Goal: Task Accomplishment & Management: Use online tool/utility

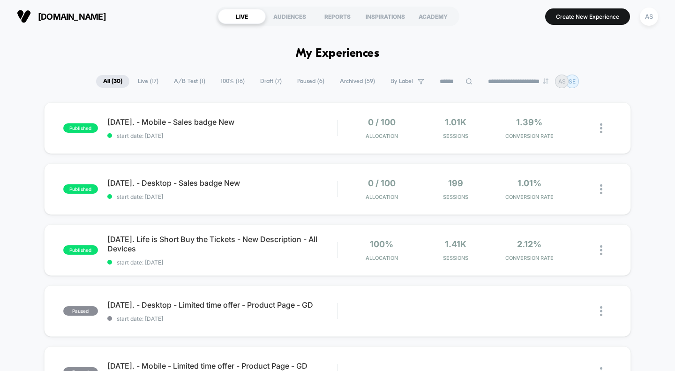
click at [186, 81] on span "A/B Test ( 1 )" at bounding box center [189, 81] width 45 height 13
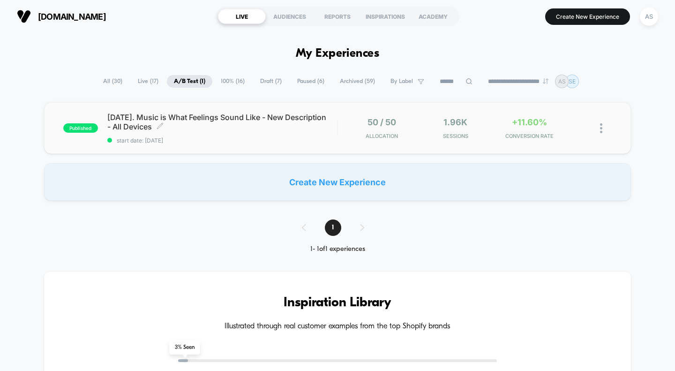
click at [150, 126] on span "[DATE]. Music is What Feelings Sound Like - New Description - All Devices Click…" at bounding box center [222, 122] width 230 height 19
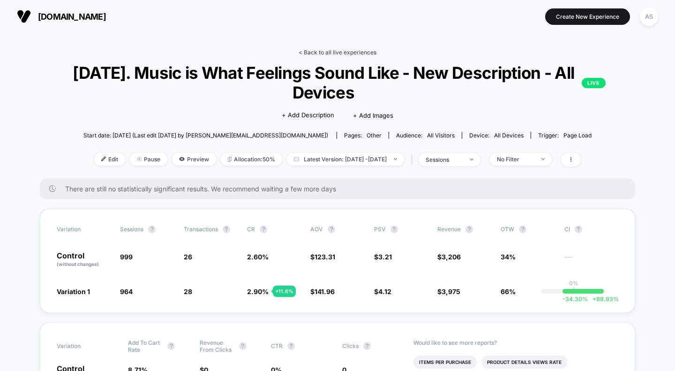
click at [331, 53] on link "< Back to all live experiences" at bounding box center [338, 52] width 78 height 7
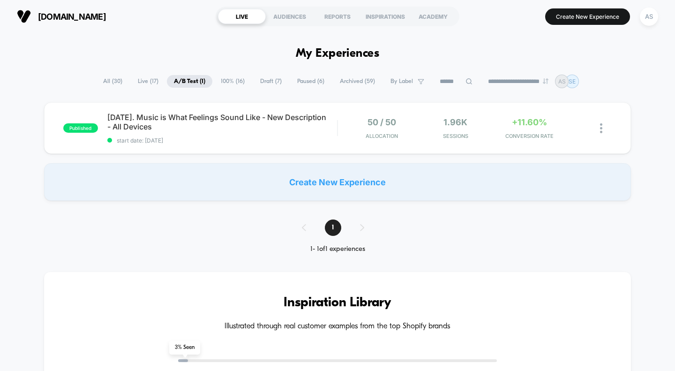
click at [98, 79] on span "All ( 30 )" at bounding box center [112, 81] width 33 height 13
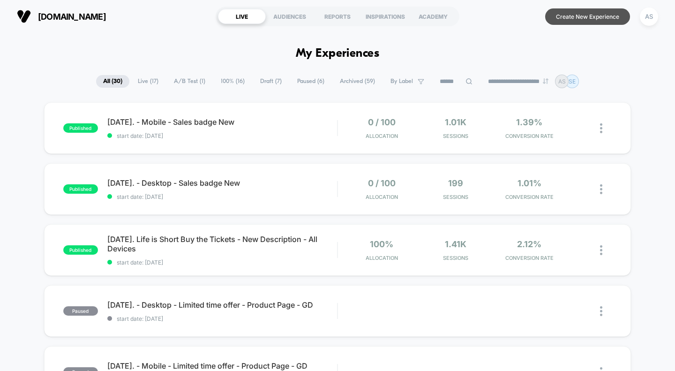
click at [574, 16] on button "Create New Experience" at bounding box center [587, 16] width 85 height 16
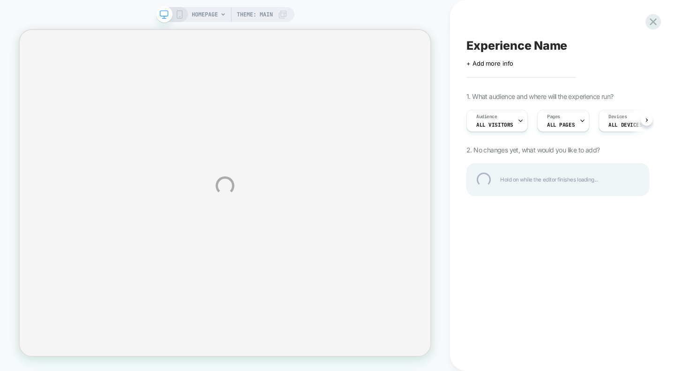
click at [518, 46] on div "Experience Name" at bounding box center [557, 45] width 183 height 14
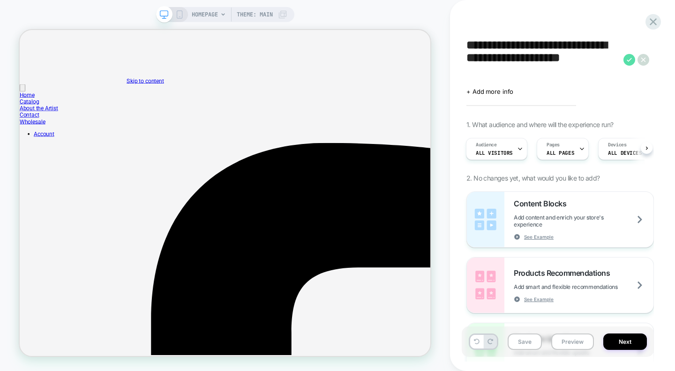
type textarea "**********"
click at [629, 60] on icon at bounding box center [629, 60] width 5 height 4
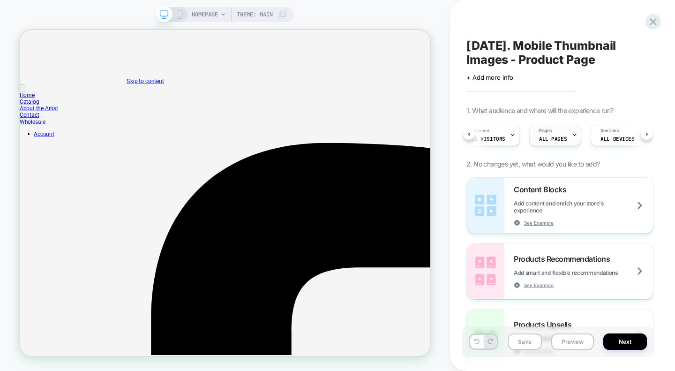
scroll to position [0, 8]
click at [564, 133] on div "Pages ALL PAGES" at bounding box center [552, 134] width 46 height 21
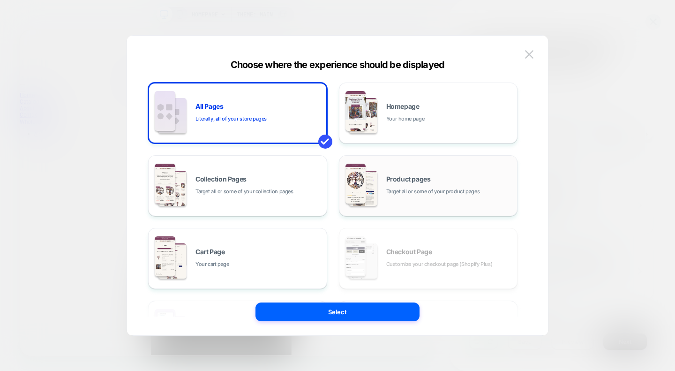
click at [426, 189] on span "Target all or some of your product pages" at bounding box center [433, 191] width 94 height 9
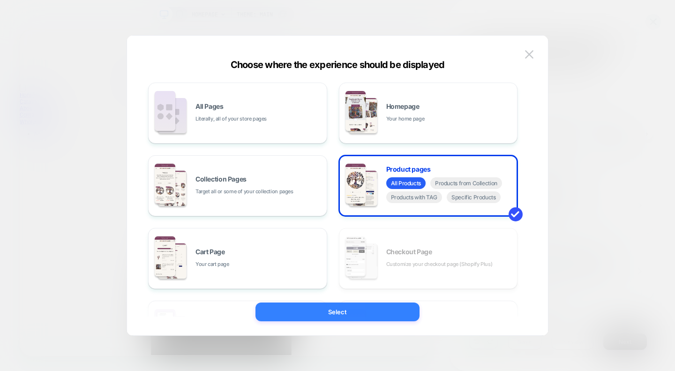
click at [342, 312] on button "Select" at bounding box center [337, 311] width 164 height 19
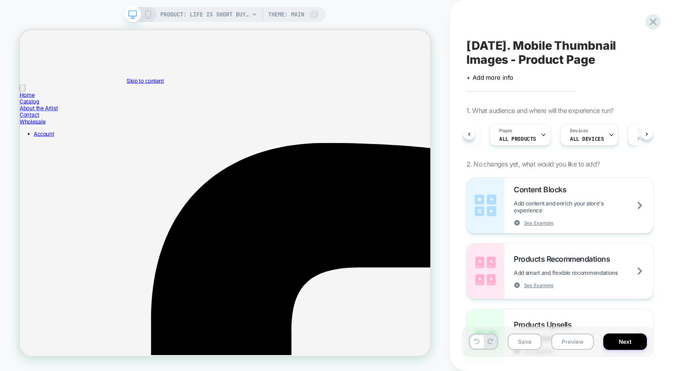
scroll to position [0, 53]
click at [591, 135] on span "ALL DEVICES" at bounding box center [581, 138] width 34 height 7
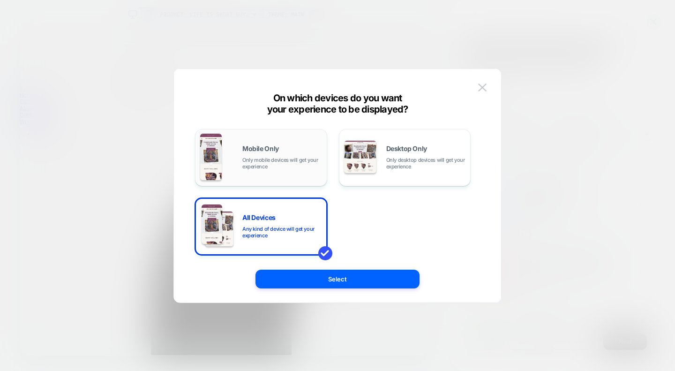
click at [249, 152] on span "Mobile Only" at bounding box center [260, 148] width 37 height 7
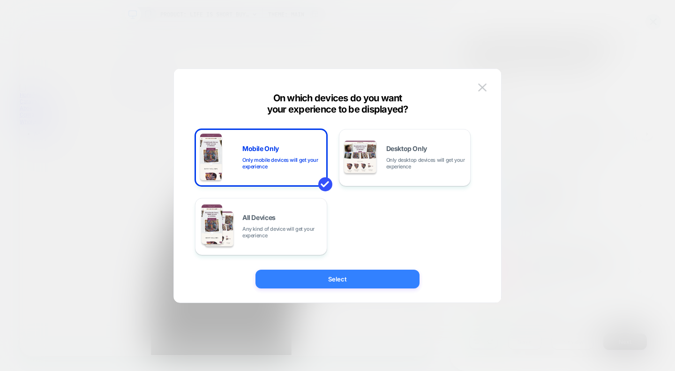
click at [351, 281] on button "Select" at bounding box center [337, 279] width 164 height 19
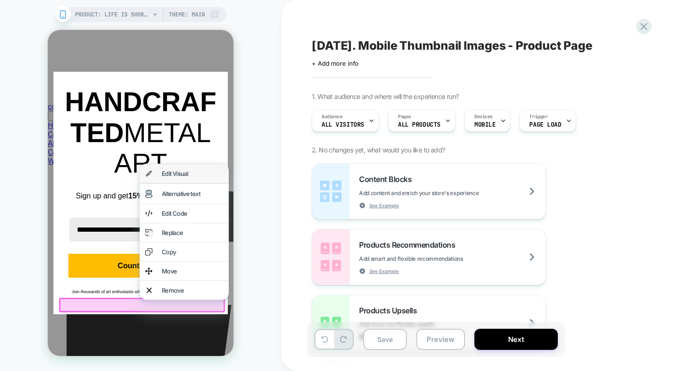
click at [186, 173] on div "Edit Visual" at bounding box center [192, 174] width 61 height 8
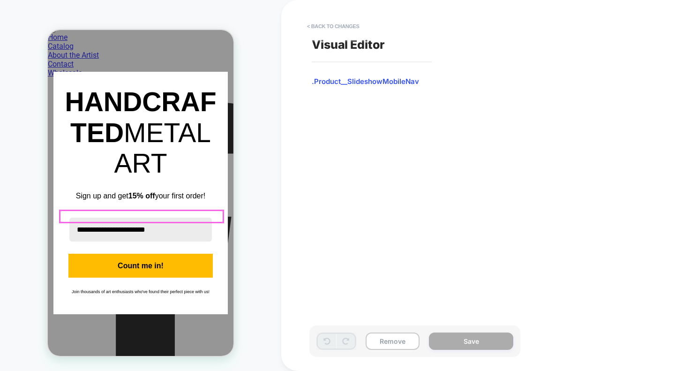
scroll to position [110, 0]
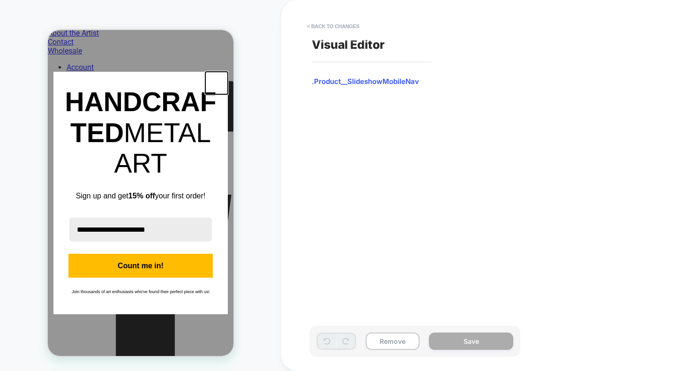
click at [217, 87] on icon "close icon" at bounding box center [217, 83] width 8 height 8
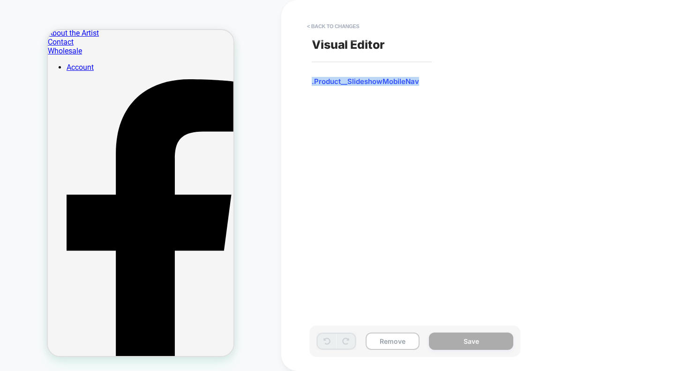
drag, startPoint x: 421, startPoint y: 80, endPoint x: 308, endPoint y: 88, distance: 113.3
click at [308, 88] on div "Visual Editor .Product__SlideshowMobileNav" at bounding box center [483, 185] width 352 height 352
copy span ".Product__SlideshowMobileNav"
click at [330, 26] on button "< Back to changes" at bounding box center [333, 26] width 62 height 15
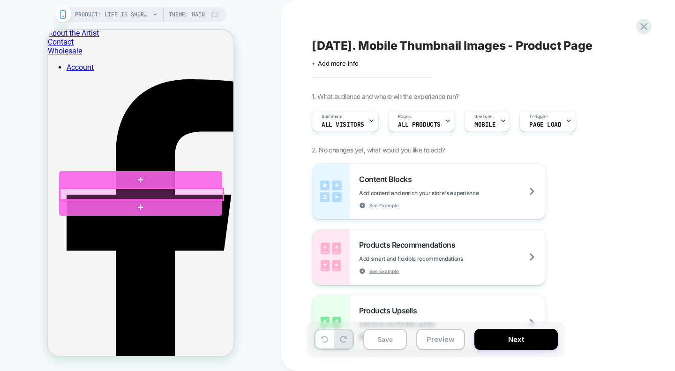
click at [184, 193] on div at bounding box center [141, 194] width 163 height 12
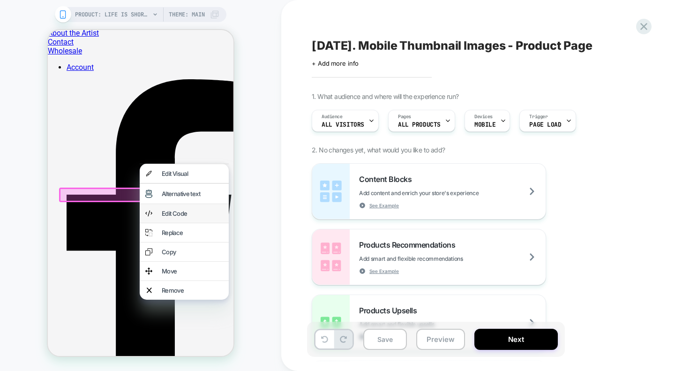
click at [187, 215] on div "Edit Code" at bounding box center [192, 214] width 61 height 8
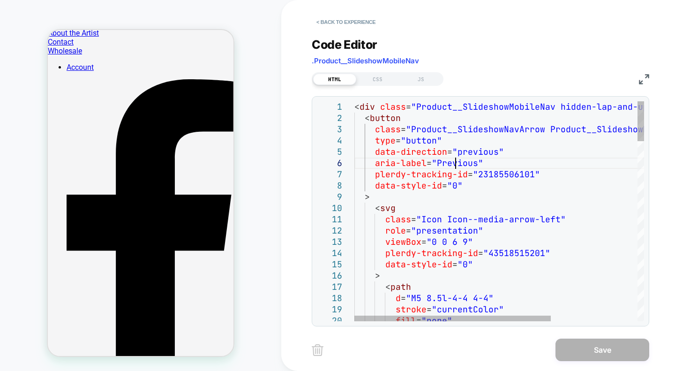
click at [376, 79] on div "CSS" at bounding box center [377, 79] width 43 height 11
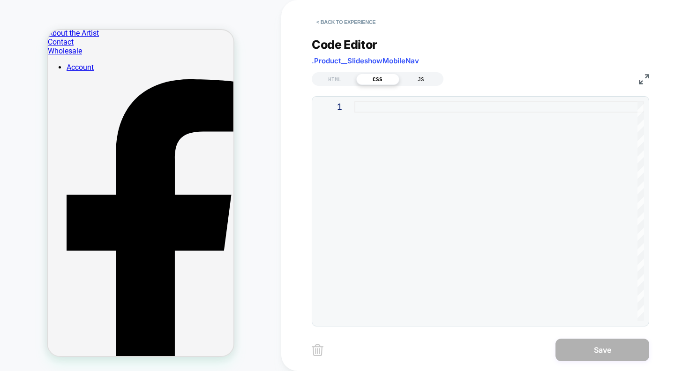
click at [424, 76] on div "JS" at bounding box center [420, 79] width 43 height 11
click at [324, 80] on div "HTML" at bounding box center [334, 79] width 43 height 11
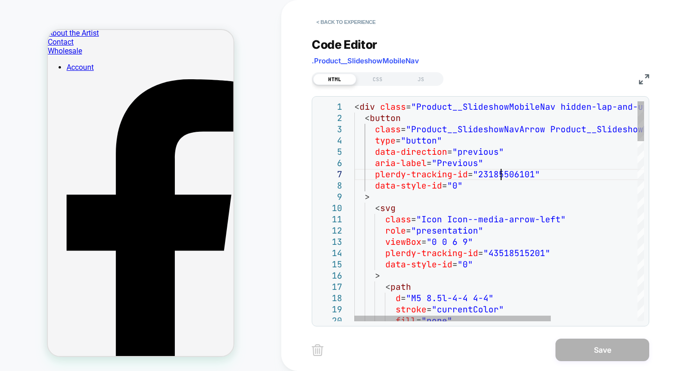
click at [368, 60] on span ".Product__SlideshowMobileNav" at bounding box center [365, 60] width 107 height 9
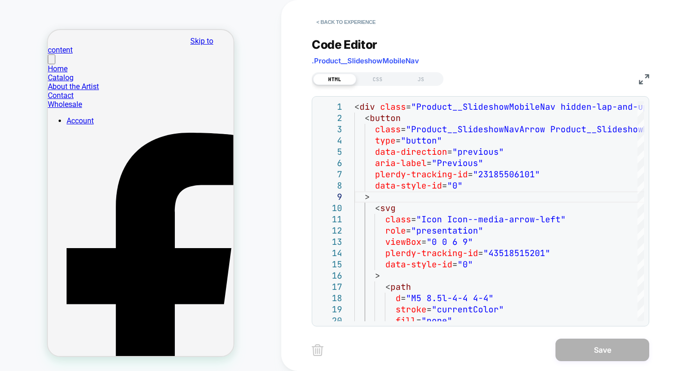
scroll to position [63, 0]
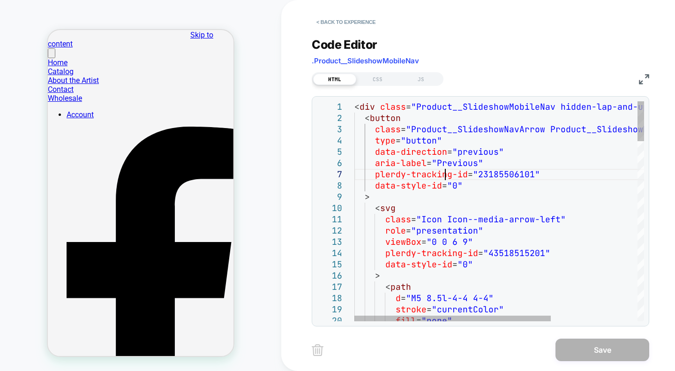
type textarea "**********"
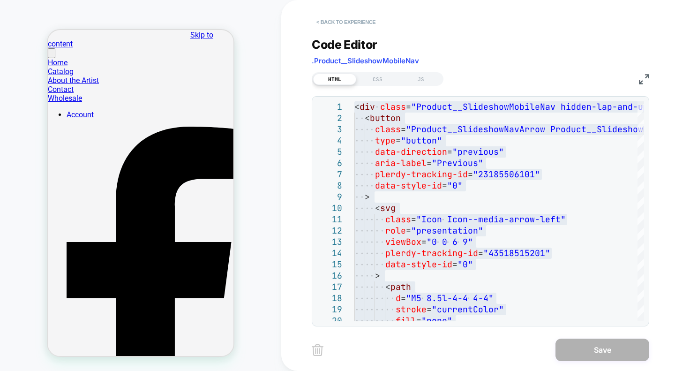
click at [342, 19] on button "< Back to experience" at bounding box center [346, 22] width 68 height 15
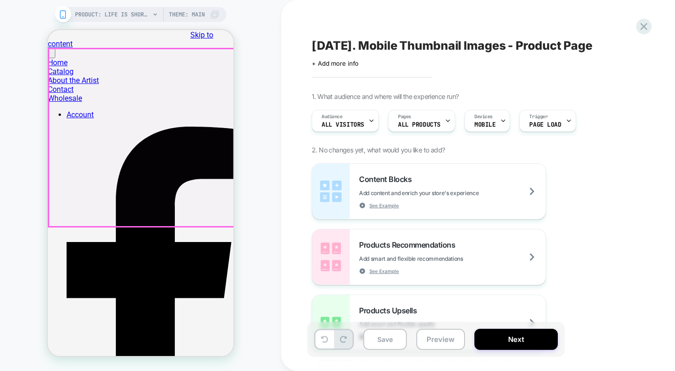
scroll to position [0, 0]
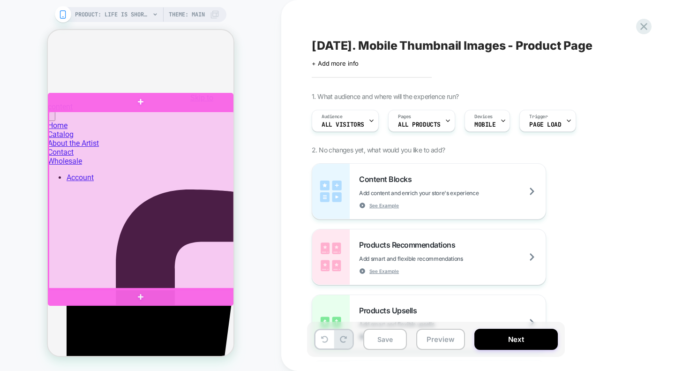
click at [168, 228] on div at bounding box center [142, 201] width 186 height 178
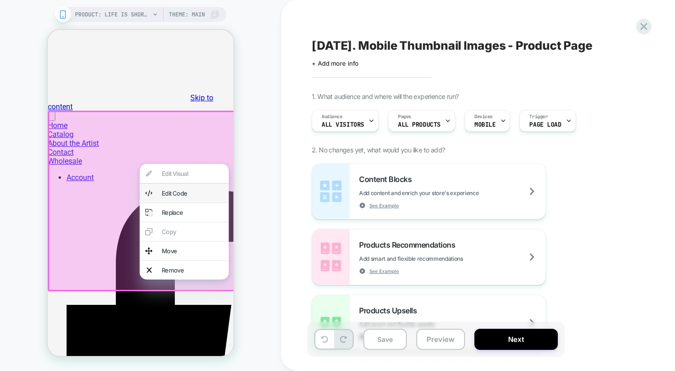
click at [188, 197] on div "Edit Code" at bounding box center [192, 193] width 61 height 8
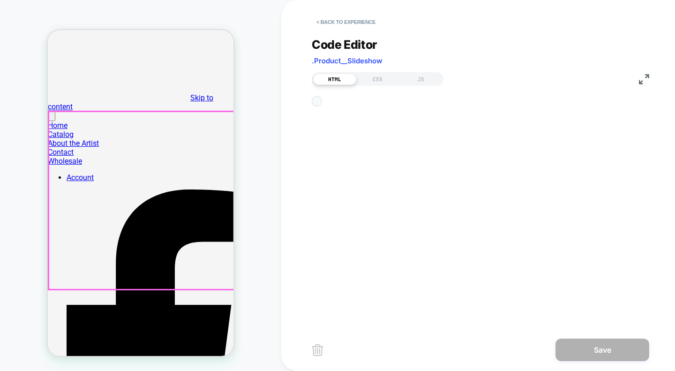
scroll to position [6, 0]
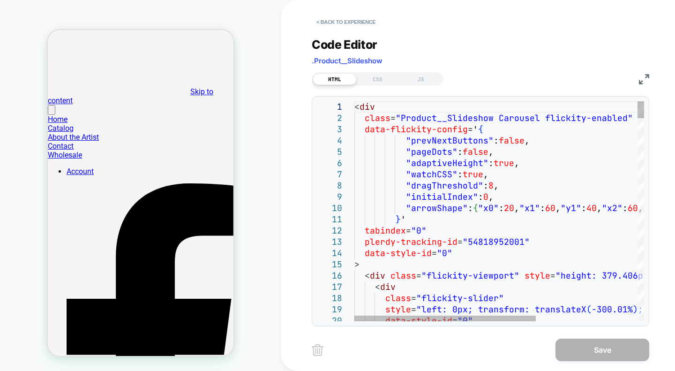
type textarea "**********"
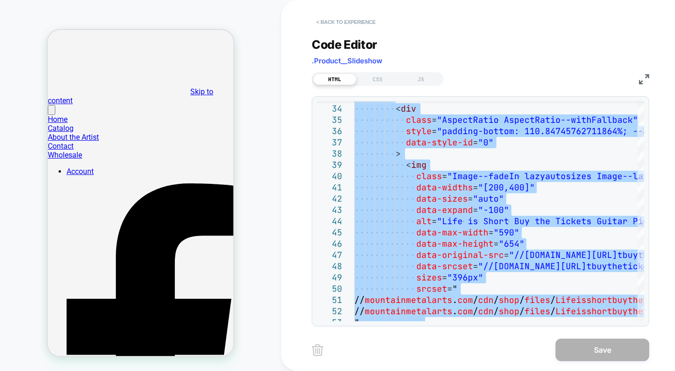
click at [351, 20] on button "< Back to experience" at bounding box center [346, 22] width 68 height 15
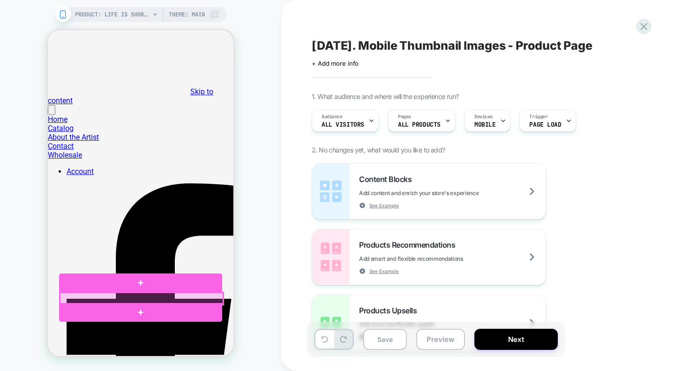
click at [78, 295] on div at bounding box center [141, 299] width 163 height 12
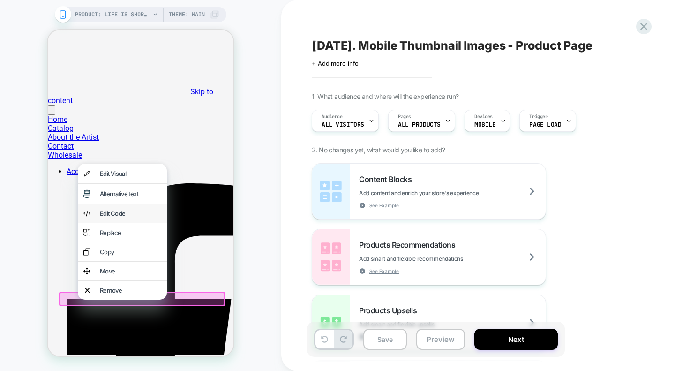
click at [124, 217] on div "Edit Code" at bounding box center [130, 214] width 61 height 8
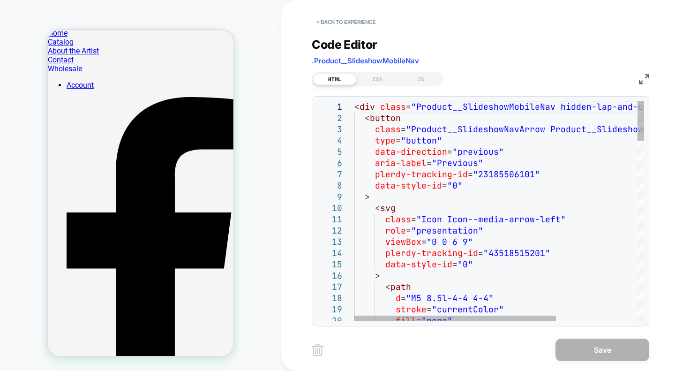
scroll to position [110, 0]
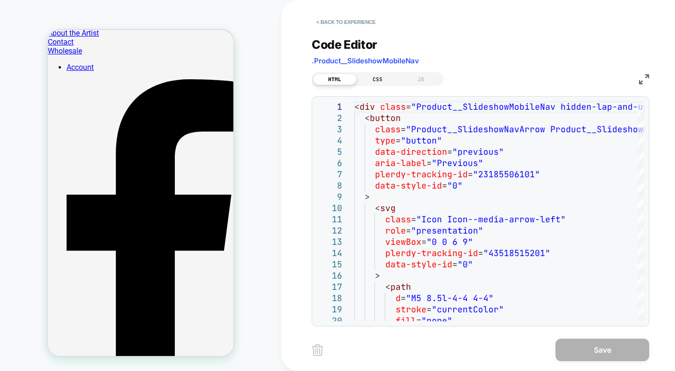
click at [378, 81] on div "CSS" at bounding box center [377, 79] width 43 height 11
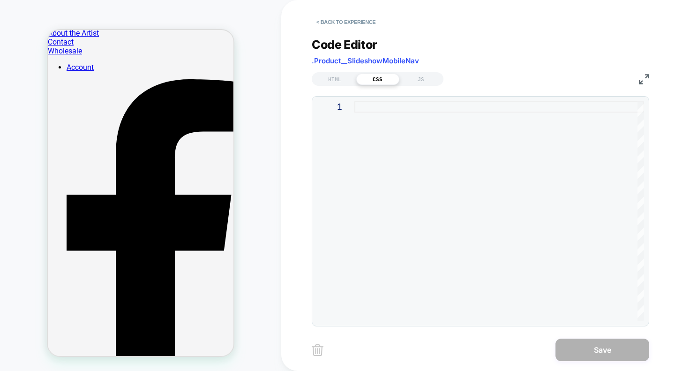
click at [406, 164] on div at bounding box center [499, 211] width 290 height 220
type textarea "**********"
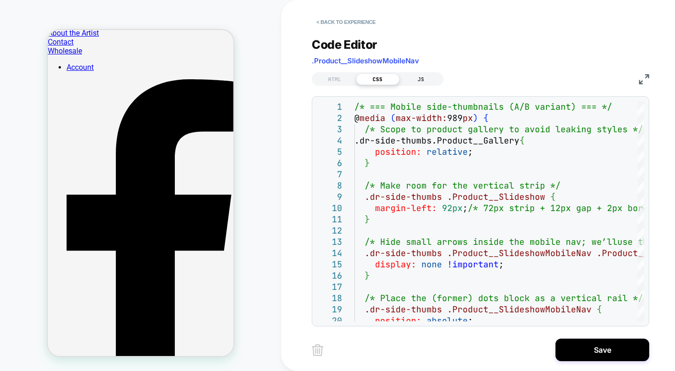
click at [425, 79] on div "JS" at bounding box center [420, 79] width 43 height 11
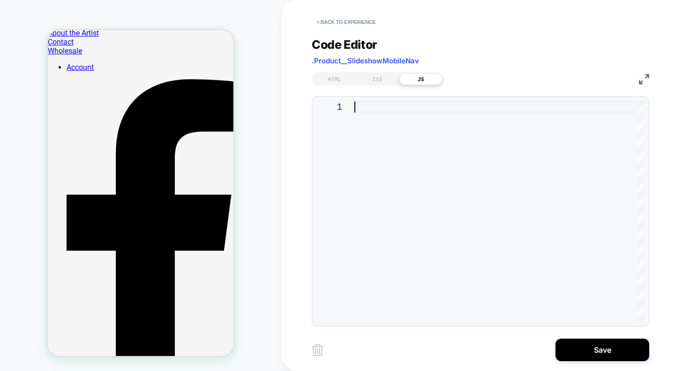
click at [408, 144] on div at bounding box center [499, 211] width 290 height 220
type textarea "**********"
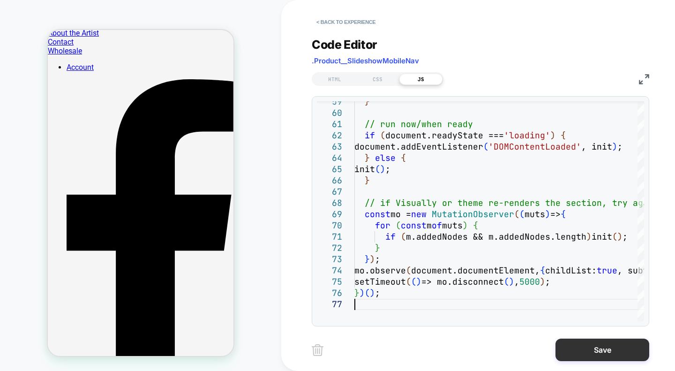
click at [578, 345] on button "Save" at bounding box center [603, 349] width 94 height 23
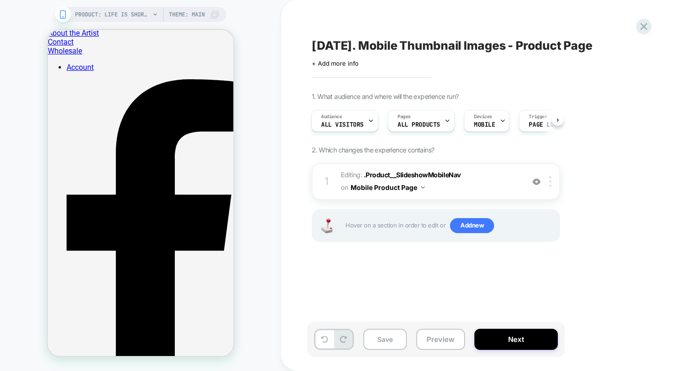
scroll to position [0, 0]
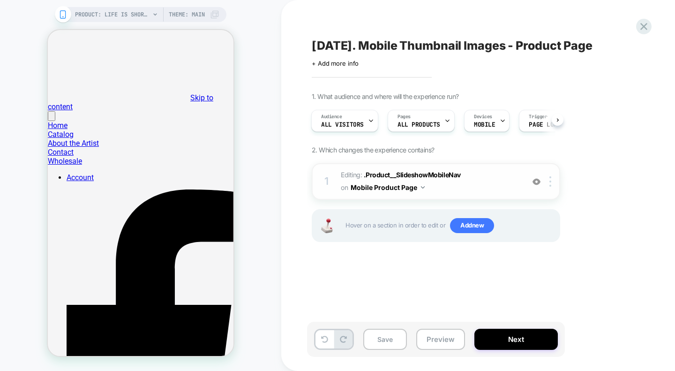
click at [490, 180] on span "Editing : .Product__SlideshowMobileNav .Product__SlideshowMobileNav on Mobile P…" at bounding box center [430, 181] width 179 height 25
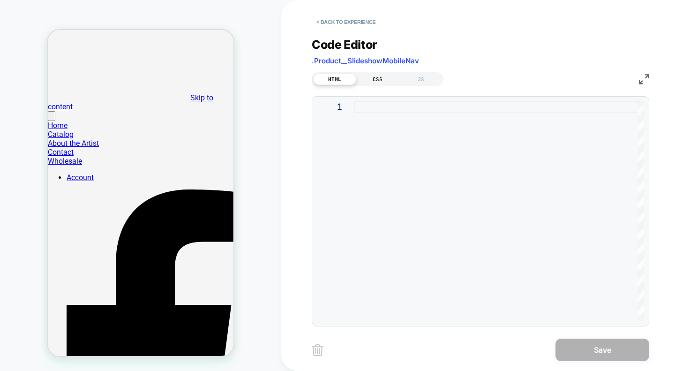
click at [376, 79] on div "CSS" at bounding box center [377, 79] width 43 height 11
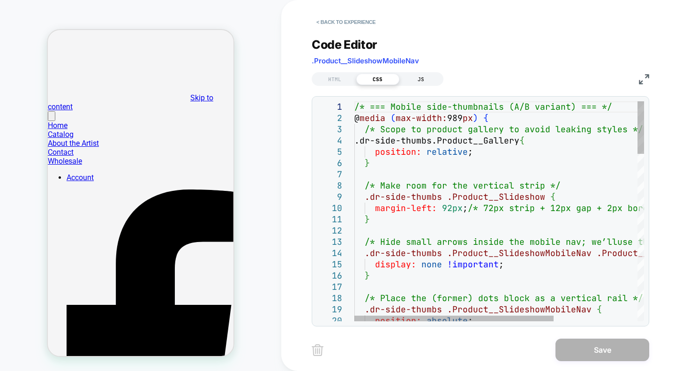
click at [417, 76] on div "JS" at bounding box center [420, 79] width 43 height 11
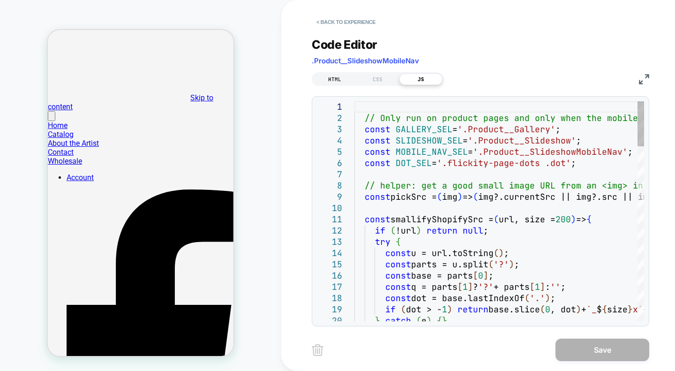
click at [337, 78] on div "HTML" at bounding box center [334, 79] width 43 height 11
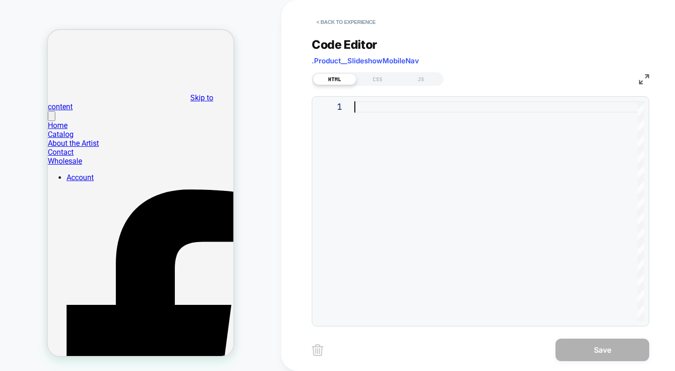
click at [372, 148] on div at bounding box center [499, 211] width 290 height 220
type textarea "**********"
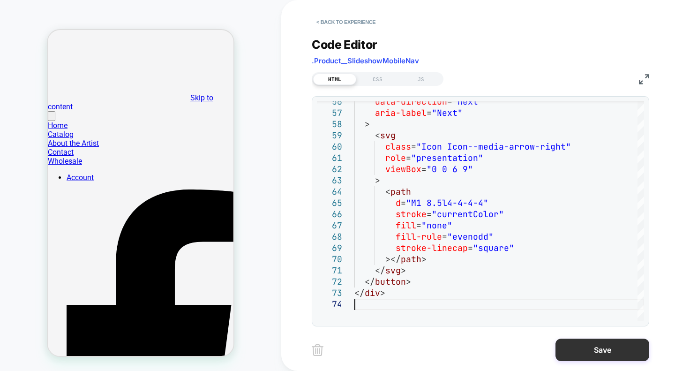
click at [581, 350] on button "Save" at bounding box center [603, 349] width 94 height 23
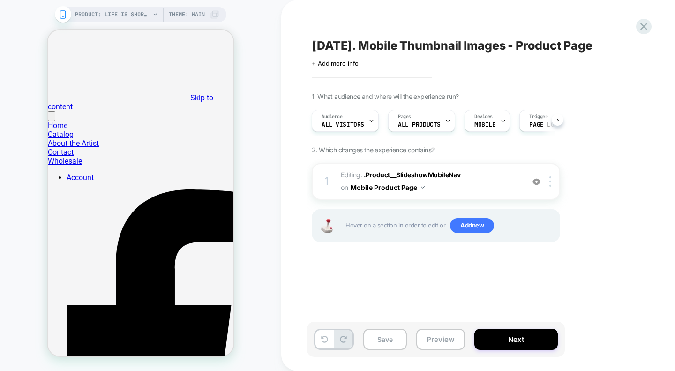
scroll to position [0, 0]
click at [496, 191] on span "Editing : .Product__SlideshowMobileNav .Product__SlideshowMobileNav on Mobile P…" at bounding box center [430, 181] width 179 height 25
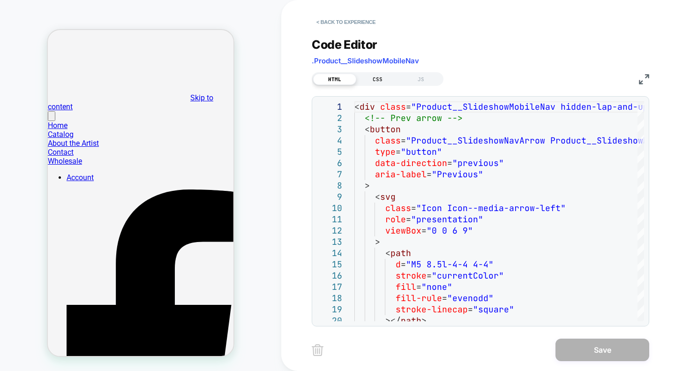
click at [379, 78] on div "CSS" at bounding box center [377, 79] width 43 height 11
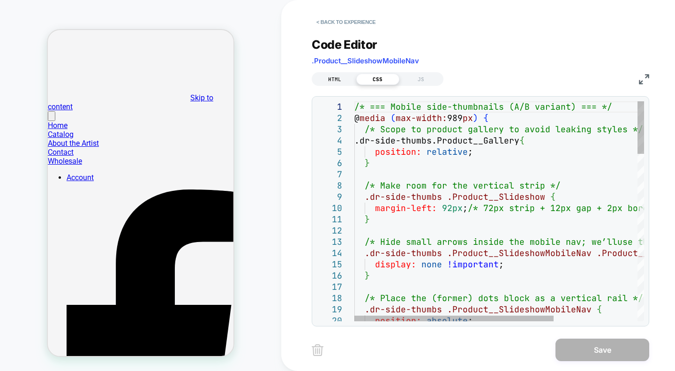
click at [334, 78] on div "HTML" at bounding box center [334, 79] width 43 height 11
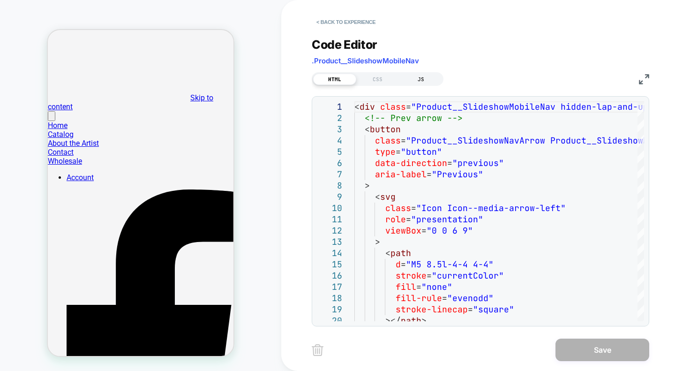
click at [412, 77] on div "JS" at bounding box center [420, 79] width 43 height 11
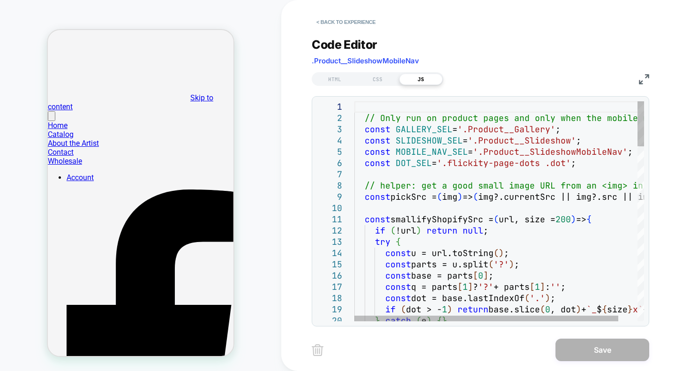
type textarea "**********"
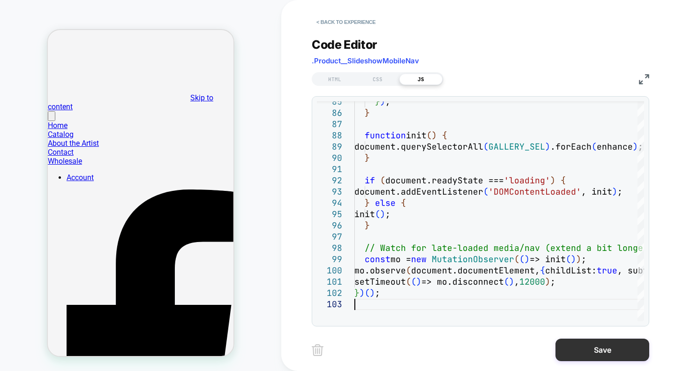
click at [590, 353] on button "Save" at bounding box center [603, 349] width 94 height 23
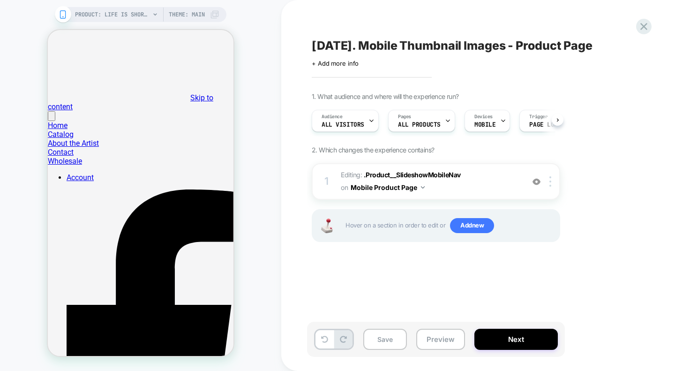
scroll to position [0, 0]
click at [74, 132] on div at bounding box center [77, 138] width 30 height 30
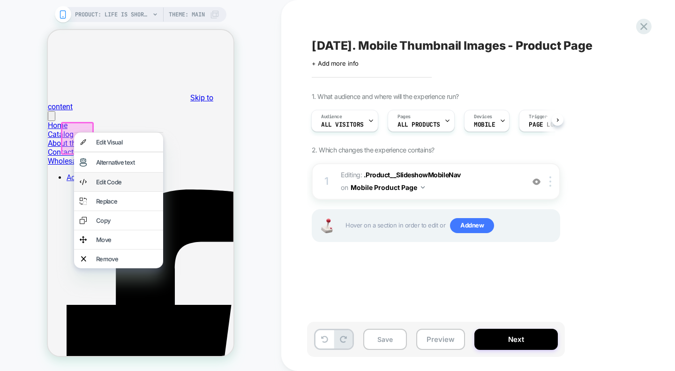
click at [103, 186] on div "Edit Code" at bounding box center [126, 182] width 61 height 8
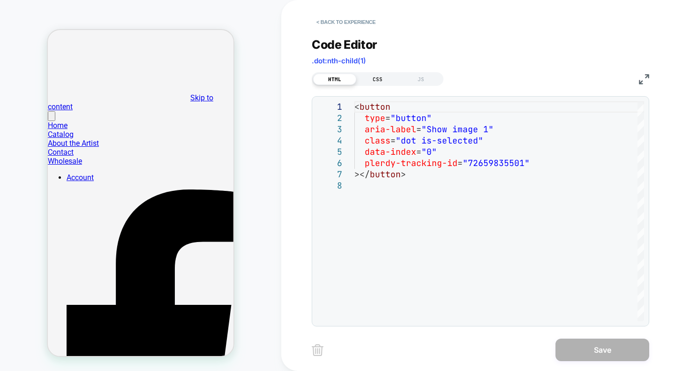
click at [384, 76] on div "CSS" at bounding box center [377, 79] width 43 height 11
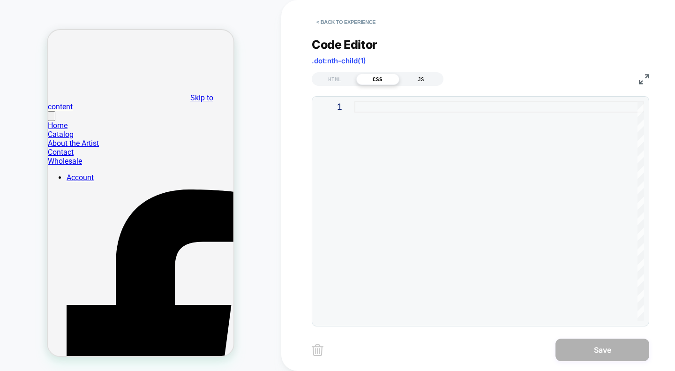
click at [418, 78] on div "JS" at bounding box center [420, 79] width 43 height 11
click at [332, 82] on div "HTML" at bounding box center [334, 79] width 43 height 11
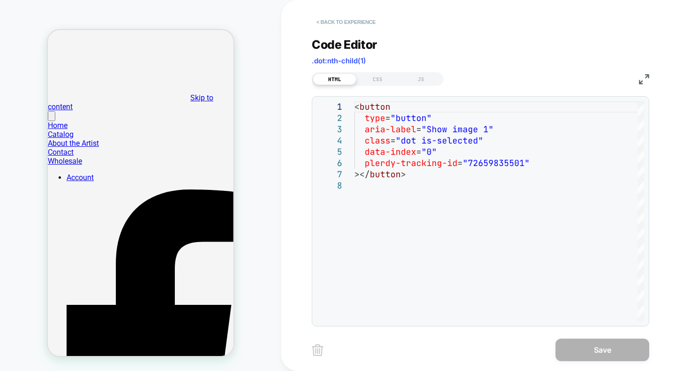
click at [340, 24] on button "< Back to experience" at bounding box center [346, 22] width 68 height 15
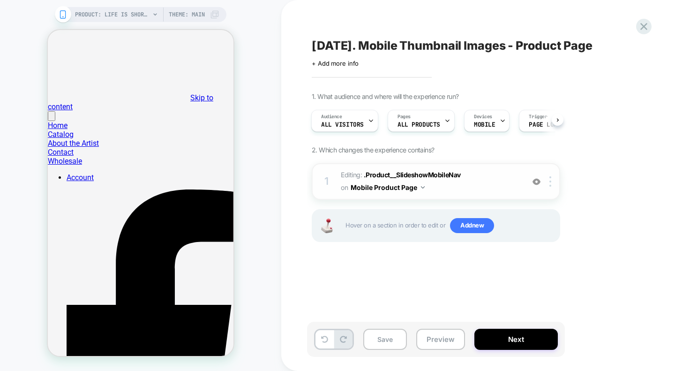
click at [474, 183] on span "Editing : .Product__SlideshowMobileNav .Product__SlideshowMobileNav on Mobile P…" at bounding box center [430, 181] width 179 height 25
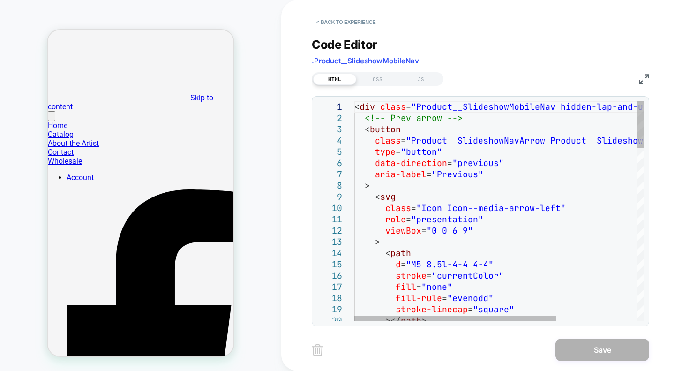
click at [381, 79] on div "CSS" at bounding box center [377, 79] width 43 height 11
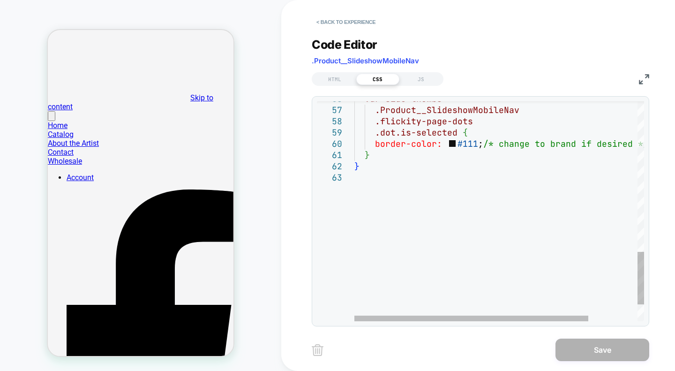
type textarea "**********"
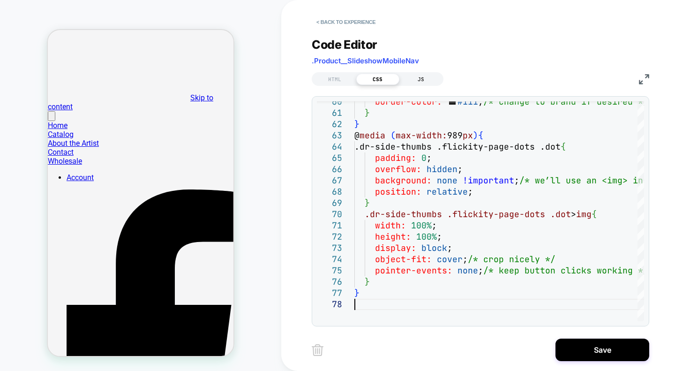
click at [422, 76] on div "JS" at bounding box center [420, 79] width 43 height 11
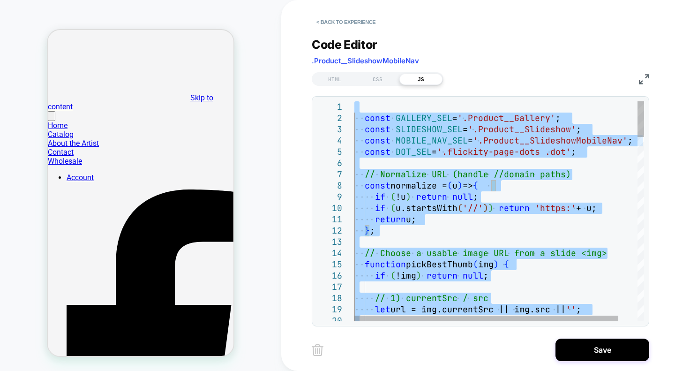
type textarea "**********"
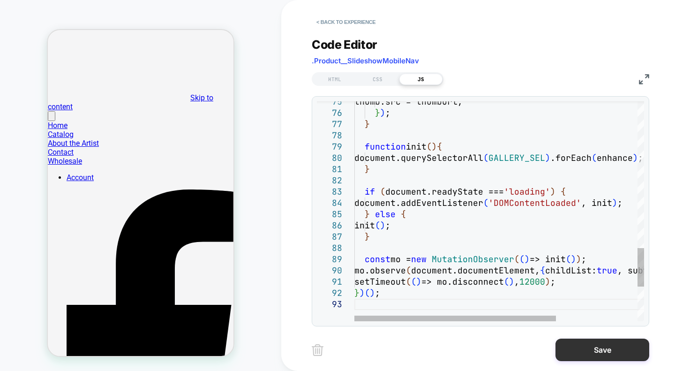
click at [591, 348] on button "Save" at bounding box center [603, 349] width 94 height 23
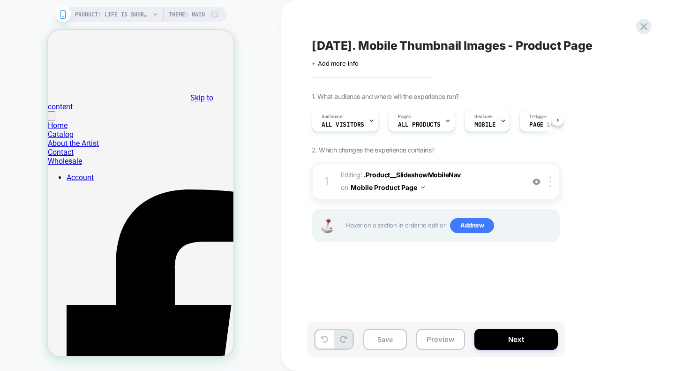
scroll to position [0, 0]
click at [480, 177] on span "Editing : .Product__SlideshowMobileNav .Product__SlideshowMobileNav on Mobile P…" at bounding box center [430, 181] width 179 height 25
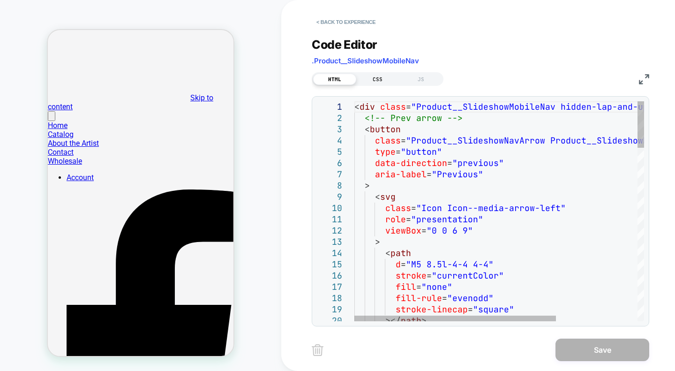
click at [386, 79] on div "CSS" at bounding box center [377, 79] width 43 height 11
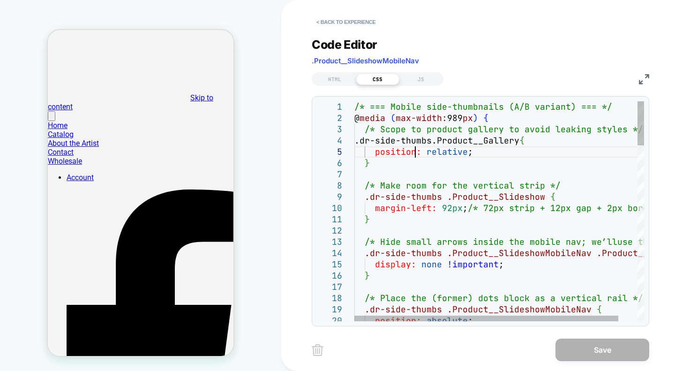
type textarea "**********"
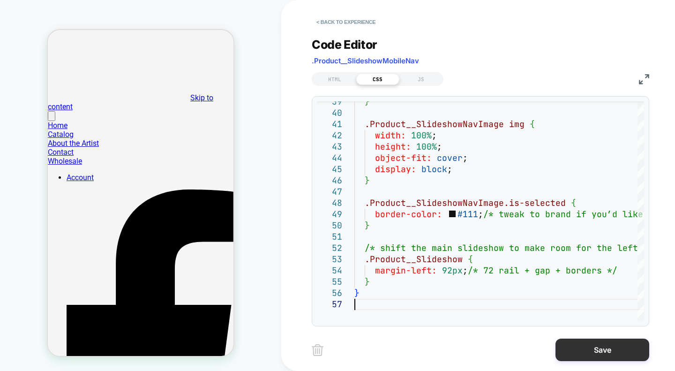
click at [583, 345] on button "Save" at bounding box center [603, 349] width 94 height 23
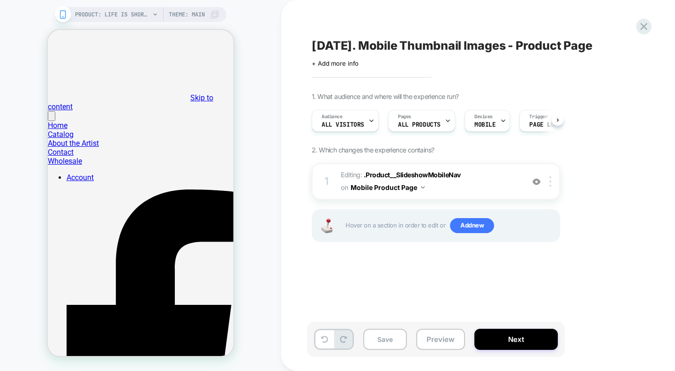
scroll to position [0, 0]
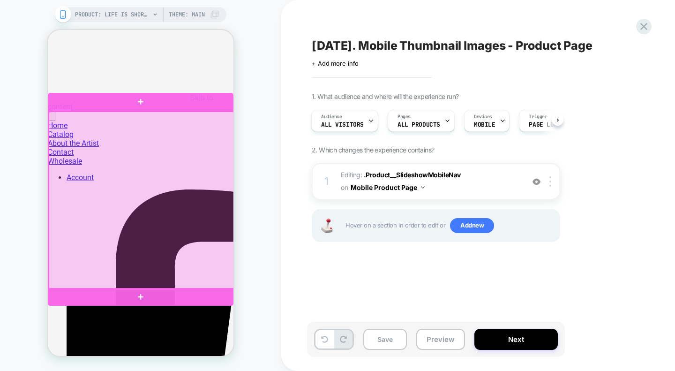
click at [163, 261] on div at bounding box center [142, 201] width 186 height 178
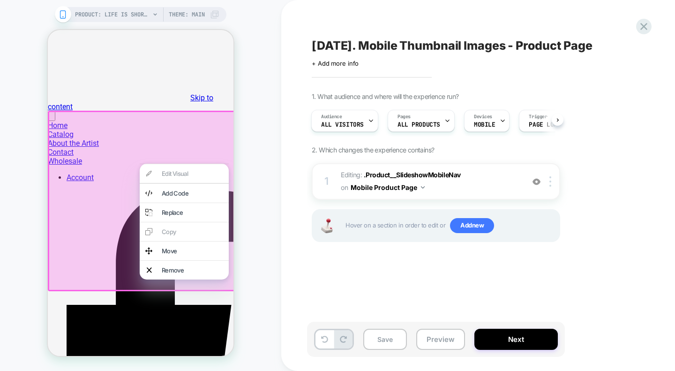
click at [426, 288] on div "[DATE]. Mobile Thumbnail Images - Product Page Click to edit experience details…" at bounding box center [483, 185] width 352 height 352
click at [637, 150] on div "1. What audience and where will the experience run? Audience All Visitors Pages…" at bounding box center [483, 178] width 342 height 173
click at [0, 172] on div "PRODUCT: Life is Short Buy the Tickets Guitar Pick Metal Art [19] PRODUCT: Life…" at bounding box center [140, 185] width 281 height 352
click at [255, 210] on div "PRODUCT: Life is Short Buy the Tickets Guitar Pick Metal Art [19] PRODUCT: Life…" at bounding box center [140, 185] width 281 height 352
click at [282, 275] on div "[DATE]. Mobile Thumbnail Images - Product Page Click to edit experience details…" at bounding box center [487, 185] width 413 height 371
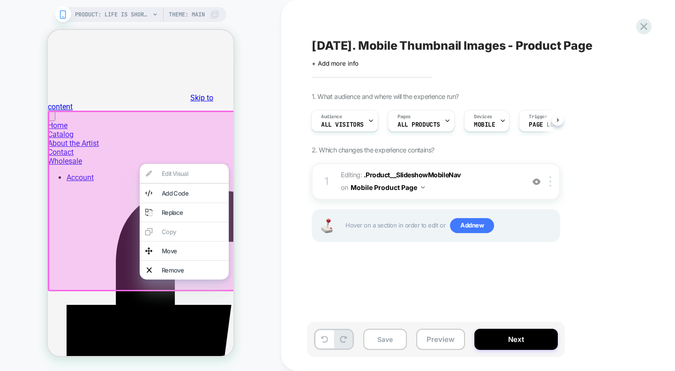
click at [282, 275] on div "[DATE]. Mobile Thumbnail Images - Product Page Click to edit experience details…" at bounding box center [487, 185] width 413 height 371
click at [343, 264] on div "1 Editing : .Product__SlideshowMobileNav .Product__SlideshowMobileNav on Mobile…" at bounding box center [436, 214] width 248 height 102
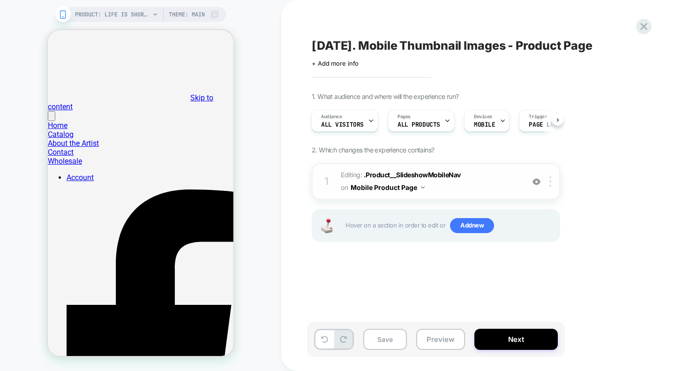
click at [489, 177] on span "Editing : .Product__SlideshowMobileNav .Product__SlideshowMobileNav on Mobile P…" at bounding box center [430, 181] width 179 height 25
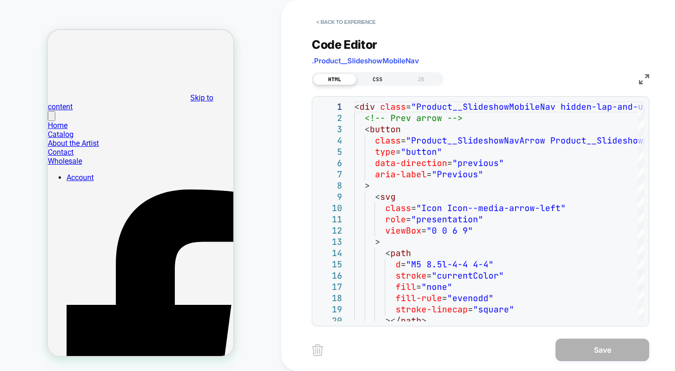
click at [383, 83] on div "CSS" at bounding box center [377, 79] width 43 height 11
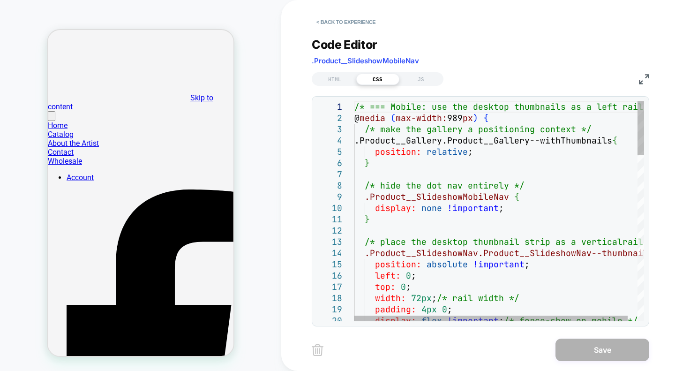
type textarea "**********"
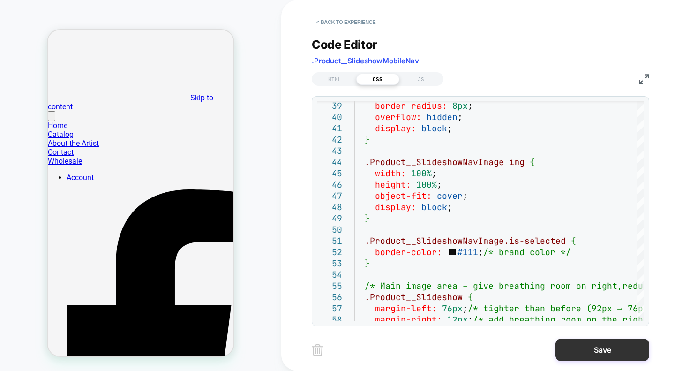
click at [605, 350] on button "Save" at bounding box center [603, 349] width 94 height 23
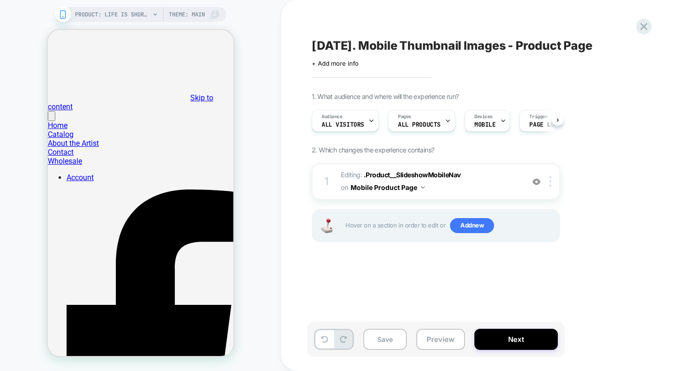
scroll to position [0, 0]
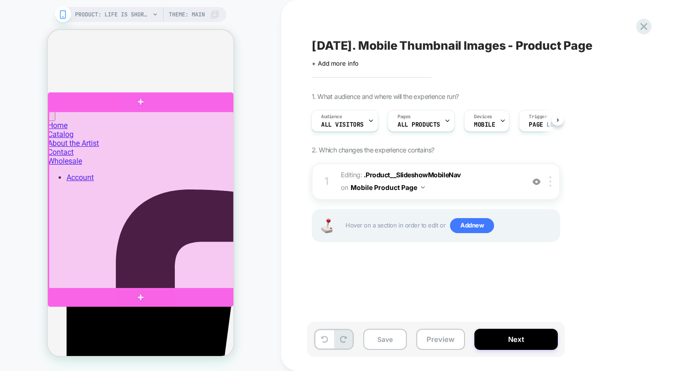
click at [185, 262] on div at bounding box center [142, 201] width 186 height 178
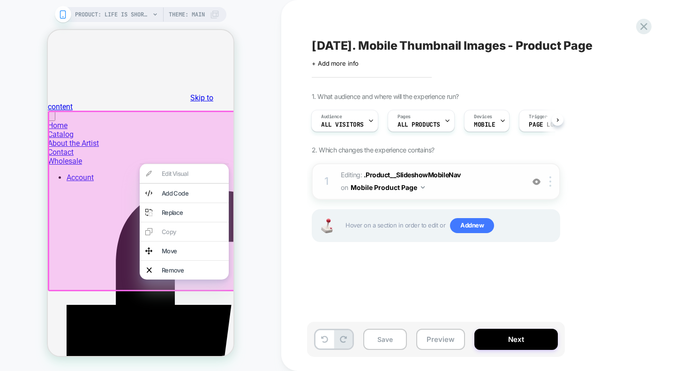
click at [493, 177] on span "Editing : .Product__SlideshowMobileNav .Product__SlideshowMobileNav on Mobile P…" at bounding box center [430, 181] width 179 height 25
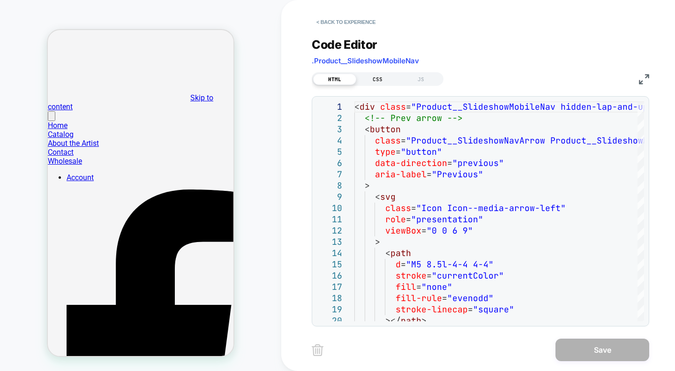
click at [363, 77] on div "CSS" at bounding box center [377, 79] width 43 height 11
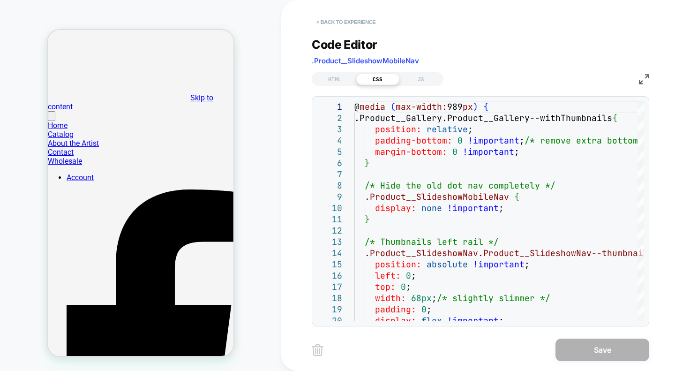
click at [329, 18] on button "< Back to experience" at bounding box center [346, 22] width 68 height 15
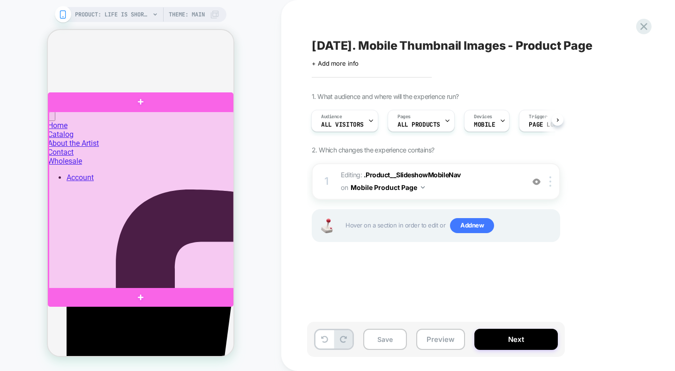
click at [141, 264] on div at bounding box center [142, 201] width 186 height 178
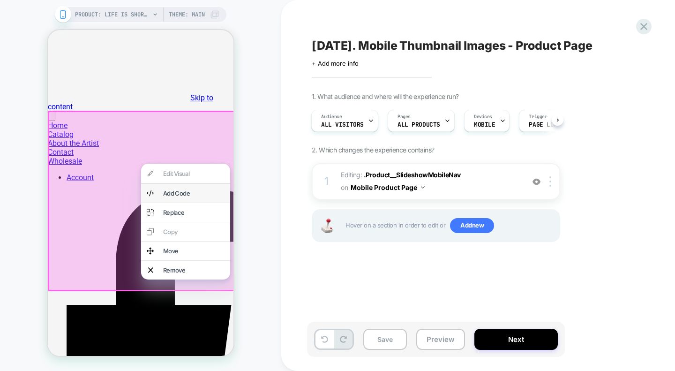
drag, startPoint x: 179, startPoint y: 196, endPoint x: 314, endPoint y: 233, distance: 140.5
click at [179, 196] on div "Add Code" at bounding box center [193, 193] width 61 height 8
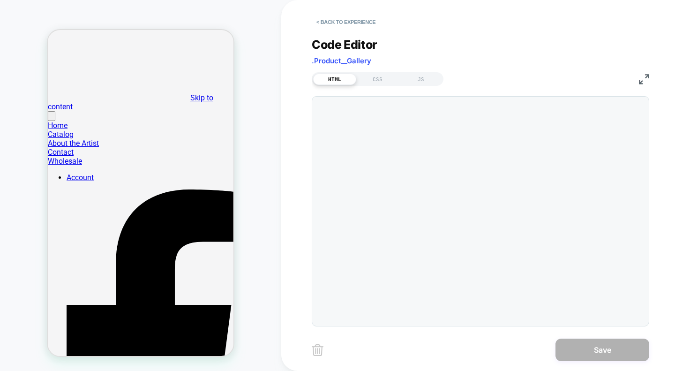
scroll to position [6, 0]
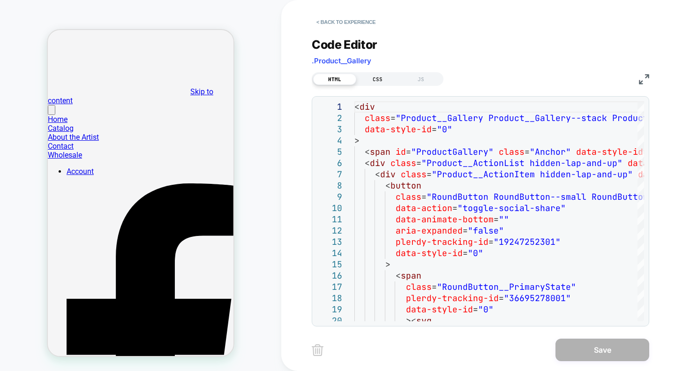
click at [376, 81] on div "CSS" at bounding box center [377, 79] width 43 height 11
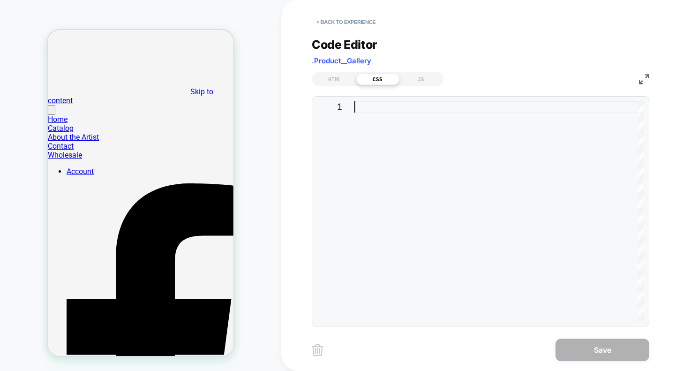
click at [401, 132] on div at bounding box center [499, 211] width 290 height 220
drag, startPoint x: 379, startPoint y: 61, endPoint x: 310, endPoint y: 61, distance: 68.4
click at [310, 61] on div "< Back to experience Code Editor .Product__Gallery HTML CSS JS 1 Save" at bounding box center [487, 185] width 413 height 371
copy span ".Product__Gallery"
click at [364, 90] on div "Code Editor .Product__Gallery HTML CSS JS 1" at bounding box center [481, 176] width 338 height 300
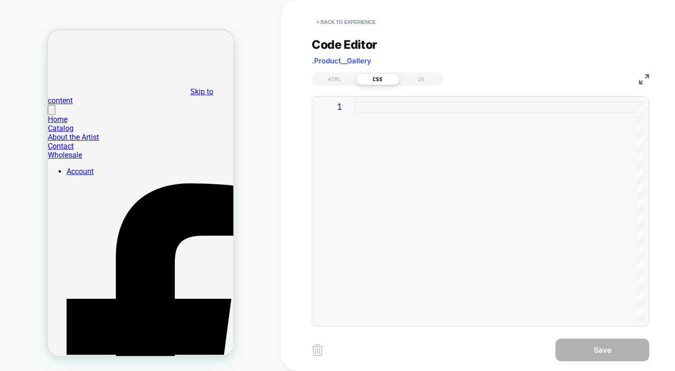
click at [370, 102] on div at bounding box center [499, 211] width 290 height 220
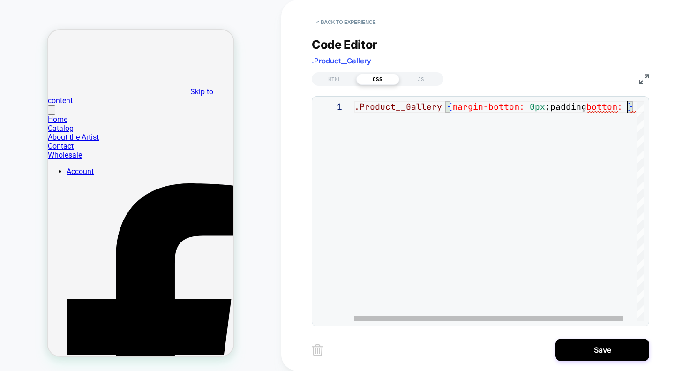
scroll to position [0, 273]
click at [588, 107] on div ".Product__Gallery { margin-bottom: 0px ;padding bottom: }" at bounding box center [506, 211] width 305 height 220
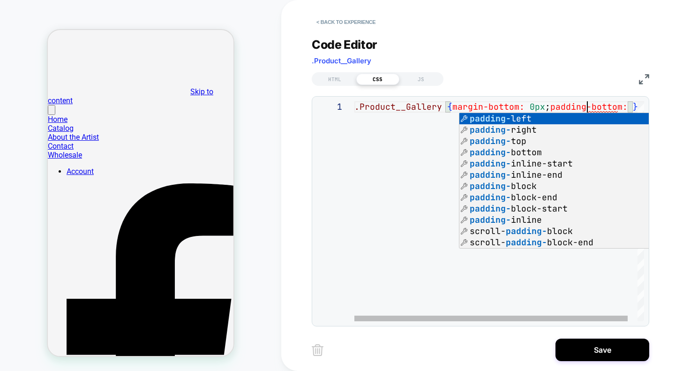
scroll to position [0, 233]
click at [625, 107] on div ".Product__Gallery { margin-bottom: 0px ; padding-bottom: }" at bounding box center [506, 211] width 305 height 220
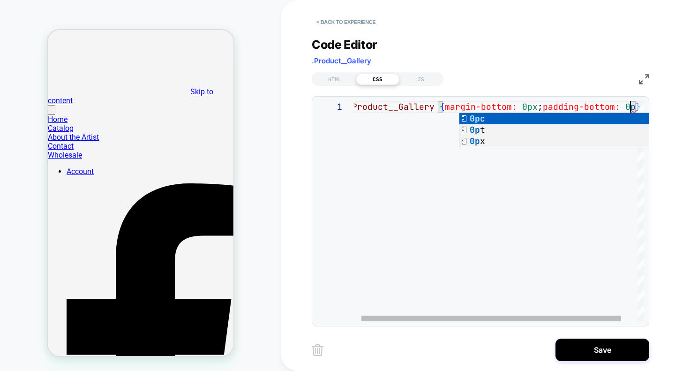
scroll to position [0, 293]
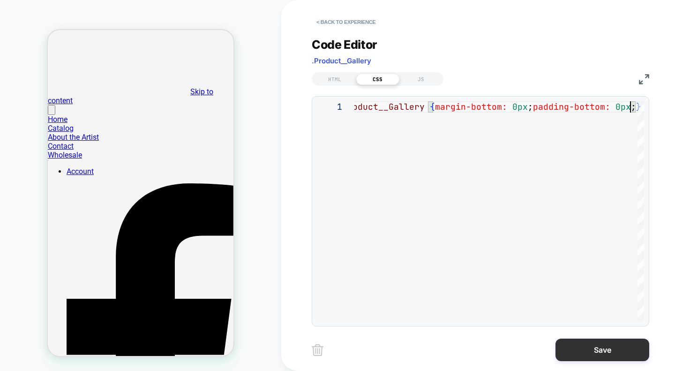
type textarea "**********"
click at [621, 350] on button "Save" at bounding box center [603, 349] width 94 height 23
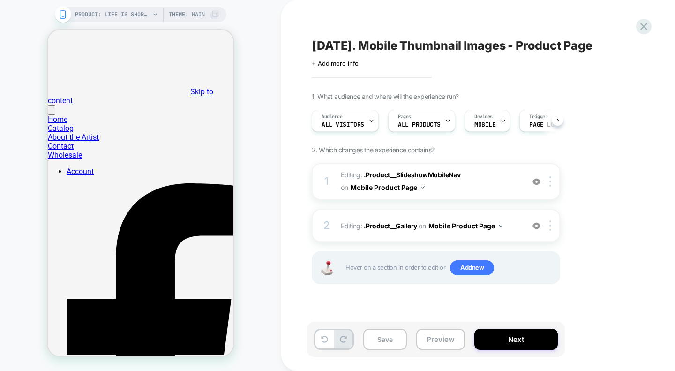
scroll to position [0, 0]
click at [343, 228] on span "Editing : .Product__Gallery .Product__Gallery on Mobile Product Page" at bounding box center [430, 226] width 179 height 14
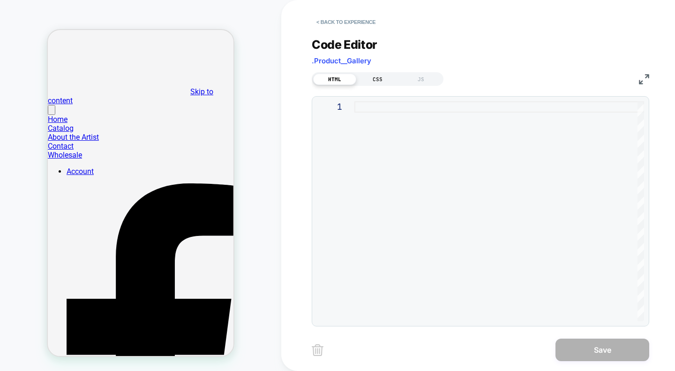
click at [375, 78] on div "CSS" at bounding box center [377, 79] width 43 height 11
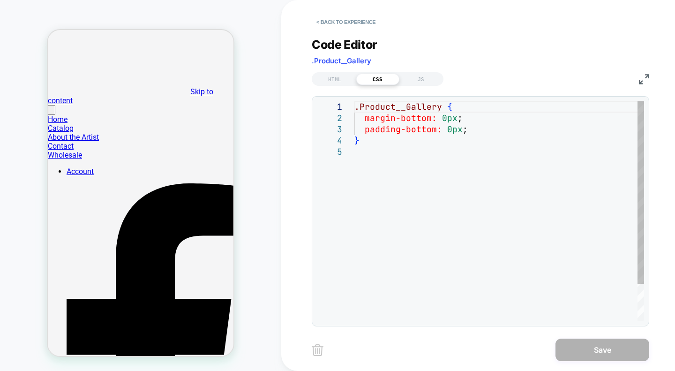
click at [428, 143] on div ".Product__Gallery { margin-bottom: 0px ; padding-bottom: 0px ; }" at bounding box center [499, 233] width 290 height 265
click at [409, 124] on div ".Product__Gallery { margin-bottom: 0px ; padding-bottom: 0px ; }" at bounding box center [499, 233] width 290 height 265
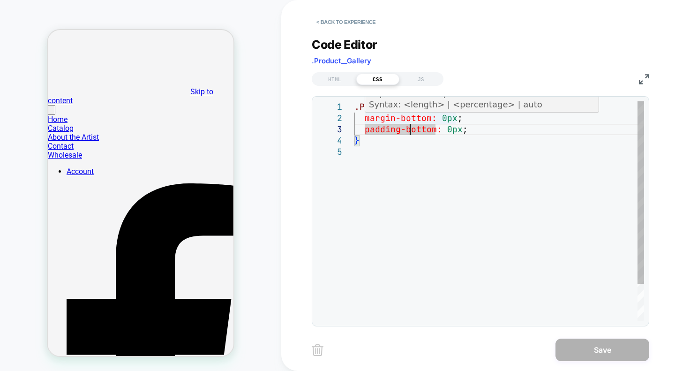
click at [455, 118] on div ".Product__Gallery { margin-bottom: 0px ; padding-bottom: 0px ; }" at bounding box center [499, 233] width 290 height 265
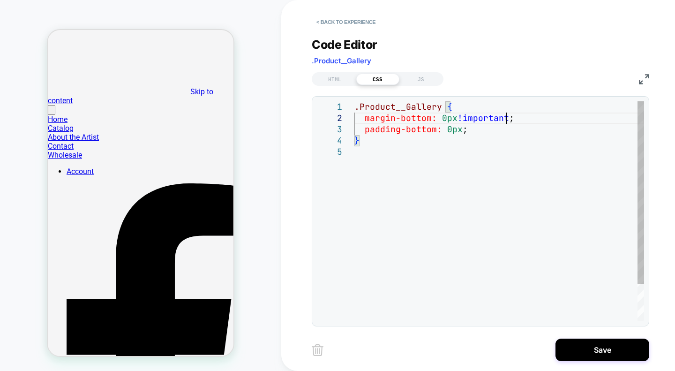
scroll to position [11, 151]
click at [462, 131] on div ".Product__Gallery { margin-bottom: 0px !important ; padding-bottom: 0px ; }" at bounding box center [499, 233] width 290 height 265
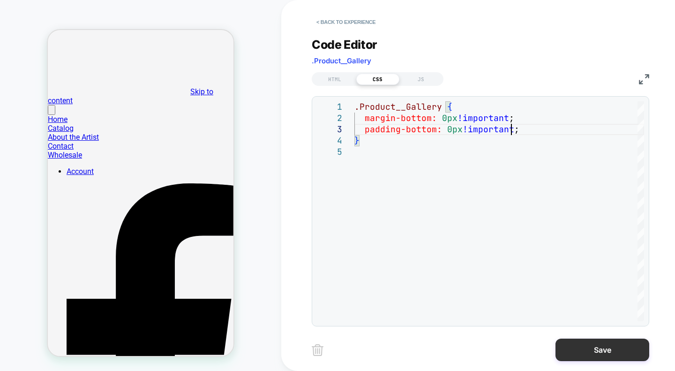
type textarea "**********"
click at [601, 346] on button "Save" at bounding box center [603, 349] width 94 height 23
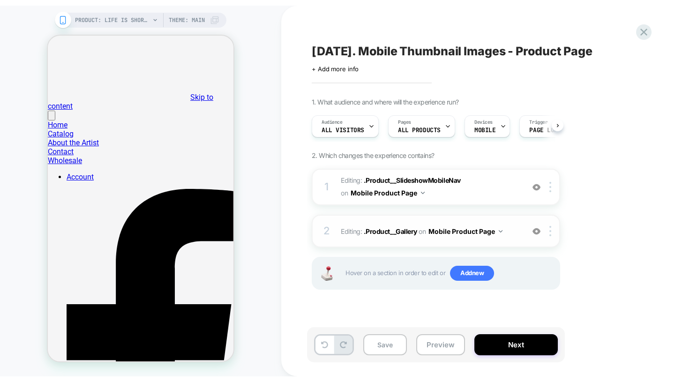
scroll to position [0, 0]
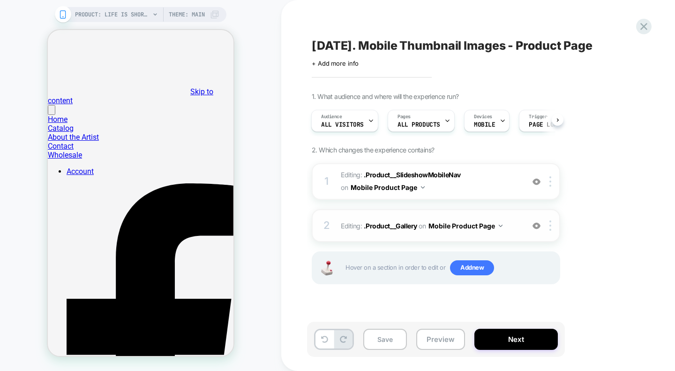
click at [511, 224] on span "Editing : .Product__Gallery .Product__Gallery on Mobile Product Page" at bounding box center [430, 226] width 179 height 14
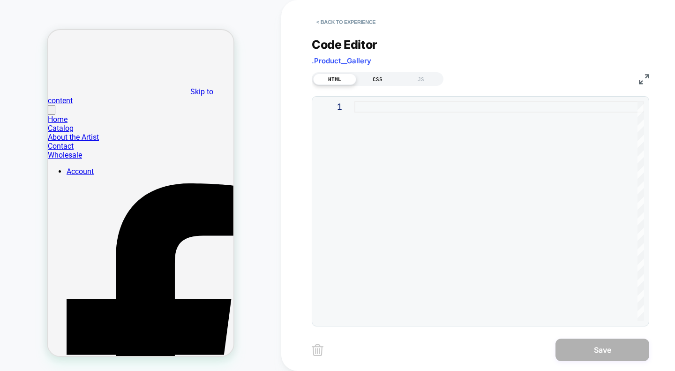
click at [371, 75] on div "CSS" at bounding box center [377, 79] width 43 height 11
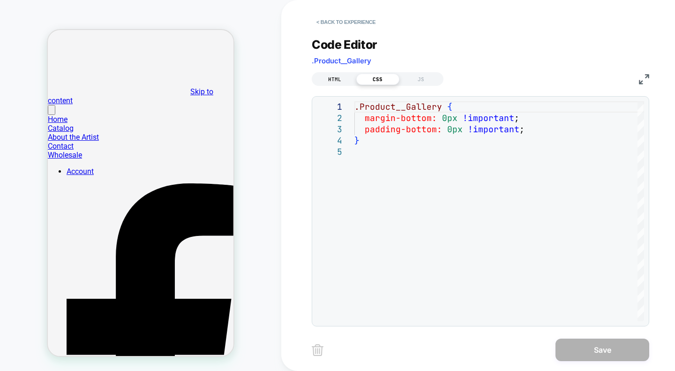
click at [338, 79] on div "HTML" at bounding box center [334, 79] width 43 height 11
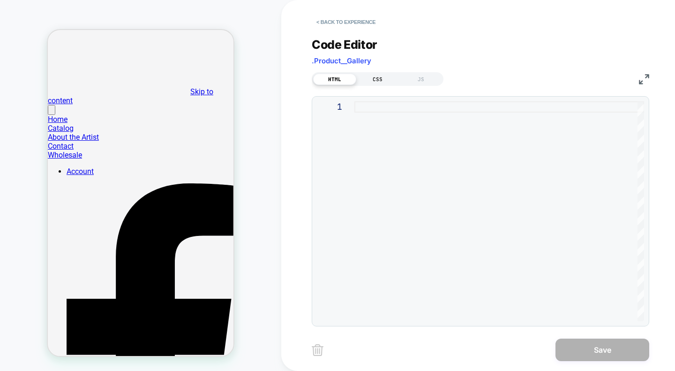
click at [380, 76] on div "CSS" at bounding box center [377, 79] width 43 height 11
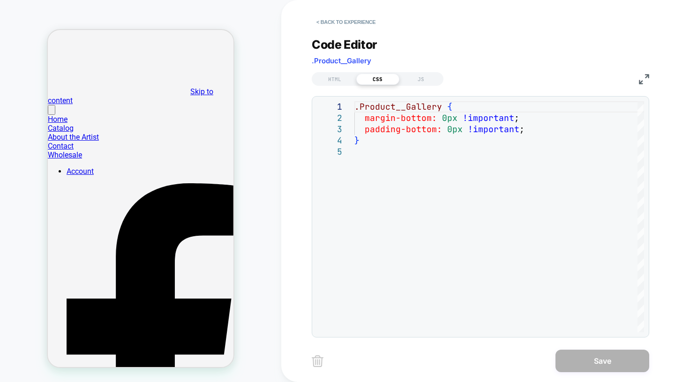
click at [319, 361] on img at bounding box center [318, 361] width 12 height 12
click at [340, 22] on button "< Back to experience" at bounding box center [346, 22] width 68 height 15
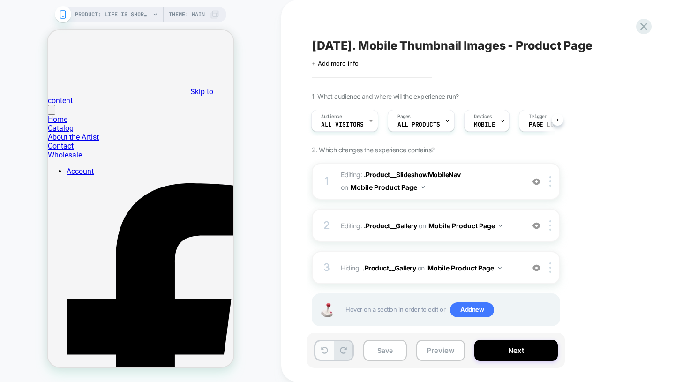
click at [323, 356] on button at bounding box center [324, 350] width 18 height 18
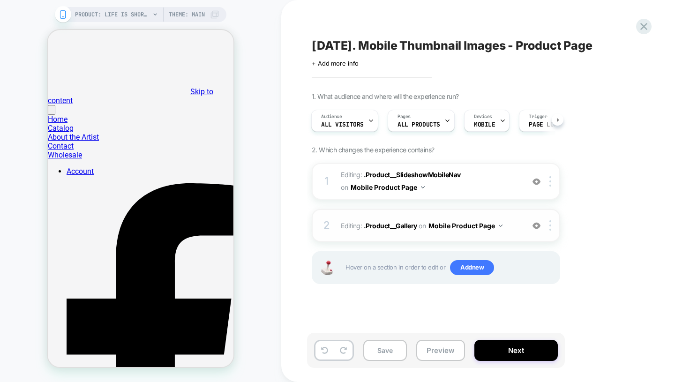
click at [519, 226] on div "2 Editing : .Product__Gallery .Product__Gallery on Mobile Product Page Add Befo…" at bounding box center [436, 225] width 248 height 33
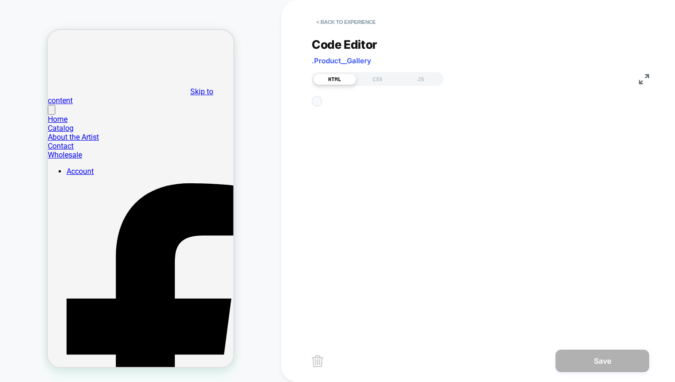
scroll to position [0, 0]
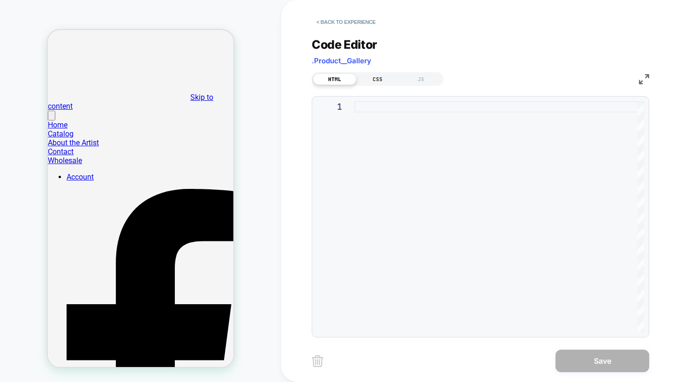
click at [380, 78] on div "CSS" at bounding box center [377, 79] width 43 height 11
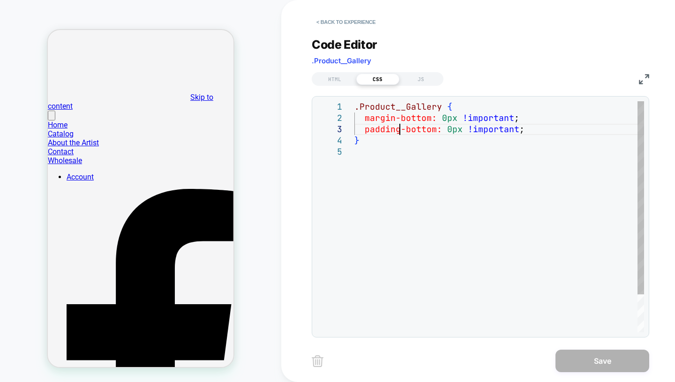
click at [400, 128] on div ".Product__Gallery { margin-bottom: 0px !important ; padding-bottom: 0px !import…" at bounding box center [499, 239] width 290 height 276
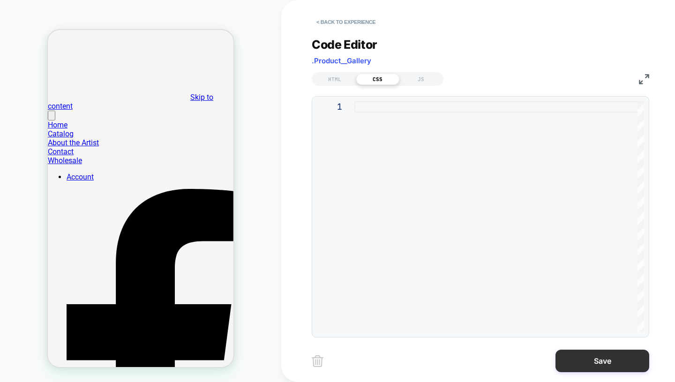
click at [596, 357] on button "Save" at bounding box center [603, 361] width 94 height 23
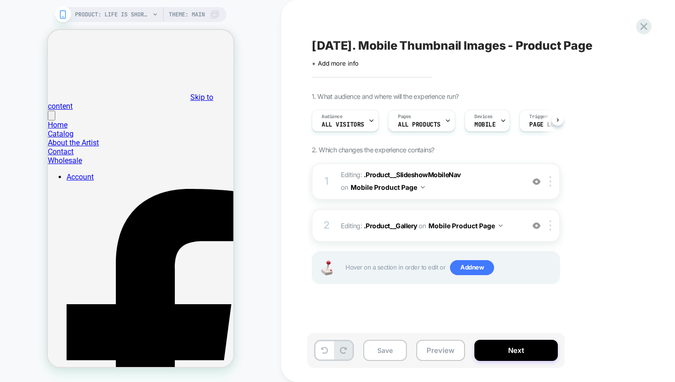
scroll to position [0, 0]
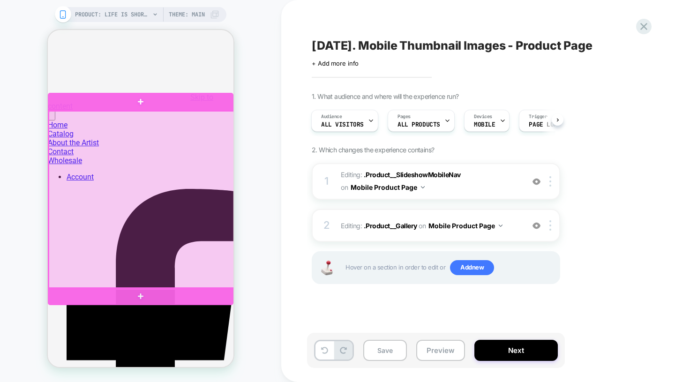
click at [197, 257] on div at bounding box center [142, 200] width 186 height 178
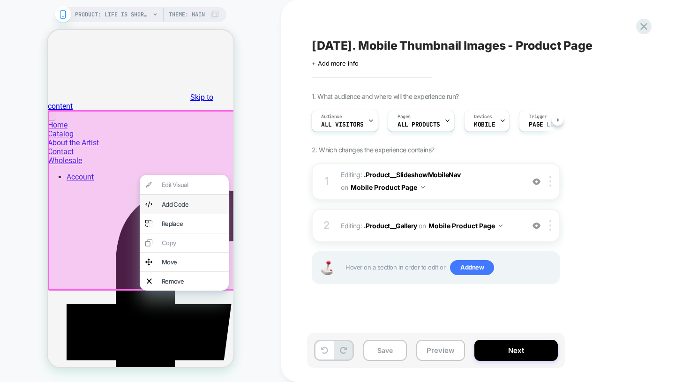
click at [189, 208] on div "Add Code" at bounding box center [192, 205] width 61 height 8
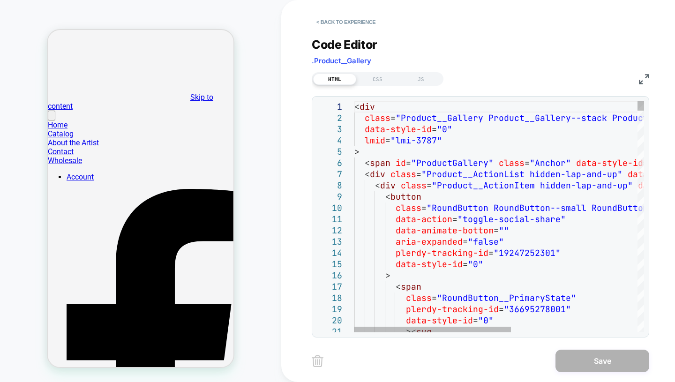
type textarea "**********"
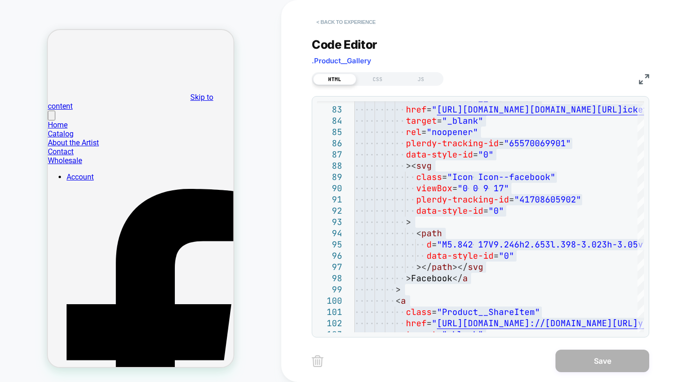
click at [346, 20] on button "< Back to experience" at bounding box center [346, 22] width 68 height 15
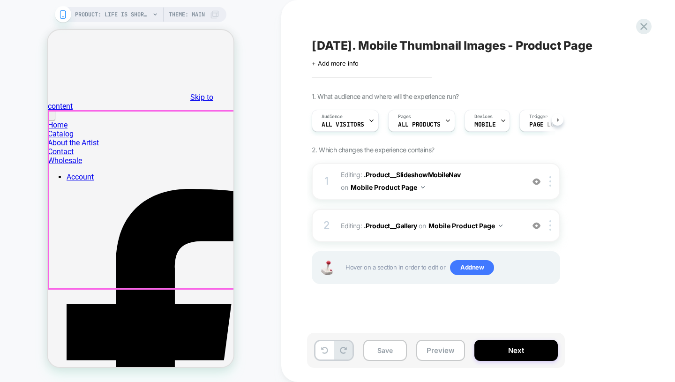
scroll to position [0, 0]
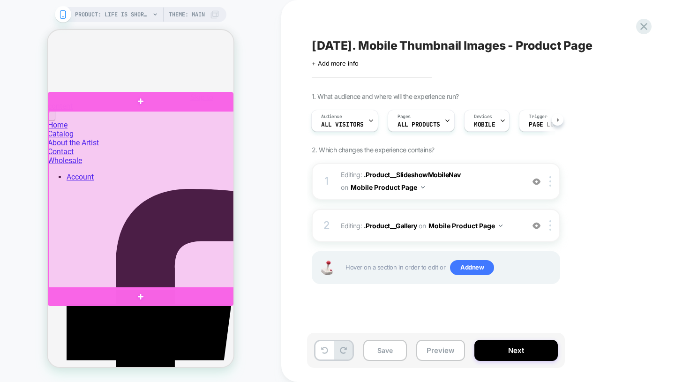
click at [175, 264] on div at bounding box center [142, 200] width 186 height 178
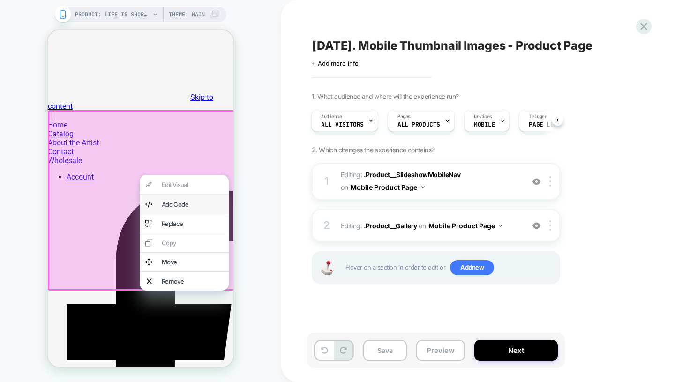
click at [181, 214] on div "Add Code" at bounding box center [184, 204] width 89 height 19
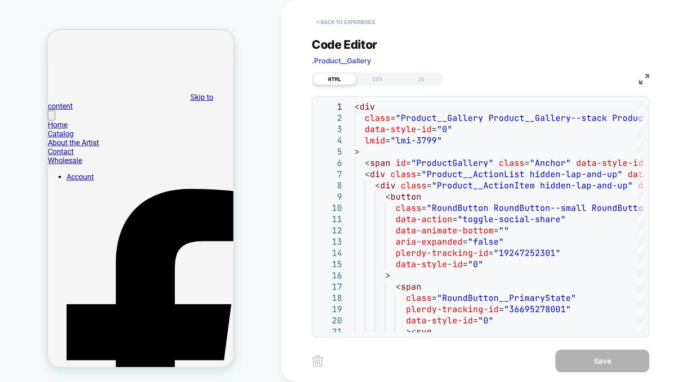
click at [344, 21] on button "< Back to experience" at bounding box center [346, 22] width 68 height 15
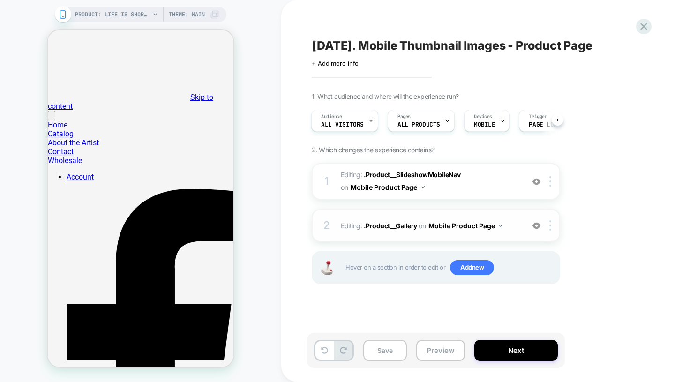
click at [505, 223] on span "Editing : .Product__Gallery .Product__Gallery on Mobile Product Page" at bounding box center [430, 226] width 179 height 14
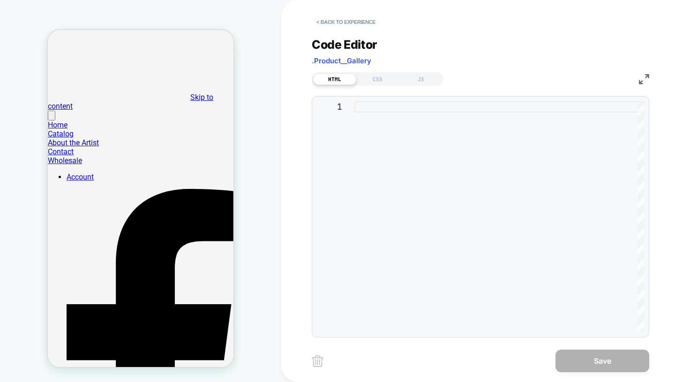
click at [376, 128] on div at bounding box center [499, 216] width 290 height 231
click at [380, 78] on div "CSS" at bounding box center [377, 79] width 43 height 11
click at [377, 117] on div at bounding box center [499, 216] width 290 height 231
type textarea "**********"
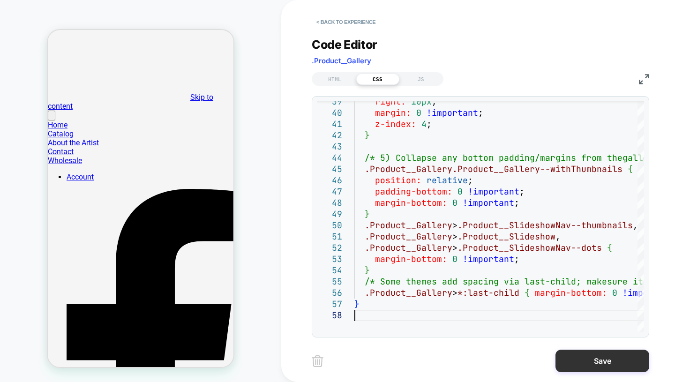
click at [592, 365] on button "Save" at bounding box center [603, 361] width 94 height 23
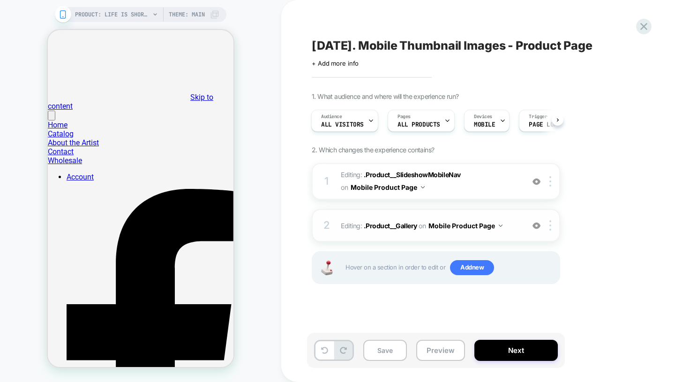
click at [510, 222] on span "Editing : .Product__Gallery .Product__Gallery on Mobile Product Page" at bounding box center [430, 226] width 179 height 14
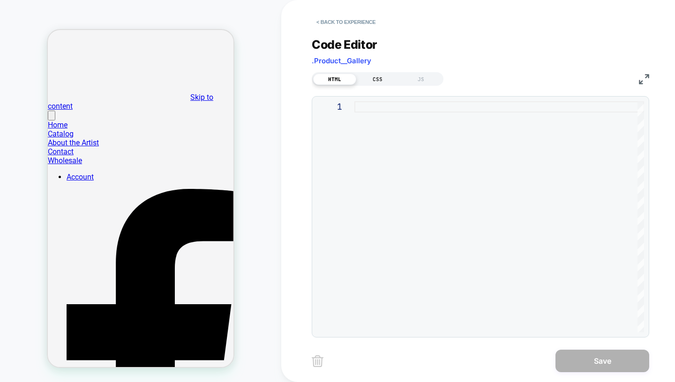
click at [378, 77] on div "CSS" at bounding box center [377, 79] width 43 height 11
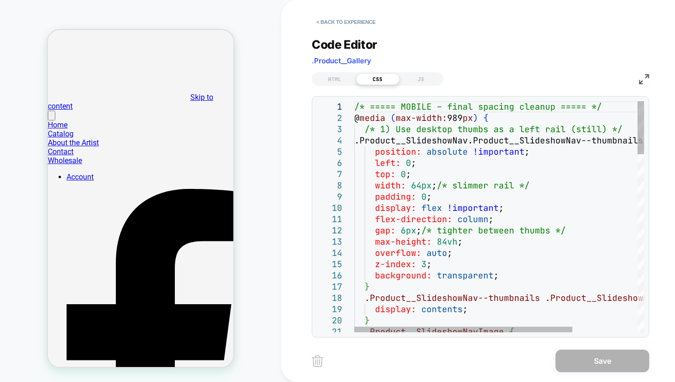
type textarea "**********"
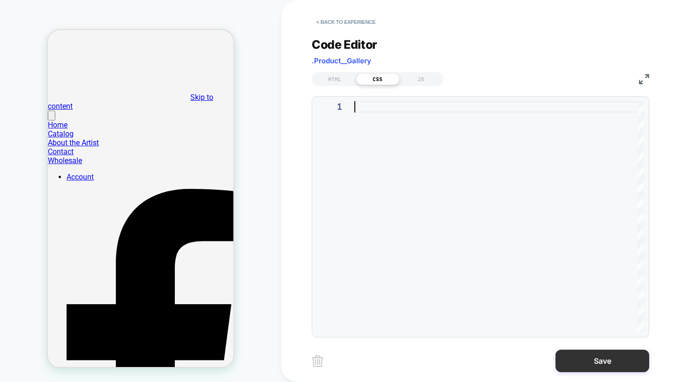
click at [597, 365] on button "Save" at bounding box center [603, 361] width 94 height 23
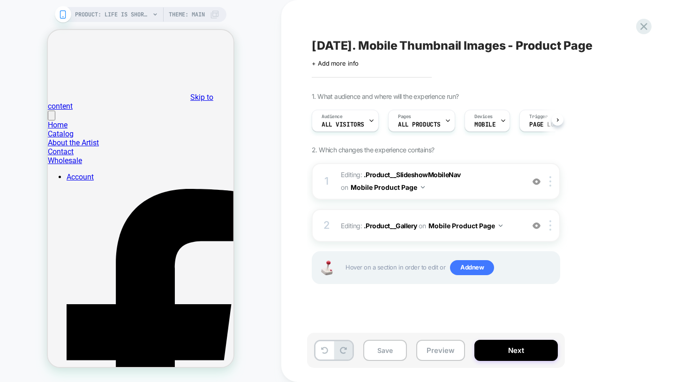
scroll to position [0, 0]
click at [553, 224] on div at bounding box center [551, 225] width 15 height 10
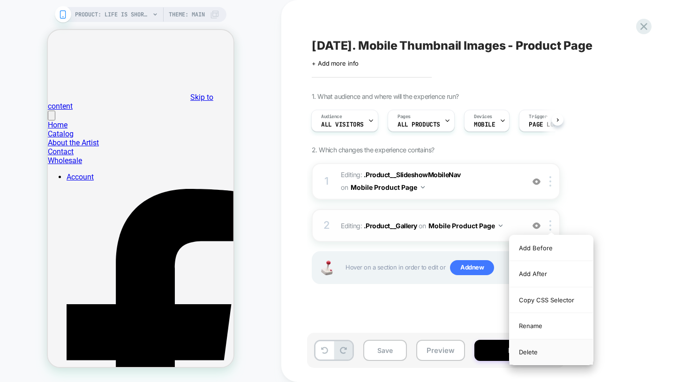
click at [538, 352] on div "Delete" at bounding box center [551, 351] width 83 height 25
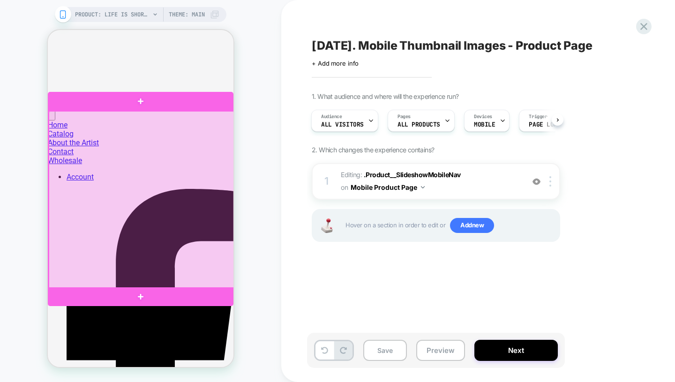
click at [144, 265] on div at bounding box center [142, 200] width 186 height 178
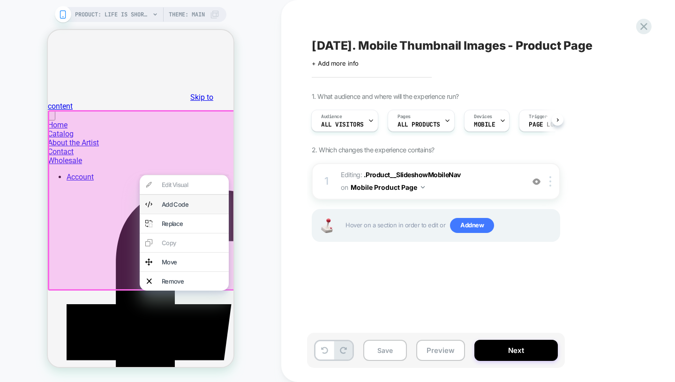
click at [185, 208] on div "Add Code" at bounding box center [192, 205] width 61 height 8
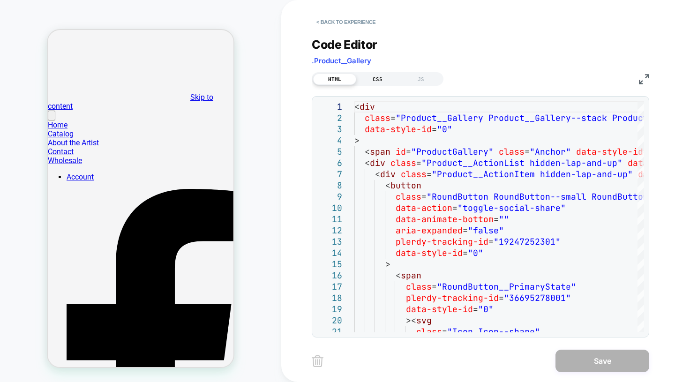
click at [369, 83] on div "CSS" at bounding box center [377, 79] width 43 height 11
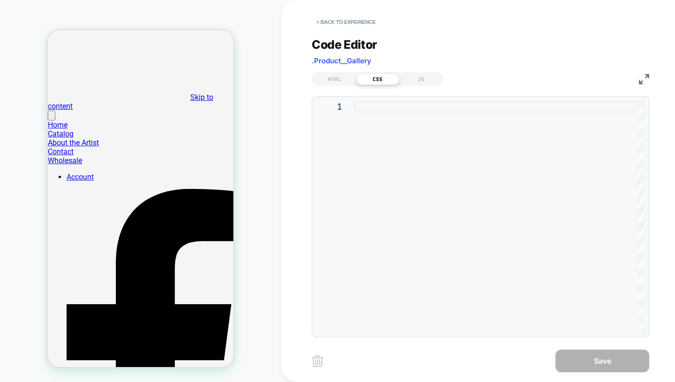
click at [407, 147] on div at bounding box center [499, 216] width 290 height 231
type textarea "**********"
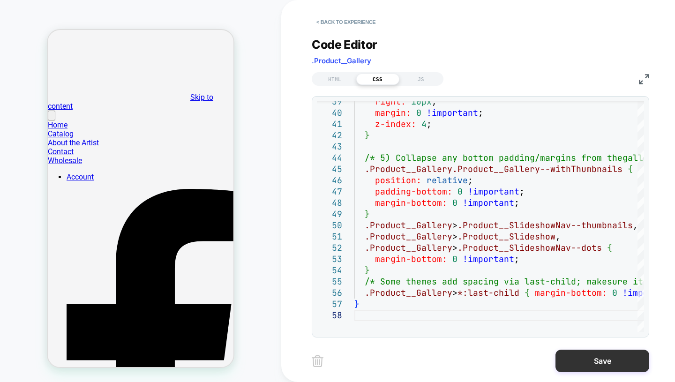
click at [580, 360] on button "Save" at bounding box center [603, 361] width 94 height 23
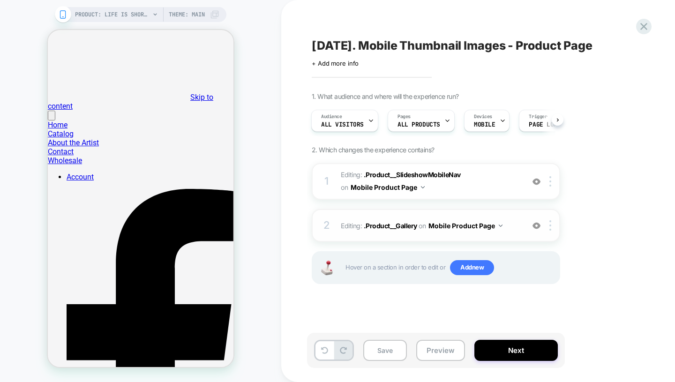
click at [520, 222] on div "2 Editing : .Product__Gallery .Product__Gallery on Mobile Product Page Add Befo…" at bounding box center [436, 225] width 248 height 33
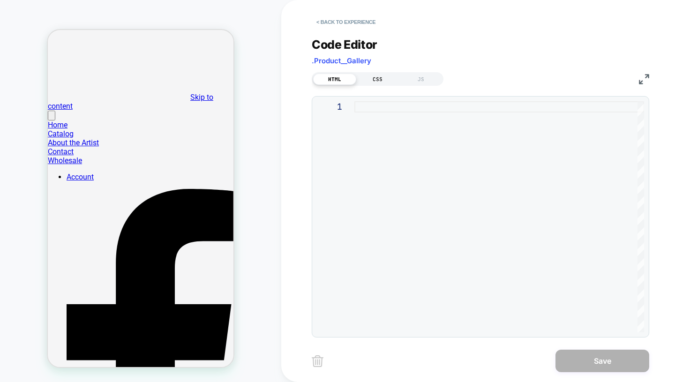
click at [379, 81] on div "CSS" at bounding box center [377, 79] width 43 height 11
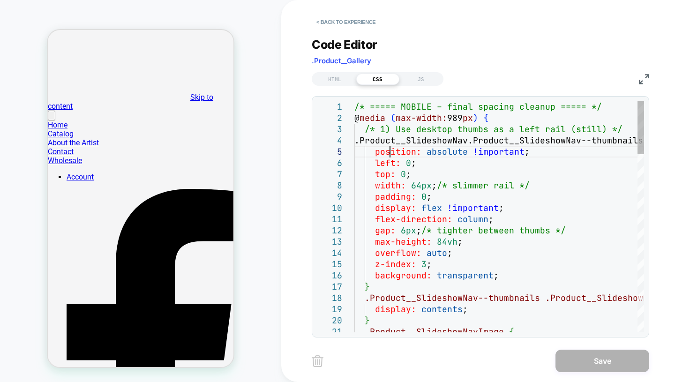
type textarea "**********"
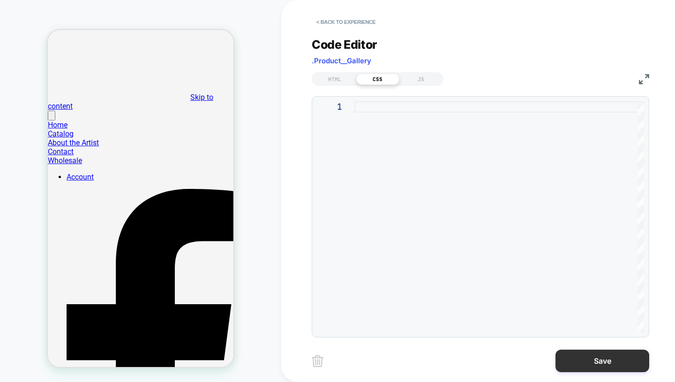
click at [608, 358] on button "Save" at bounding box center [603, 361] width 94 height 23
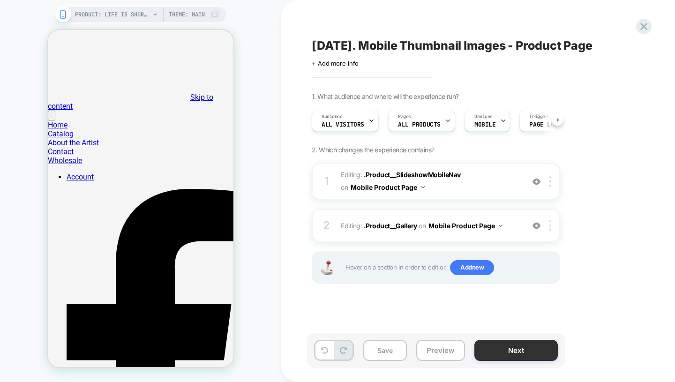
scroll to position [0, 0]
click at [552, 223] on div at bounding box center [551, 225] width 15 height 10
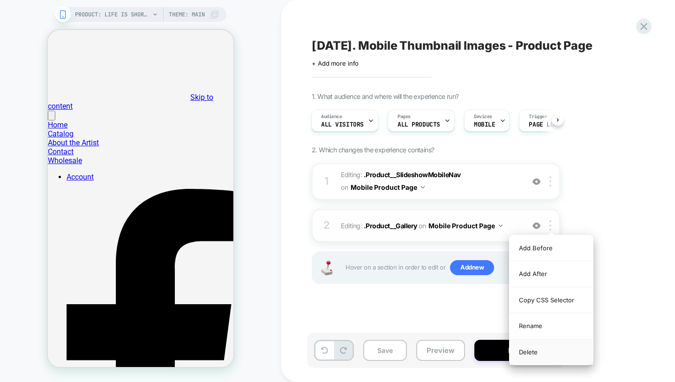
click at [544, 351] on div "Delete" at bounding box center [551, 351] width 83 height 25
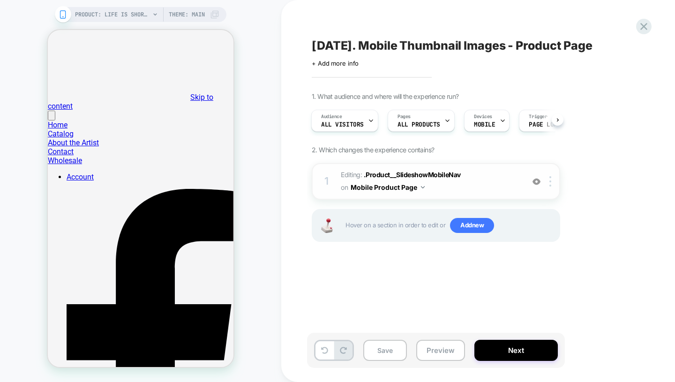
click at [481, 182] on span "Editing : .Product__SlideshowMobileNav .Product__SlideshowMobileNav on Mobile P…" at bounding box center [430, 181] width 179 height 25
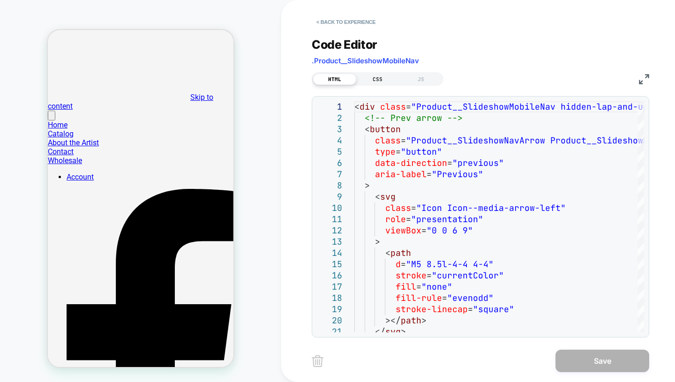
click at [379, 83] on div "CSS" at bounding box center [377, 79] width 43 height 11
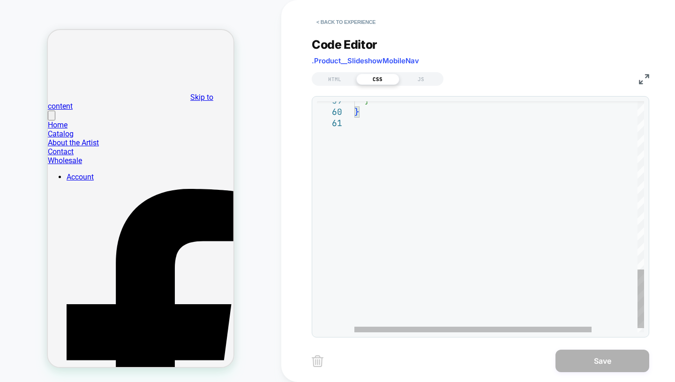
type textarea "**********"
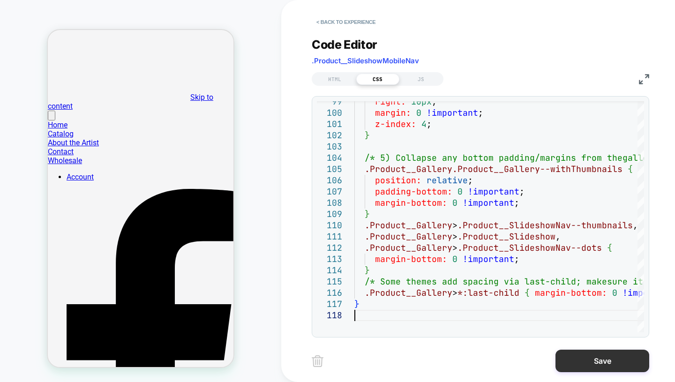
click at [595, 361] on button "Save" at bounding box center [603, 361] width 94 height 23
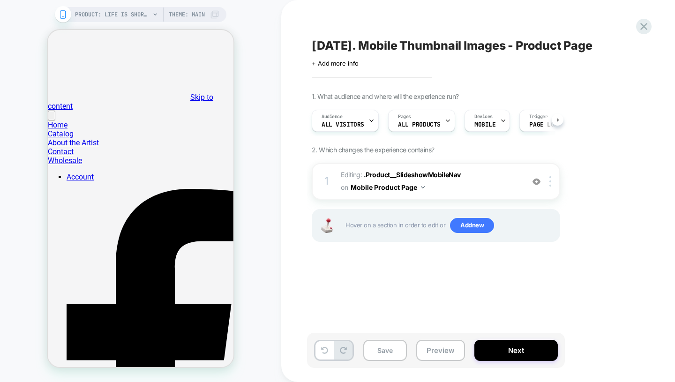
scroll to position [0, 0]
click at [327, 351] on icon at bounding box center [324, 350] width 7 height 7
click at [340, 351] on icon at bounding box center [343, 350] width 7 height 7
click at [323, 349] on icon at bounding box center [324, 350] width 7 height 7
click at [346, 349] on icon at bounding box center [343, 350] width 7 height 7
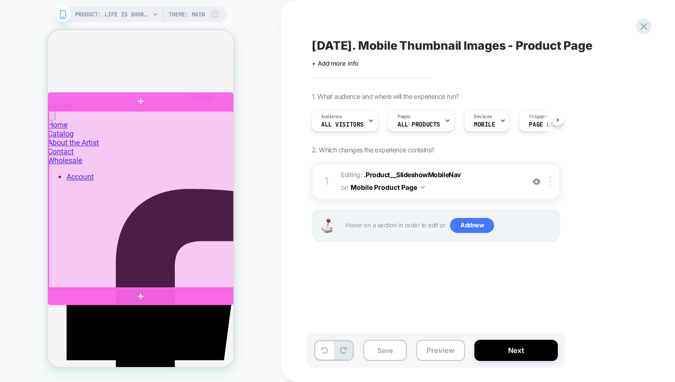
click at [176, 264] on div at bounding box center [142, 200] width 186 height 178
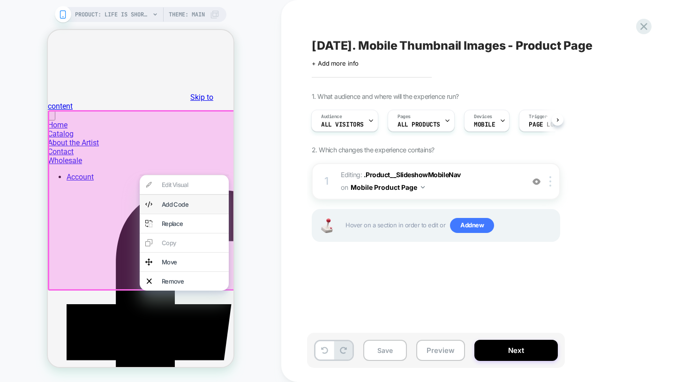
click at [185, 208] on div "Add Code" at bounding box center [192, 205] width 61 height 8
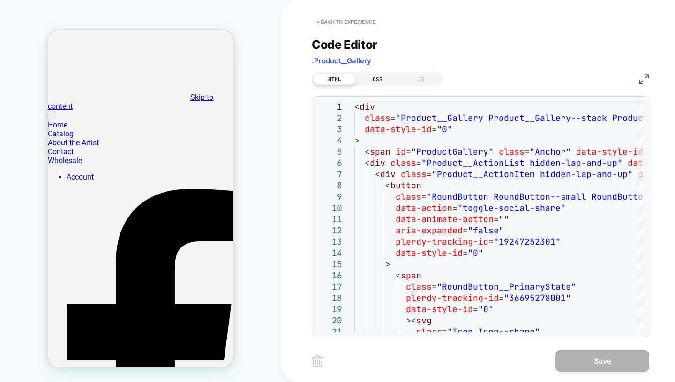
click at [380, 80] on div "CSS" at bounding box center [377, 79] width 43 height 11
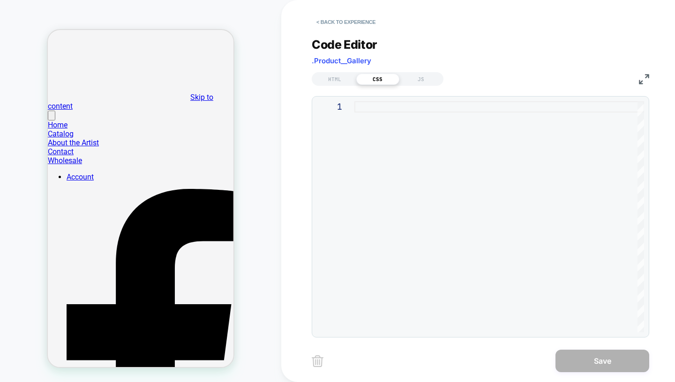
click at [396, 127] on div at bounding box center [499, 216] width 290 height 231
type textarea "**********"
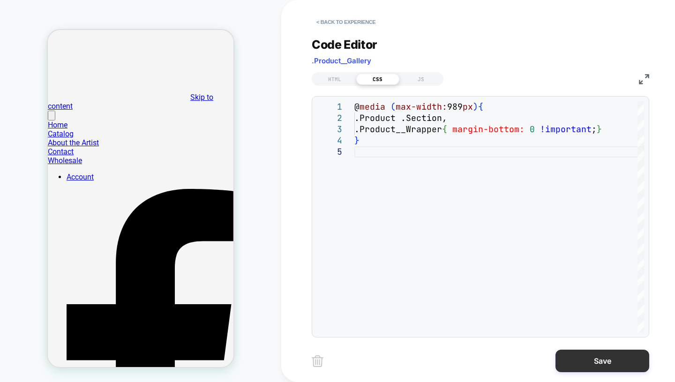
click at [603, 357] on button "Save" at bounding box center [603, 361] width 94 height 23
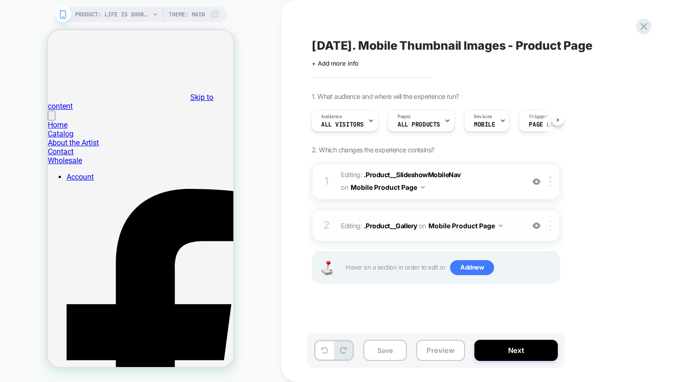
click at [552, 228] on div at bounding box center [551, 225] width 15 height 10
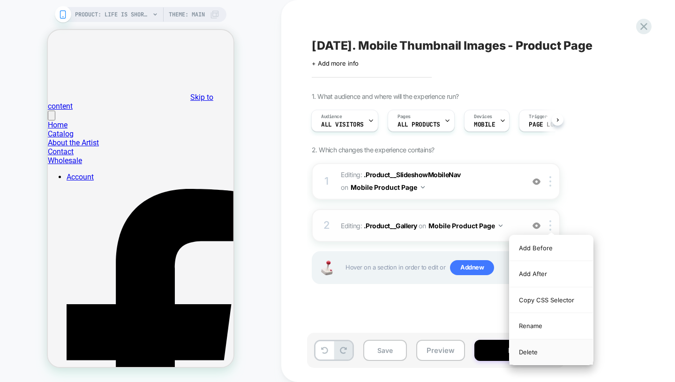
click at [534, 347] on div "Delete" at bounding box center [551, 351] width 83 height 25
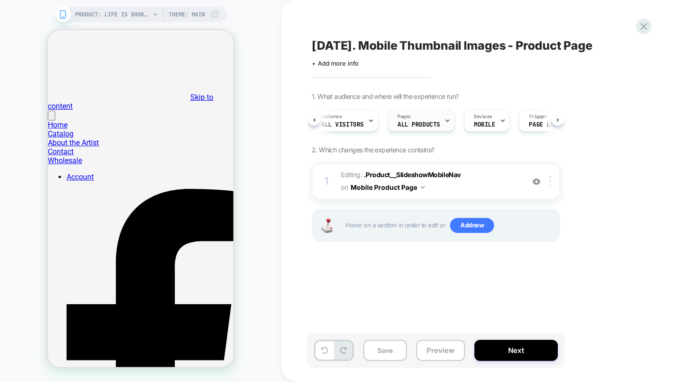
scroll to position [0, 50]
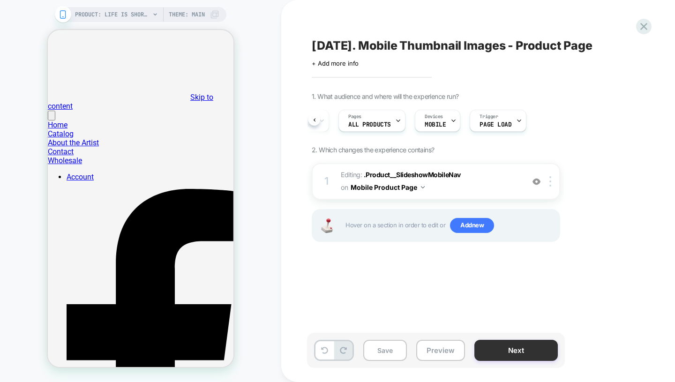
click at [531, 353] on button "Next" at bounding box center [515, 350] width 83 height 21
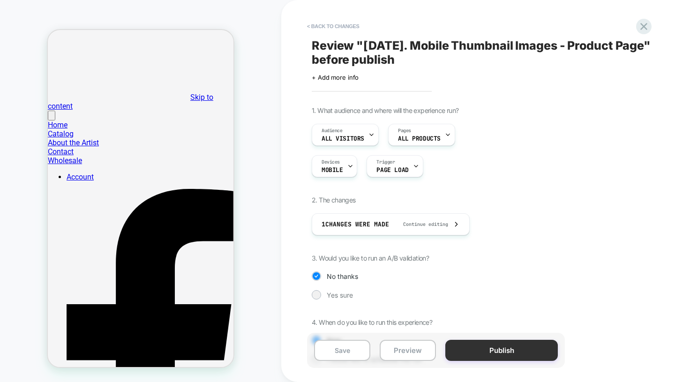
click at [509, 349] on button "Publish" at bounding box center [501, 350] width 113 height 21
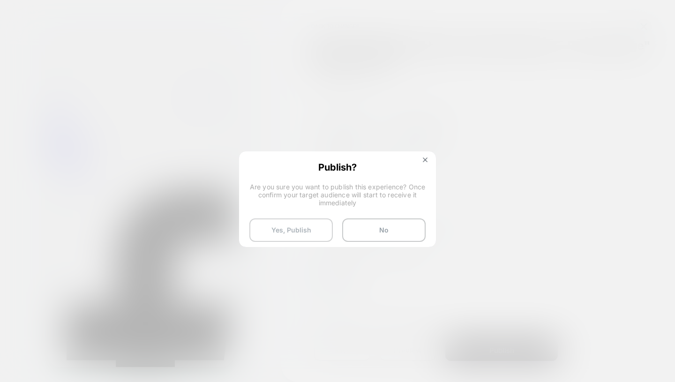
click at [307, 226] on button "Yes, Publish" at bounding box center [290, 229] width 83 height 23
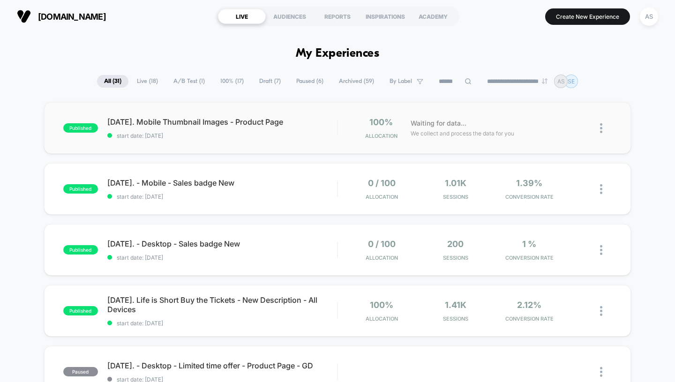
click at [601, 130] on img at bounding box center [601, 128] width 2 height 10
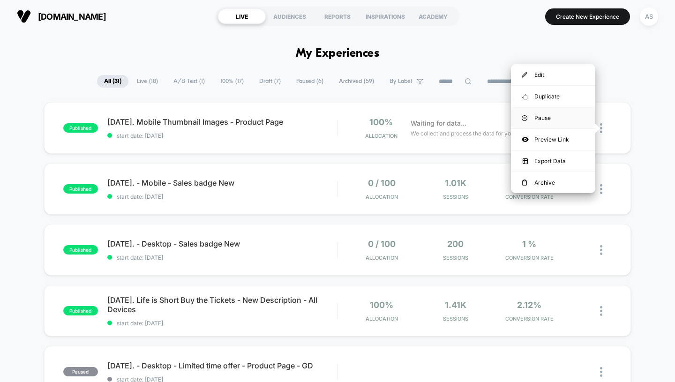
click at [548, 120] on div "Pause" at bounding box center [553, 117] width 84 height 21
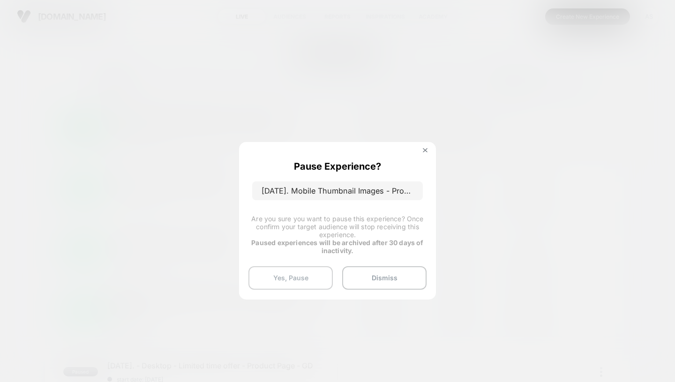
click at [299, 281] on button "Yes, Pause" at bounding box center [290, 277] width 84 height 23
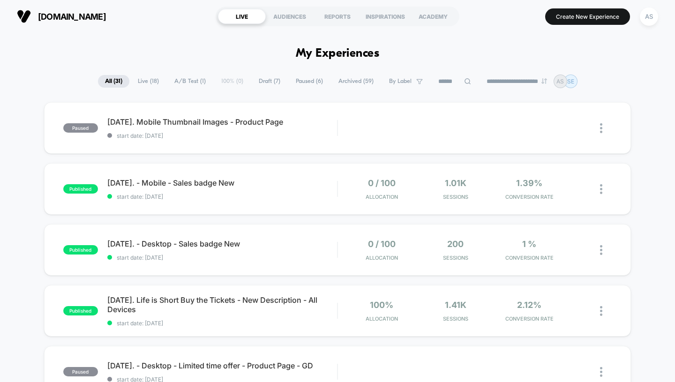
click at [218, 120] on span "[DATE]. Mobile Thumbnail Images - Product Page Click to edit experience details" at bounding box center [222, 121] width 230 height 9
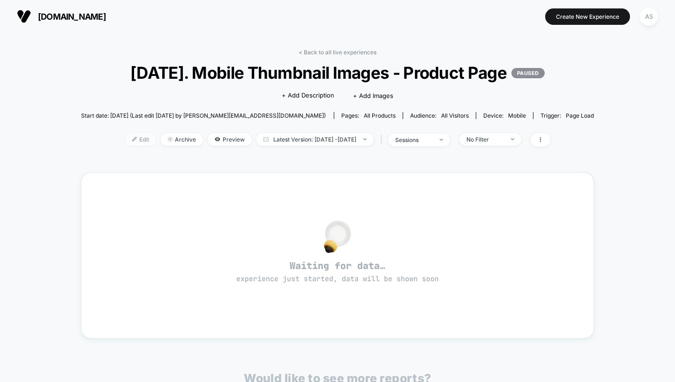
click at [125, 146] on span "Edit" at bounding box center [140, 139] width 31 height 13
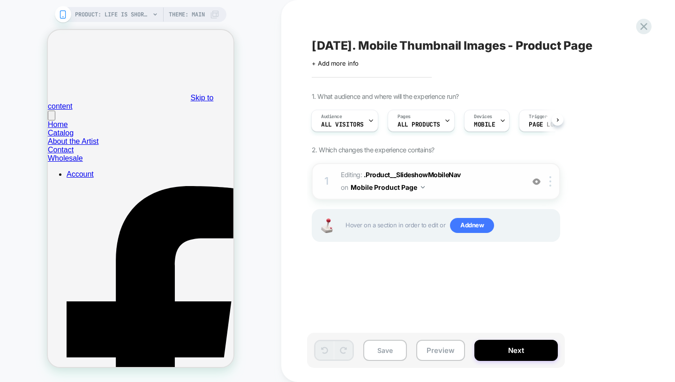
click at [492, 177] on span "Editing : .Product__SlideshowMobileNav .Product__SlideshowMobileNav on Mobile P…" at bounding box center [430, 181] width 179 height 25
click at [552, 182] on div at bounding box center [551, 181] width 15 height 10
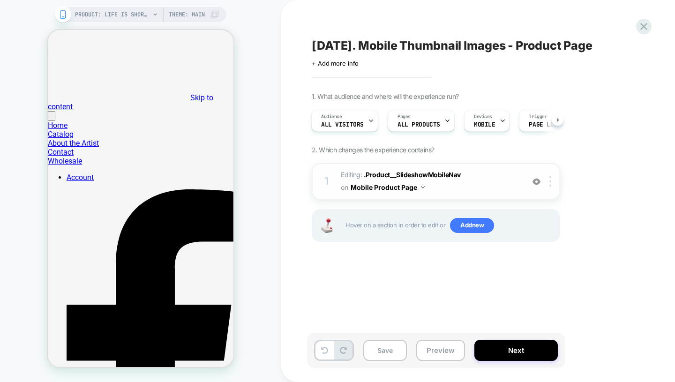
scroll to position [0, 1]
click at [552, 180] on div at bounding box center [551, 181] width 15 height 10
click at [472, 182] on span "Editing : .Product__SlideshowMobileNav .Product__SlideshowMobileNav on Mobile P…" at bounding box center [430, 181] width 179 height 25
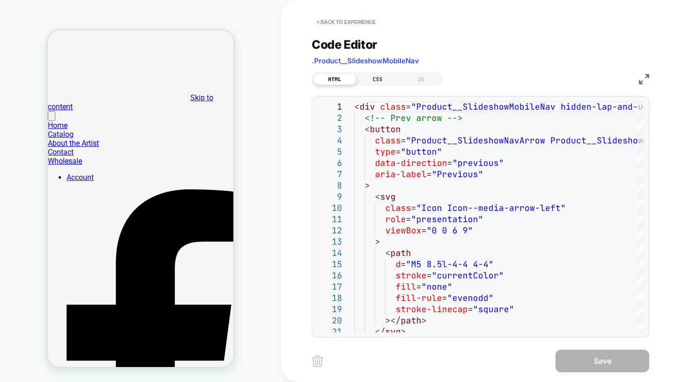
click at [377, 81] on div "CSS" at bounding box center [377, 79] width 43 height 11
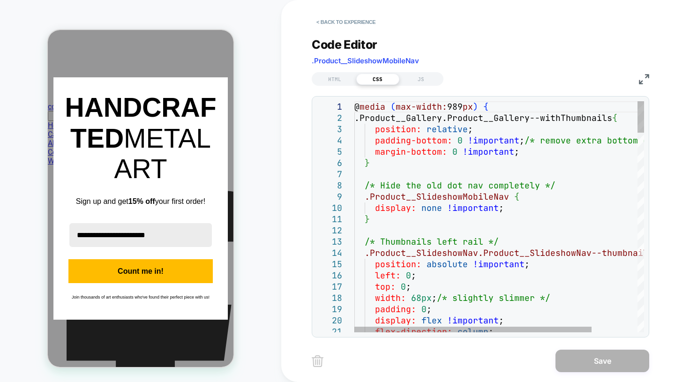
type textarea "**********"
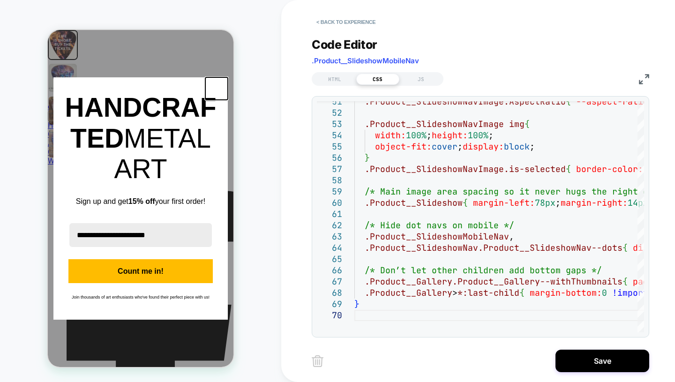
click at [217, 92] on icon "close icon" at bounding box center [217, 89] width 8 height 8
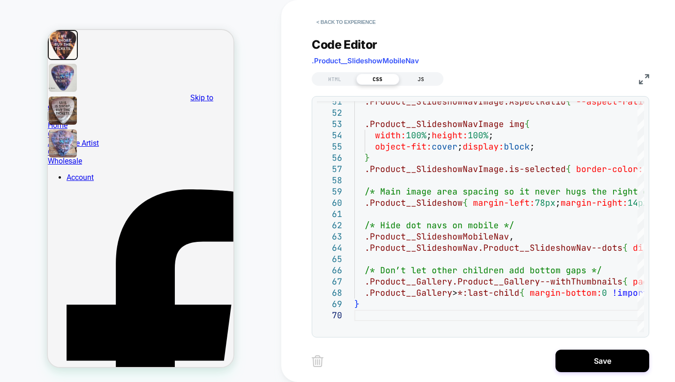
click at [414, 79] on div "JS" at bounding box center [420, 79] width 43 height 11
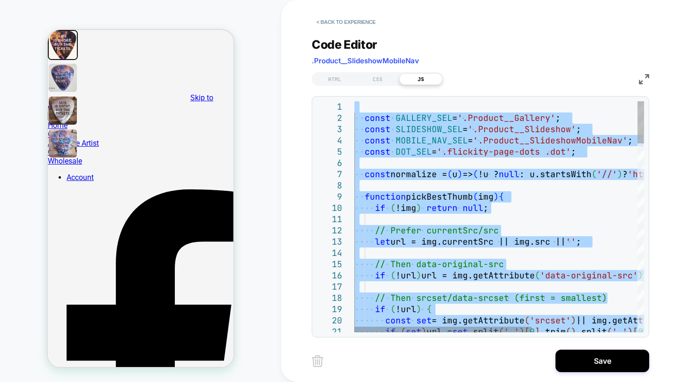
type textarea "**********"
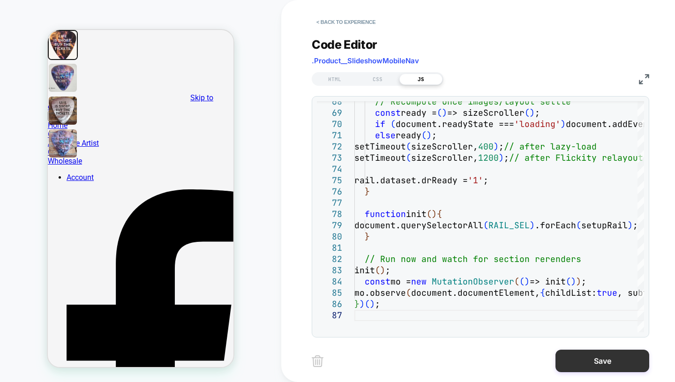
click at [602, 359] on button "Save" at bounding box center [603, 361] width 94 height 23
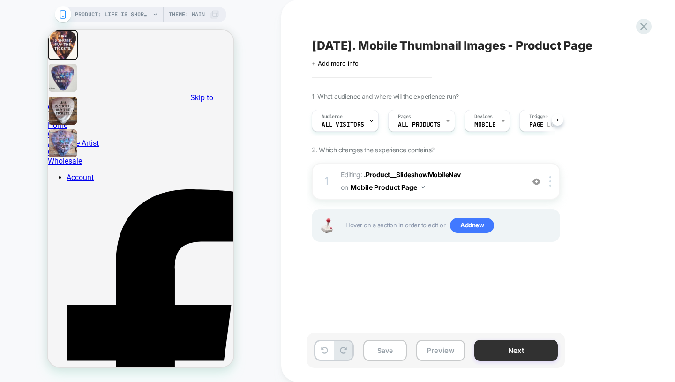
scroll to position [0, 0]
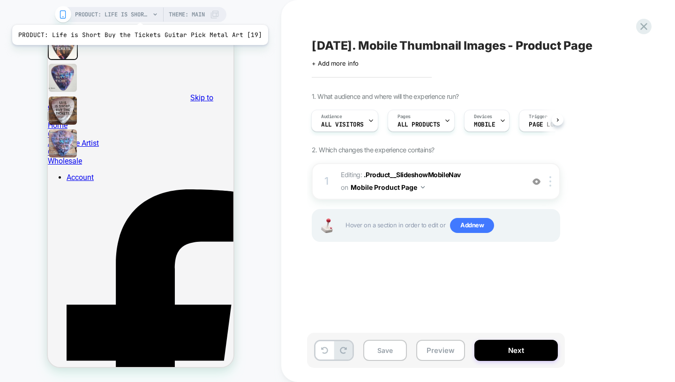
click at [138, 13] on span "PRODUCT: Life is Short Buy the Tickets Guitar Pick Metal Art [19]" at bounding box center [112, 14] width 75 height 15
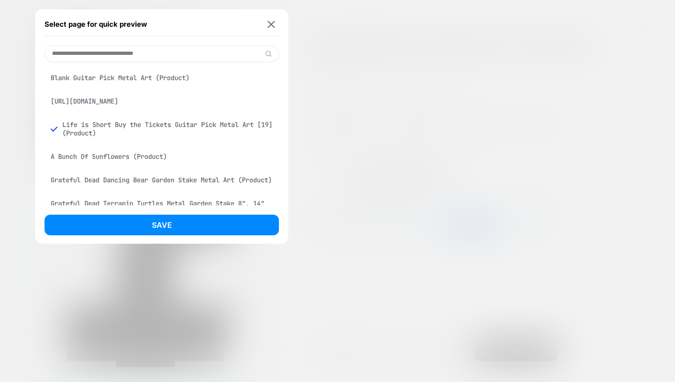
click at [122, 55] on input at bounding box center [162, 53] width 234 height 16
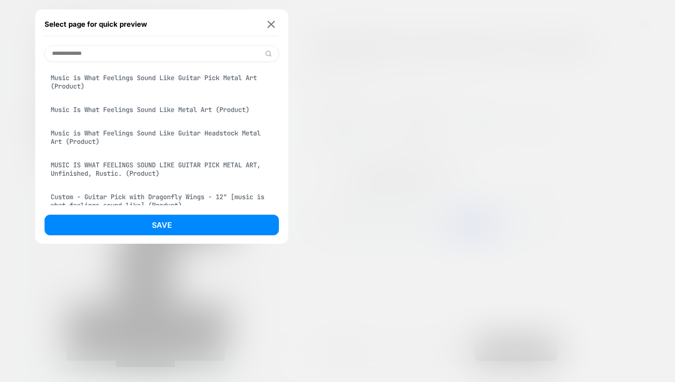
type input "**********"
click at [136, 87] on div "Music is What Feelings Sound Like Guitar Pick Metal Art (Product)" at bounding box center [162, 82] width 234 height 26
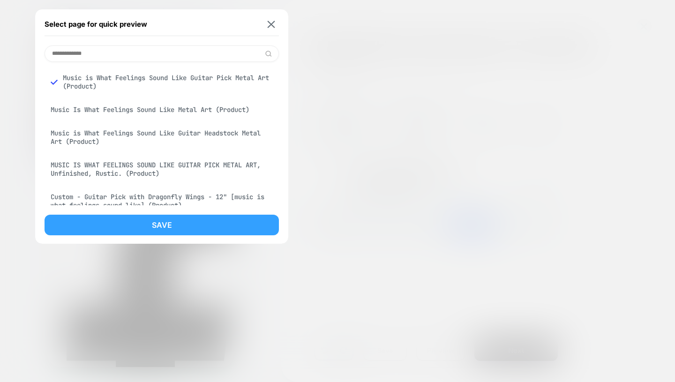
click at [186, 225] on button "Save" at bounding box center [162, 225] width 234 height 21
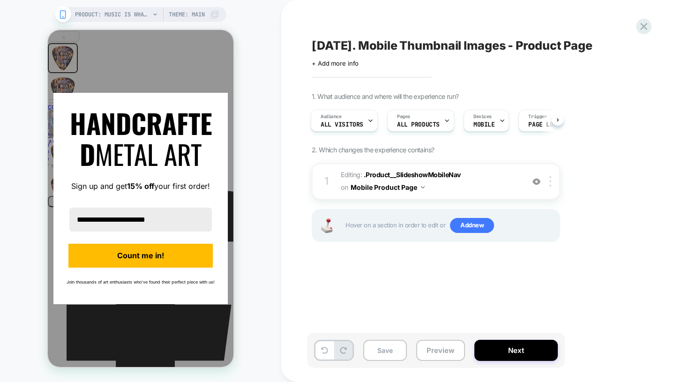
scroll to position [0, 0]
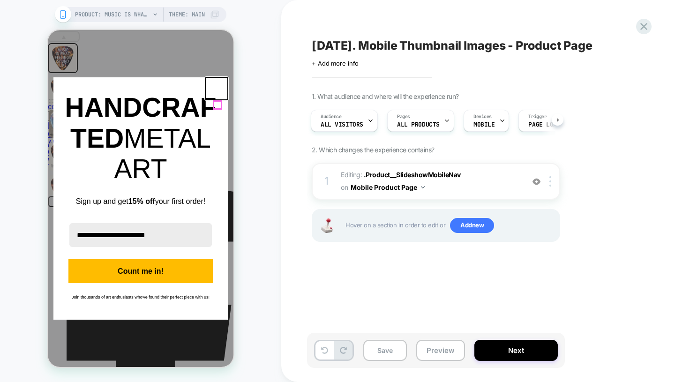
click at [218, 92] on icon "close icon" at bounding box center [217, 89] width 8 height 8
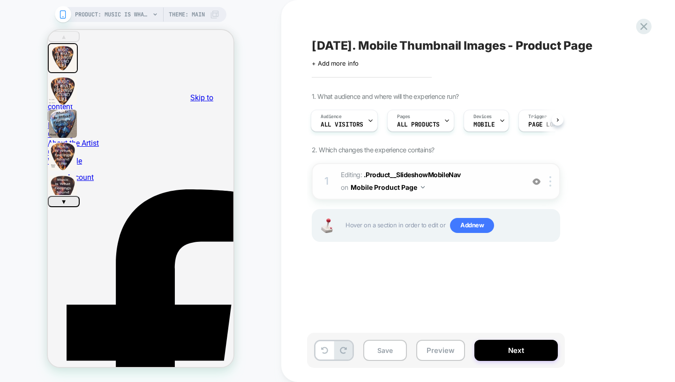
click at [475, 180] on span "Editing : .Product__SlideshowMobileNav .Product__SlideshowMobileNav on Mobile P…" at bounding box center [430, 181] width 179 height 25
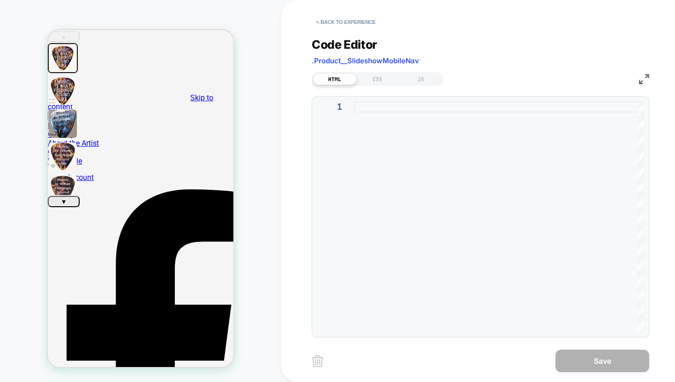
click at [419, 84] on div "HTML CSS JS" at bounding box center [378, 79] width 132 height 14
click at [418, 79] on div "JS" at bounding box center [420, 79] width 43 height 11
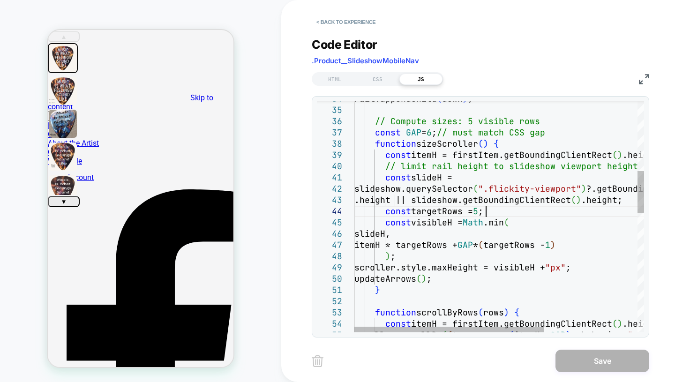
click at [485, 210] on div "scroller.scrollBy ( { top: rows * ( itemH + GAP ) , behavior: "smooth" } ) ; co…" at bounding box center [570, 349] width 432 height 1255
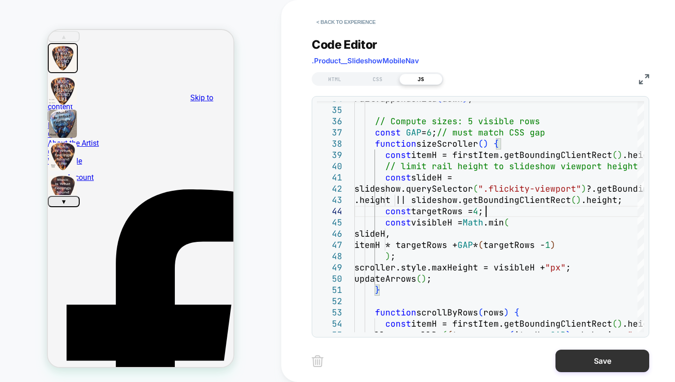
type textarea "**********"
click at [596, 356] on button "Save" at bounding box center [603, 361] width 94 height 23
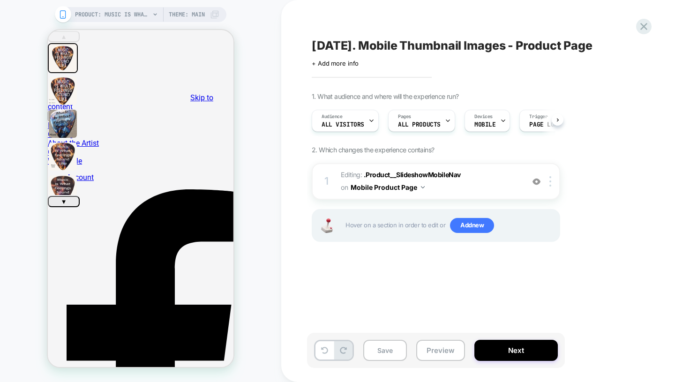
scroll to position [0, 0]
click at [489, 178] on span "Editing : .Product__SlideshowMobileNav .Product__SlideshowMobileNav on Mobile P…" at bounding box center [430, 181] width 179 height 25
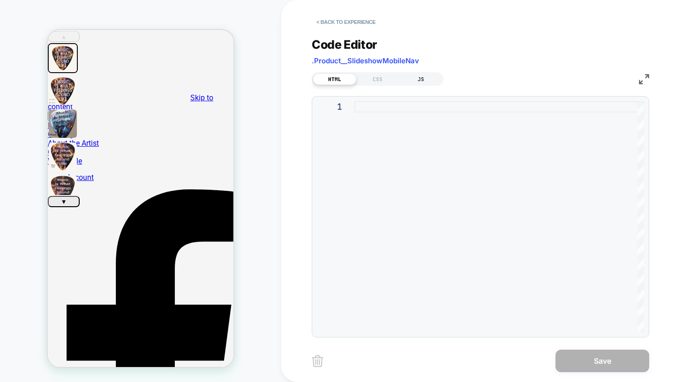
click at [416, 79] on div "JS" at bounding box center [420, 79] width 43 height 11
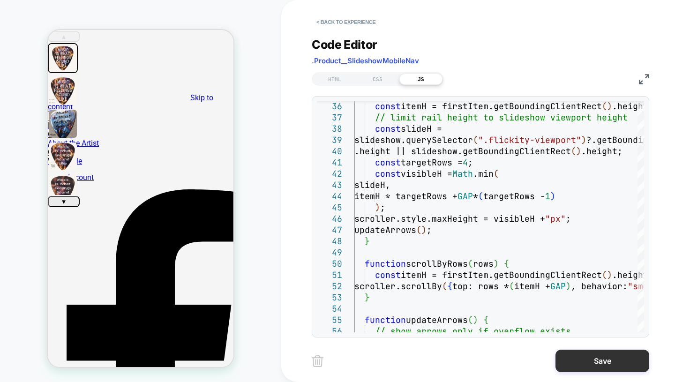
type textarea "**********"
click at [583, 357] on button "Save" at bounding box center [603, 361] width 94 height 23
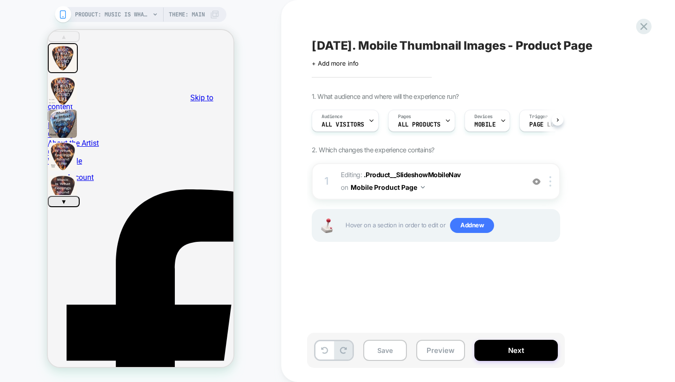
scroll to position [0, 0]
click at [502, 351] on button "Next" at bounding box center [515, 350] width 83 height 21
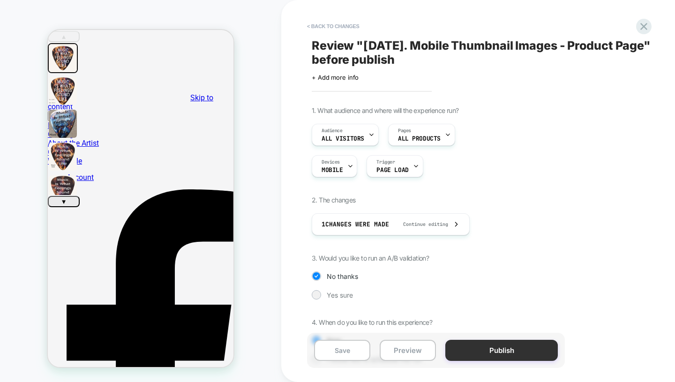
click at [484, 349] on button "Publish" at bounding box center [501, 350] width 113 height 21
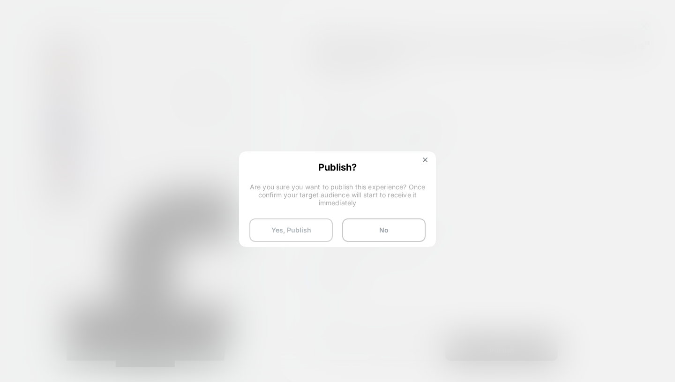
click at [299, 230] on button "Yes, Publish" at bounding box center [290, 229] width 83 height 23
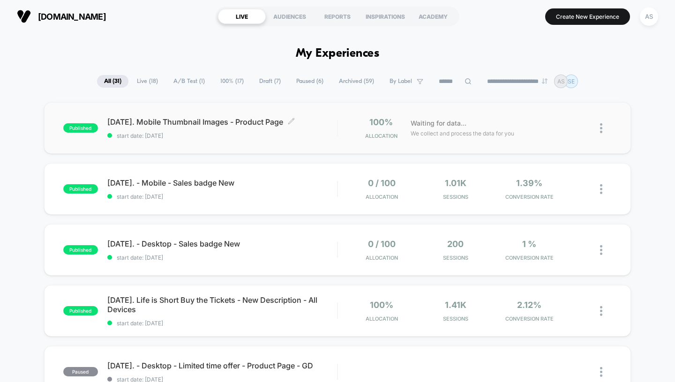
click at [232, 129] on div "[DATE]. Mobile Thumbnail Images - Product Page Click to edit experience details…" at bounding box center [222, 128] width 230 height 22
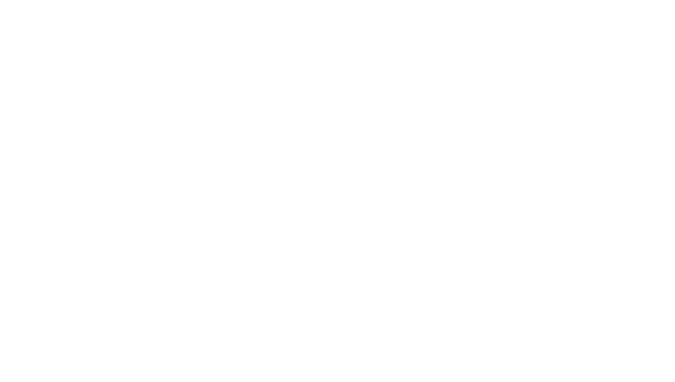
click at [232, 4] on html "Navigated to Visually.io | No-code CRO for Shopify 1 *" at bounding box center [337, 2] width 675 height 4
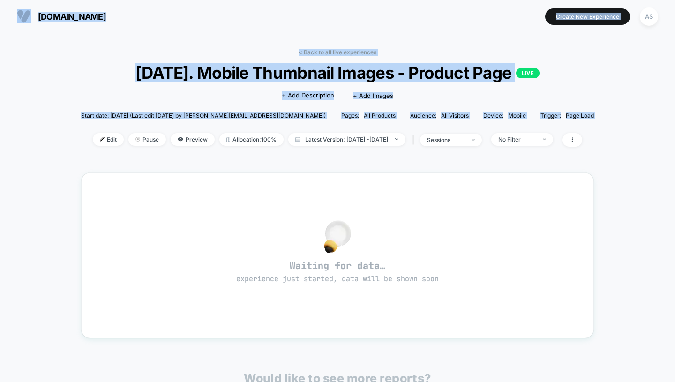
click at [5, 129] on div "< Back to all live experiences 08.24.2025. Mobile Thumbnail Images - Product Pa…" at bounding box center [337, 295] width 675 height 524
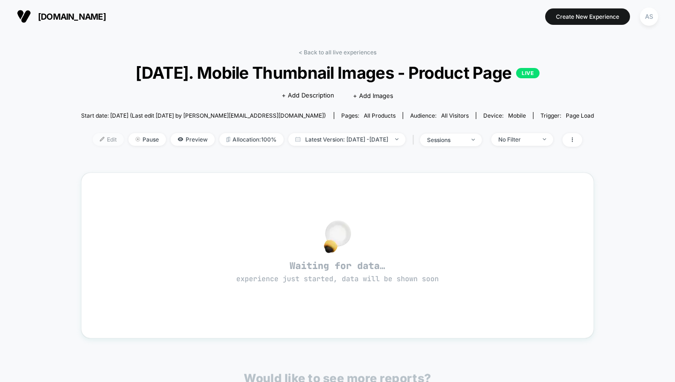
click at [93, 136] on span "Edit" at bounding box center [108, 139] width 31 height 13
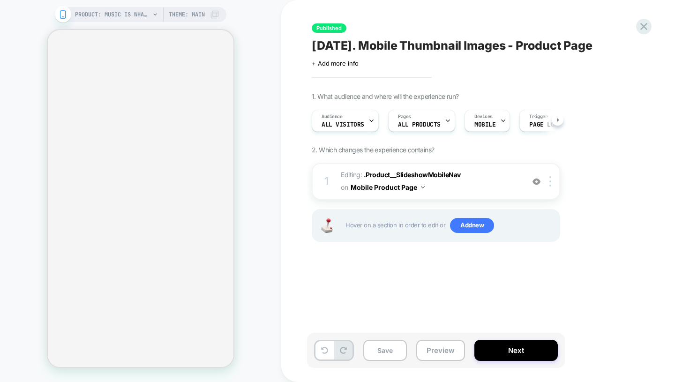
scroll to position [0, 0]
click at [482, 184] on span "Editing : .Product__SlideshowMobileNav .Product__SlideshowMobileNav on Mobile P…" at bounding box center [430, 181] width 179 height 25
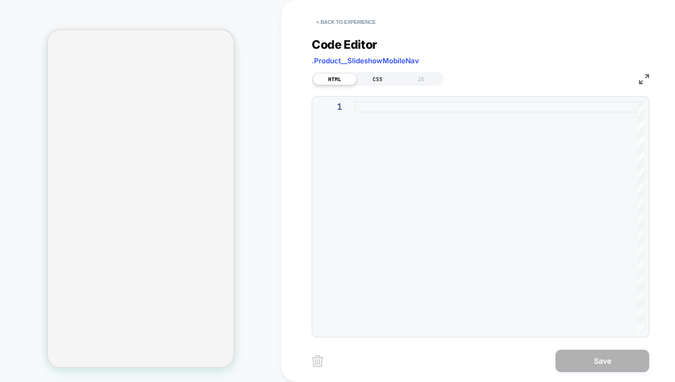
click at [381, 77] on div "CSS" at bounding box center [377, 79] width 43 height 11
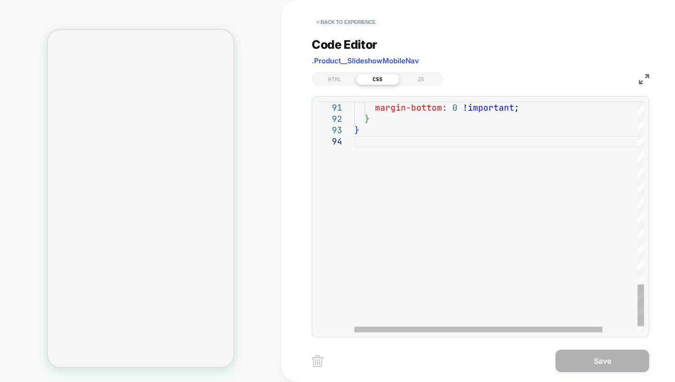
type textarea "**********"
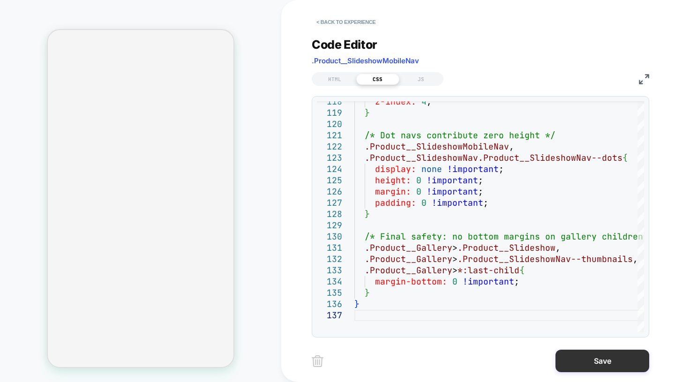
click at [592, 361] on button "Save" at bounding box center [603, 361] width 94 height 23
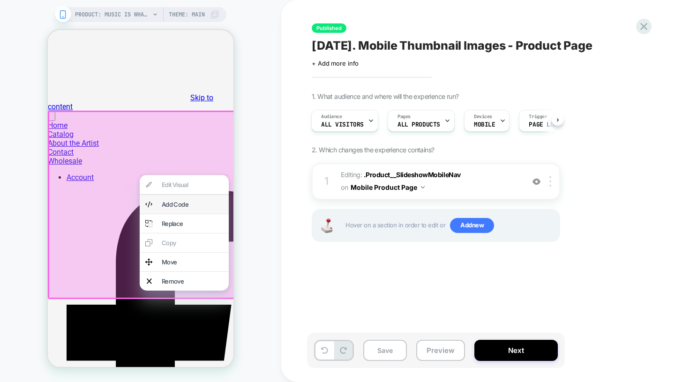
click at [184, 208] on div "Add Code" at bounding box center [192, 205] width 61 height 8
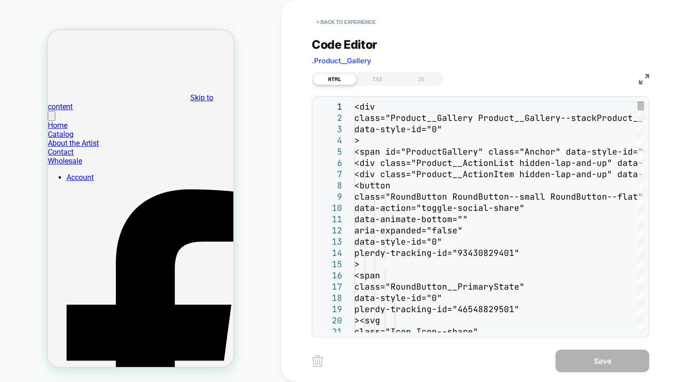
scroll to position [5, 0]
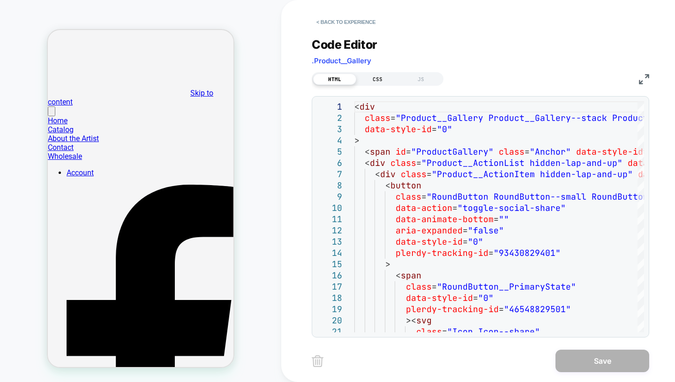
click at [379, 75] on div "CSS" at bounding box center [377, 79] width 43 height 11
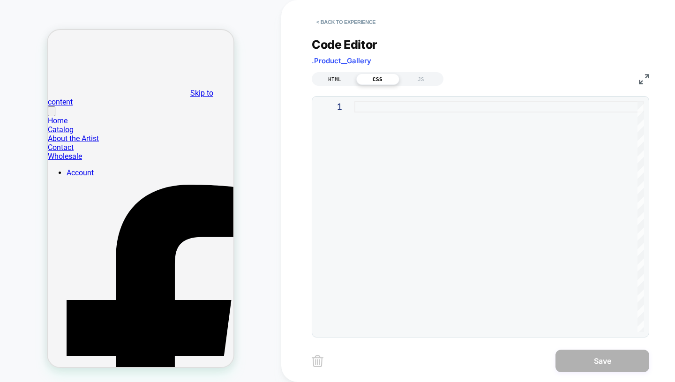
click at [346, 80] on div "HTML" at bounding box center [334, 79] width 43 height 11
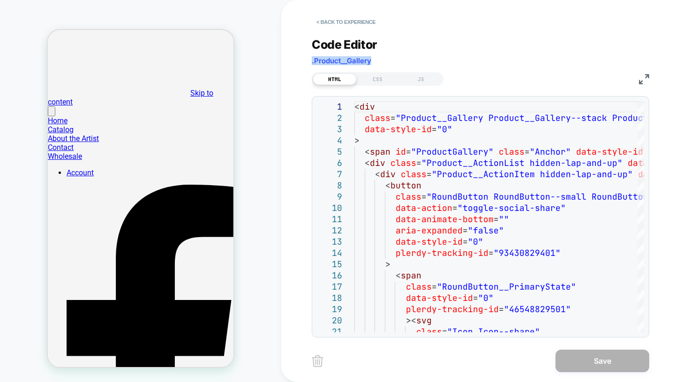
drag, startPoint x: 372, startPoint y: 56, endPoint x: 312, endPoint y: 60, distance: 60.1
click at [312, 60] on div "Code Editor .Product__Gallery" at bounding box center [481, 54] width 338 height 32
copy span ".Product__Gallery"
click at [376, 77] on div "CSS" at bounding box center [377, 79] width 43 height 11
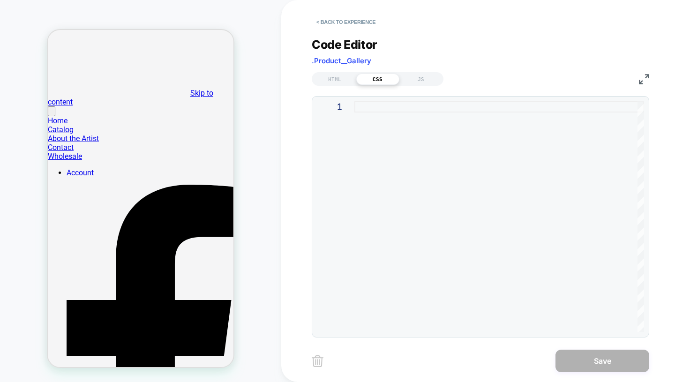
click at [424, 170] on div at bounding box center [499, 216] width 290 height 231
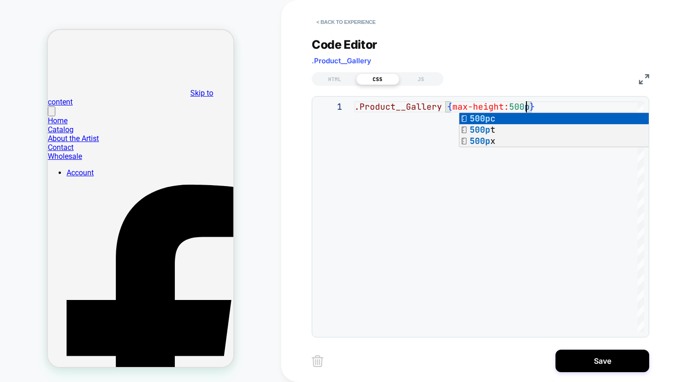
scroll to position [0, 182]
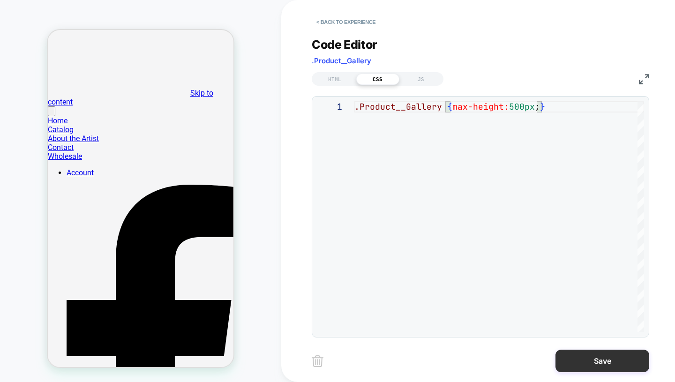
type textarea "**********"
click at [598, 357] on button "Save" at bounding box center [603, 361] width 94 height 23
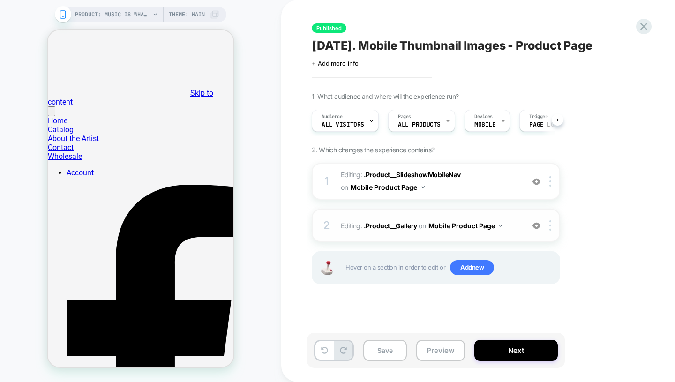
scroll to position [0, 0]
click at [511, 219] on span "Editing : .Product__Gallery .Product__Gallery on Mobile Product Page" at bounding box center [430, 226] width 179 height 14
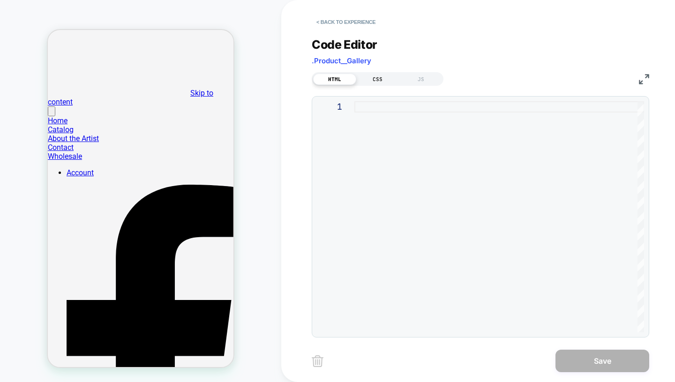
click at [387, 75] on div "CSS" at bounding box center [377, 79] width 43 height 11
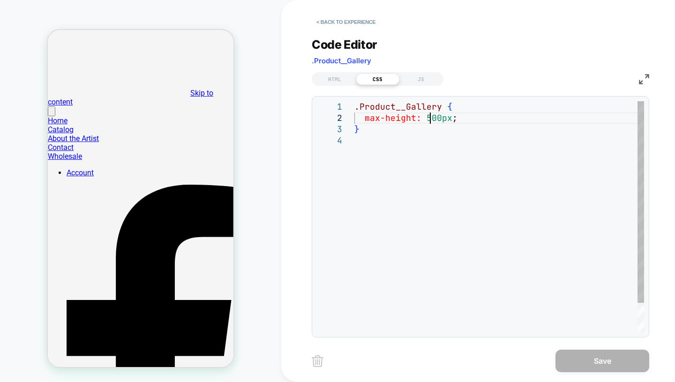
click at [432, 122] on div ".Product__Gallery { max-height: 500px ; }" at bounding box center [499, 233] width 290 height 265
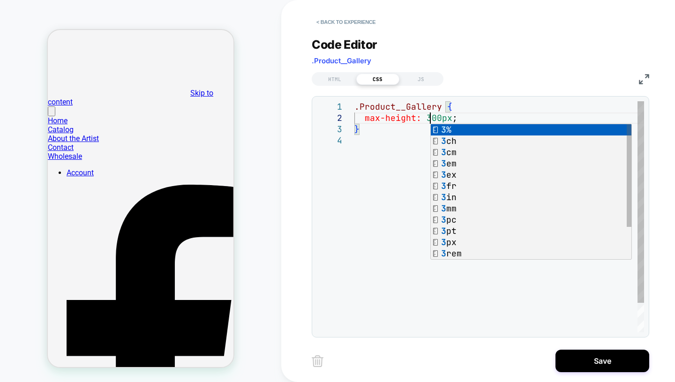
scroll to position [11, 75]
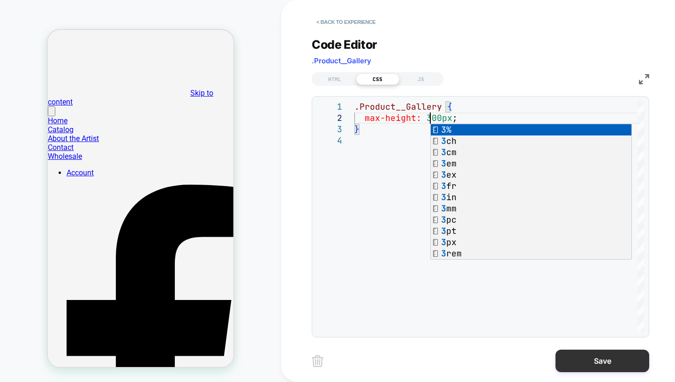
type textarea "**********"
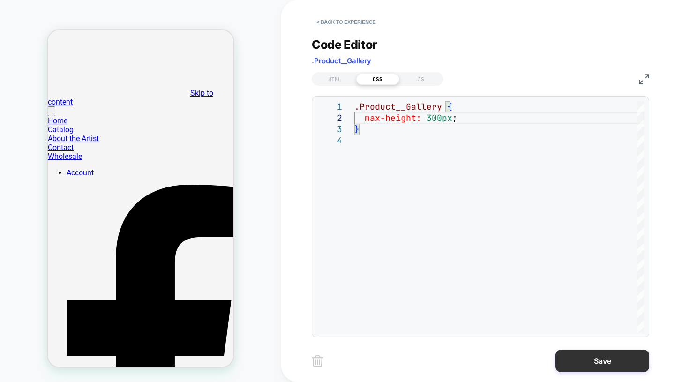
click at [577, 354] on button "Save" at bounding box center [603, 361] width 94 height 23
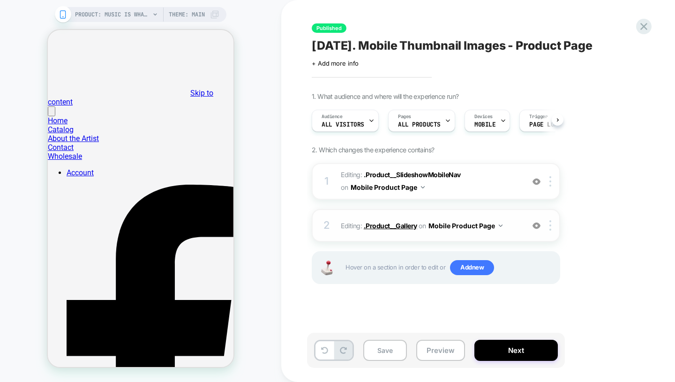
scroll to position [0, 0]
click at [510, 215] on div "2 Editing : .Product__Gallery .Product__Gallery on Mobile Product Page Add Befo…" at bounding box center [436, 225] width 248 height 33
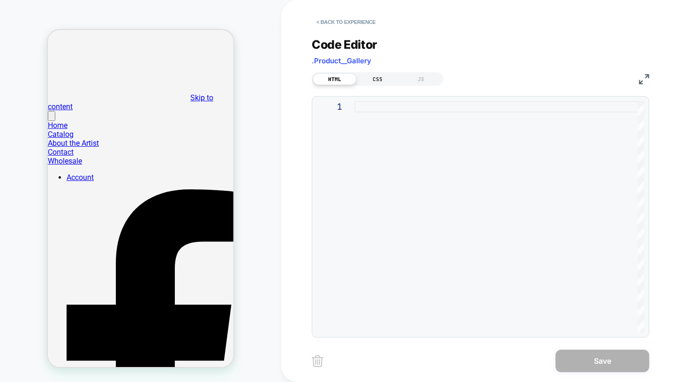
click at [383, 78] on div "CSS" at bounding box center [377, 79] width 43 height 11
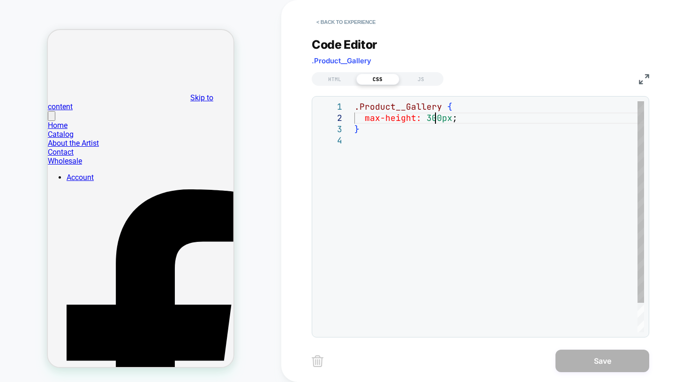
click at [435, 118] on div ".Product__Gallery { max-height: 300px ; }" at bounding box center [499, 233] width 290 height 265
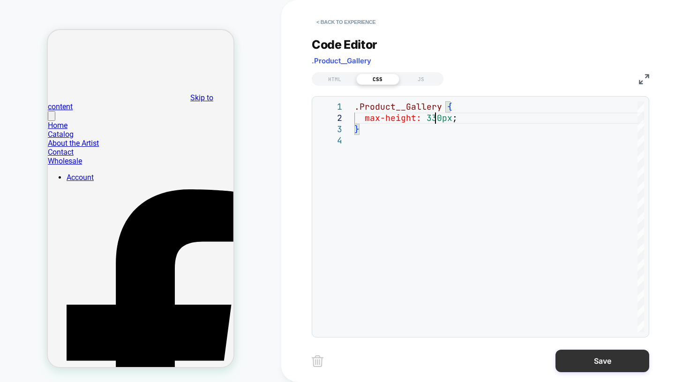
type textarea "**********"
click at [597, 360] on button "Save" at bounding box center [603, 361] width 94 height 23
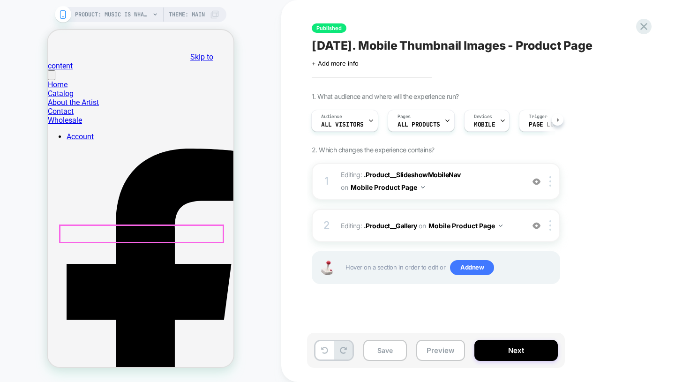
scroll to position [43, 0]
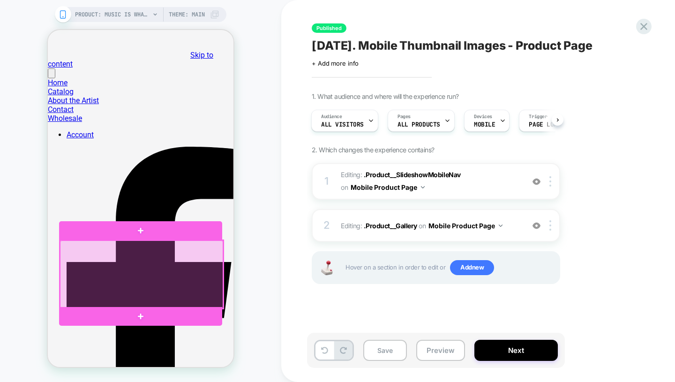
click at [183, 275] on div at bounding box center [141, 274] width 163 height 68
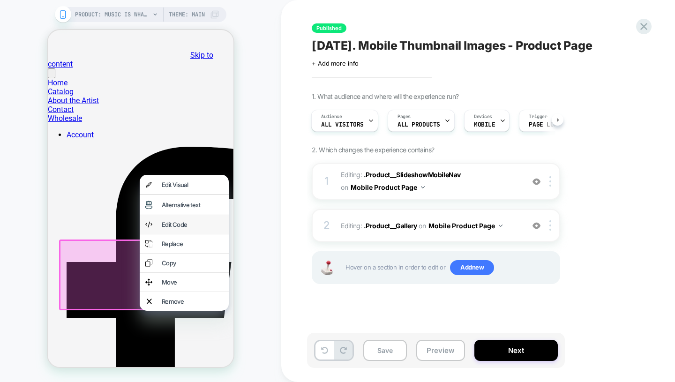
click at [177, 234] on div "Edit Code" at bounding box center [184, 224] width 89 height 19
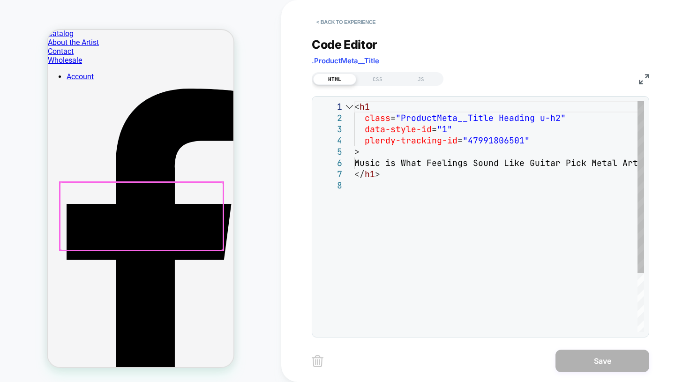
scroll to position [117, 0]
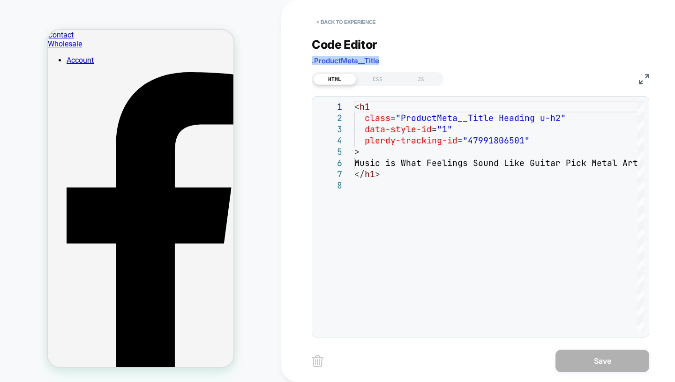
drag, startPoint x: 381, startPoint y: 67, endPoint x: 311, endPoint y: 63, distance: 70.0
click at [311, 63] on div "**********" at bounding box center [487, 191] width 413 height 382
copy span ".ProductMeta__Title"
click at [380, 80] on div "CSS" at bounding box center [377, 79] width 43 height 11
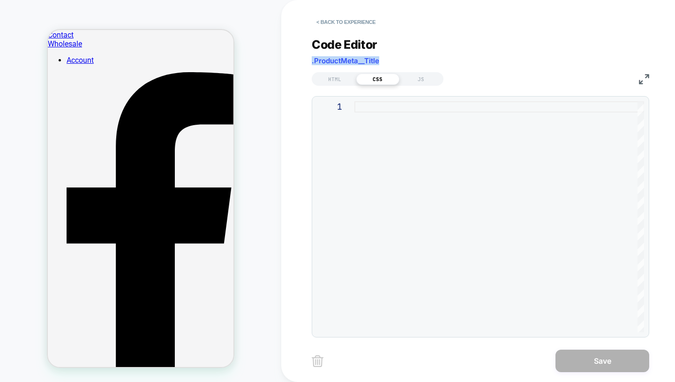
click at [394, 116] on div at bounding box center [499, 216] width 290 height 231
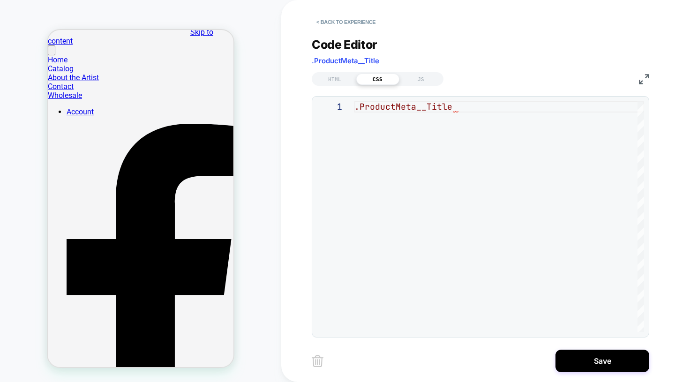
scroll to position [0, 0]
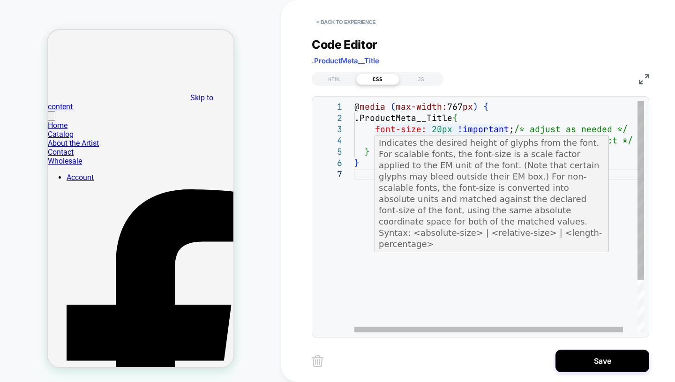
click at [439, 128] on div "@ media ( max-width: 767 px ) { .ProductMeta__Title { font-size: 20px !importan…" at bounding box center [506, 250] width 305 height 299
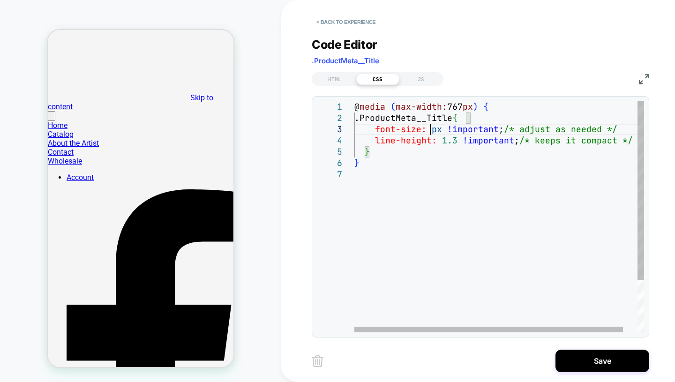
scroll to position [23, 86]
click at [479, 120] on div "@ media ( max-width: 767 px ) { .ProductMeta__Title { font-size: 15px !importan…" at bounding box center [506, 250] width 305 height 299
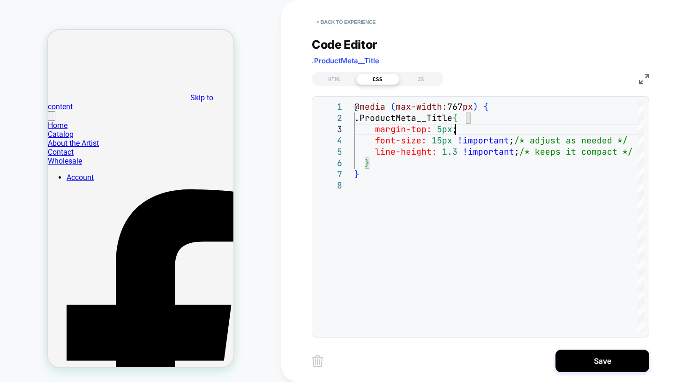
scroll to position [0, 0]
type textarea "**********"
click at [584, 359] on button "Save" at bounding box center [603, 361] width 94 height 23
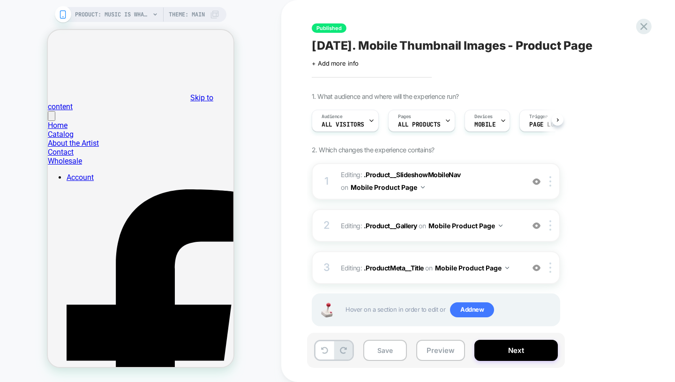
scroll to position [0, 0]
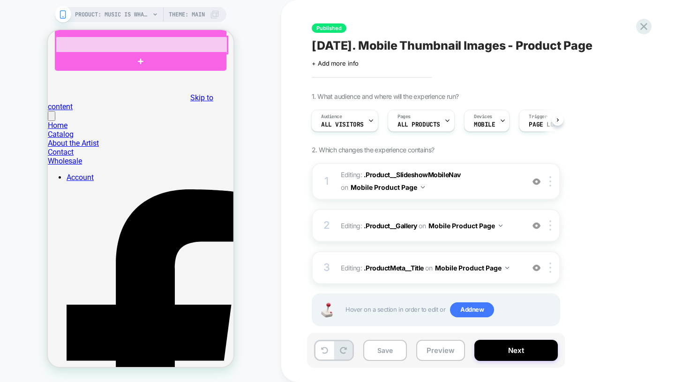
click at [144, 45] on div at bounding box center [142, 45] width 172 height 17
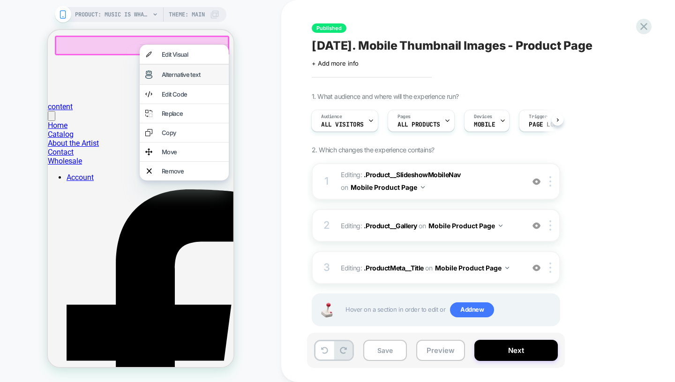
click at [182, 78] on div "Alternative text" at bounding box center [192, 75] width 61 height 8
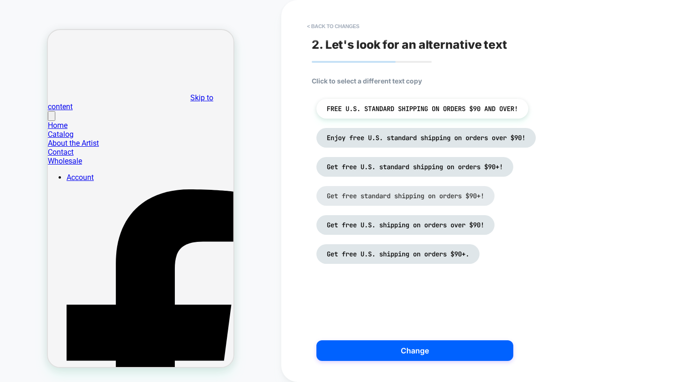
click at [352, 199] on span "Get free standard shipping on orders $90+!" at bounding box center [406, 196] width 158 height 8
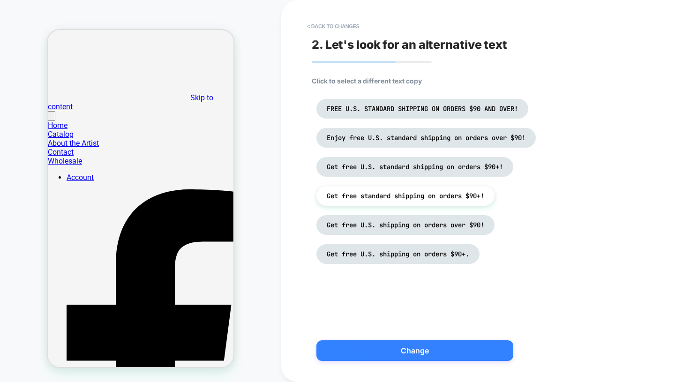
click at [427, 353] on button "Change" at bounding box center [414, 350] width 197 height 21
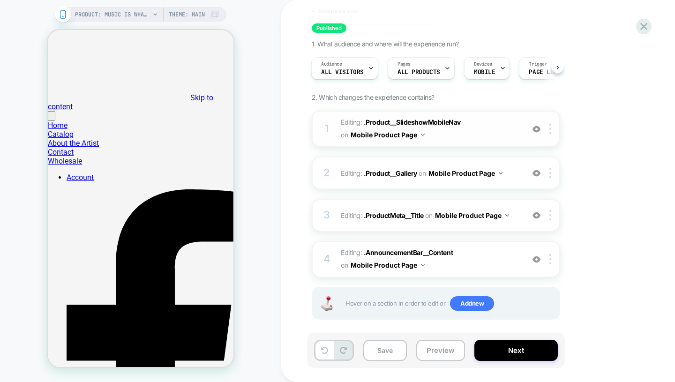
scroll to position [54, 0]
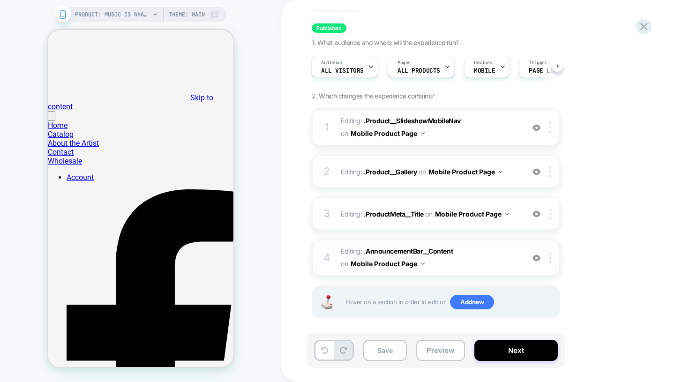
click at [481, 257] on span "Editing : .AnnouncementBar__Content .AnnouncementBar__Content on Mobile Product…" at bounding box center [430, 257] width 179 height 25
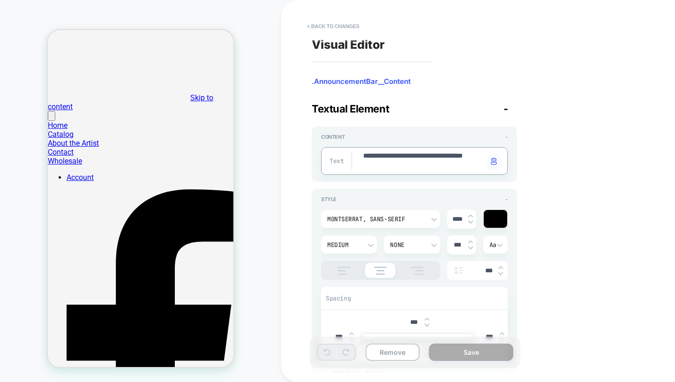
drag, startPoint x: 411, startPoint y: 166, endPoint x: 354, endPoint y: 157, distance: 58.0
type textarea "*"
type textarea "**"
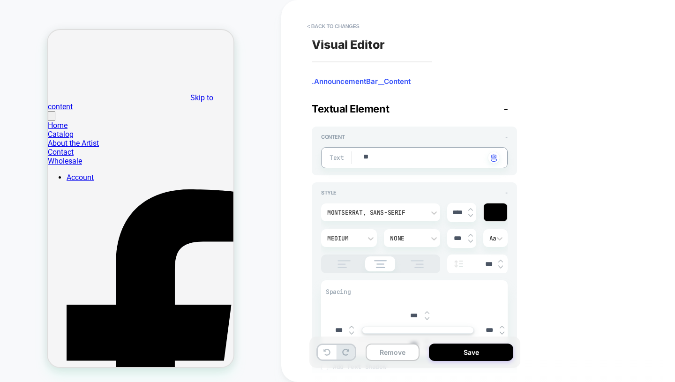
type textarea "*"
type textarea "***"
type textarea "*"
type textarea "****"
type textarea "*"
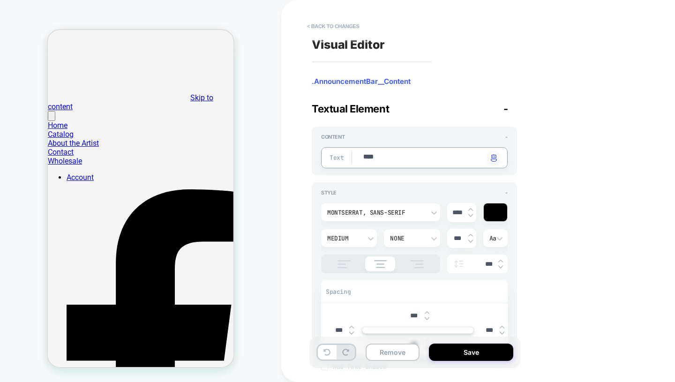
type textarea "****"
type textarea "*"
type textarea "******"
type textarea "*"
type textarea "*******"
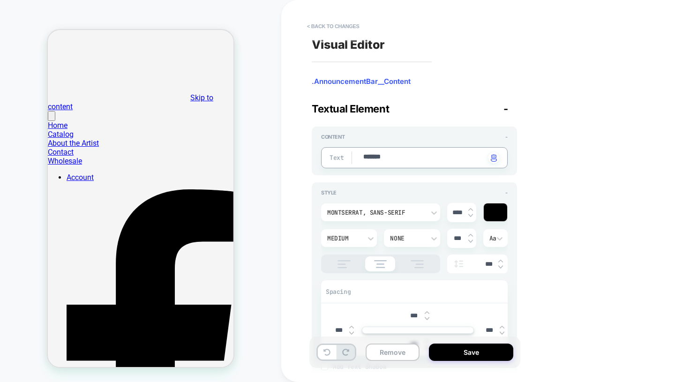
type textarea "*"
type textarea "********"
type textarea "*"
type textarea "*********"
type textarea "*"
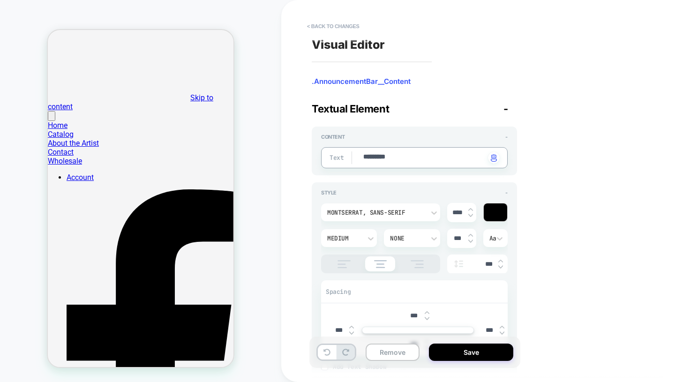
type textarea "**********"
type textarea "*"
type textarea "**********"
type textarea "*"
type textarea "**********"
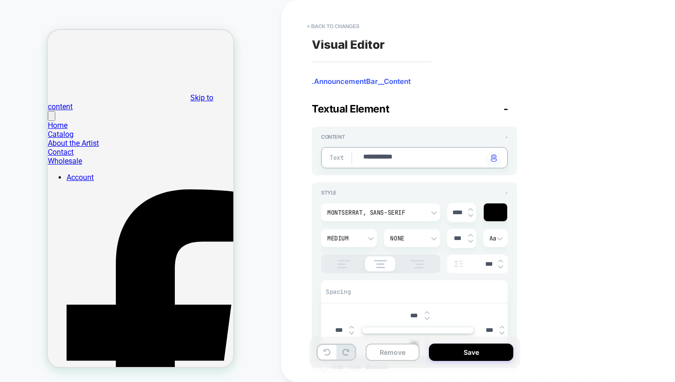
type textarea "*"
type textarea "**********"
type textarea "*"
type textarea "**********"
type textarea "*"
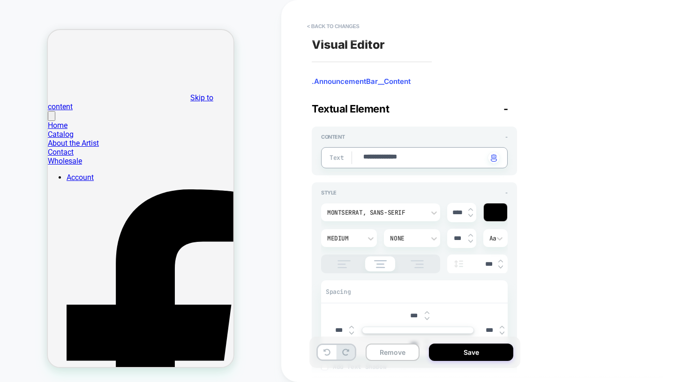
type textarea "**********"
type textarea "*"
type textarea "**********"
type textarea "*"
type textarea "**********"
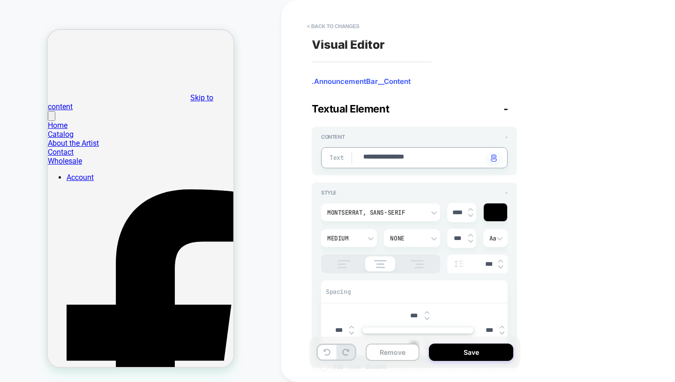
type textarea "*"
type textarea "**********"
type textarea "*"
type textarea "**********"
type textarea "*"
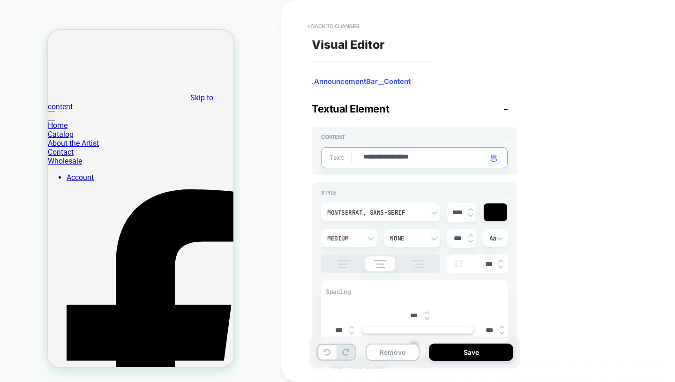
type textarea "**********"
type textarea "*"
type textarea "**********"
type textarea "*"
type textarea "**********"
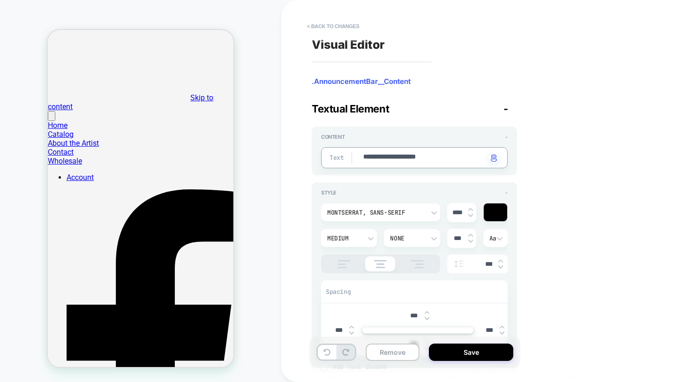
type textarea "*"
type textarea "**********"
click at [383, 158] on textarea "**********" at bounding box center [423, 157] width 123 height 11
click at [450, 160] on textarea "**********" at bounding box center [423, 157] width 123 height 11
click at [383, 157] on textarea "**********" at bounding box center [423, 157] width 123 height 11
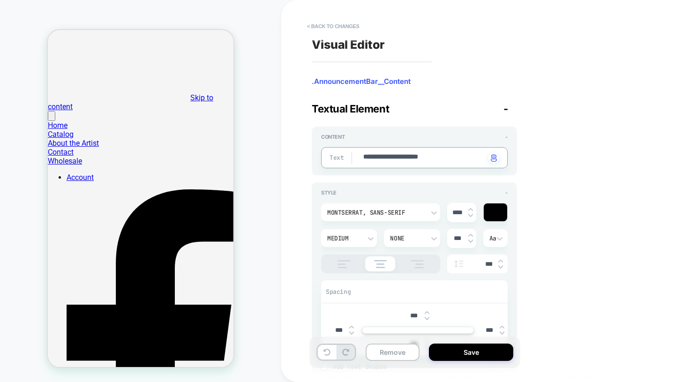
type textarea "*"
type textarea "**********"
type textarea "*"
type textarea "**********"
type textarea "*"
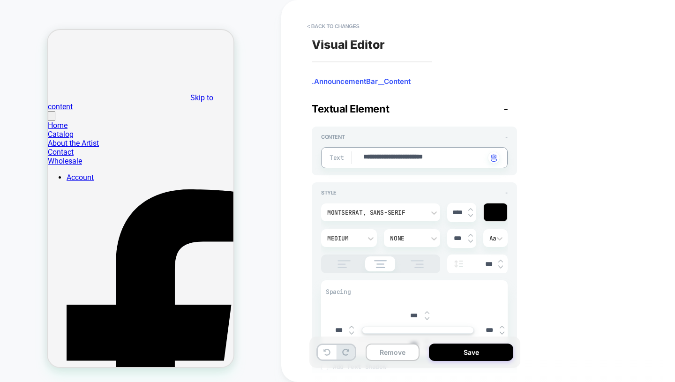
type textarea "**********"
click at [466, 158] on textarea "**********" at bounding box center [423, 157] width 123 height 11
type textarea "*"
type textarea "**********"
type textarea "*"
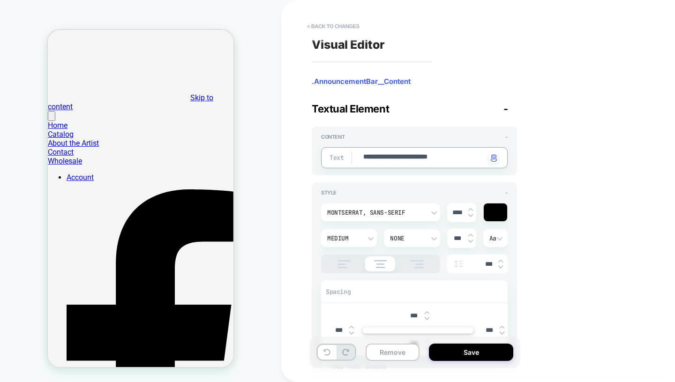
type textarea "**********"
type textarea "*"
type textarea "**********"
type textarea "*"
type textarea "**********"
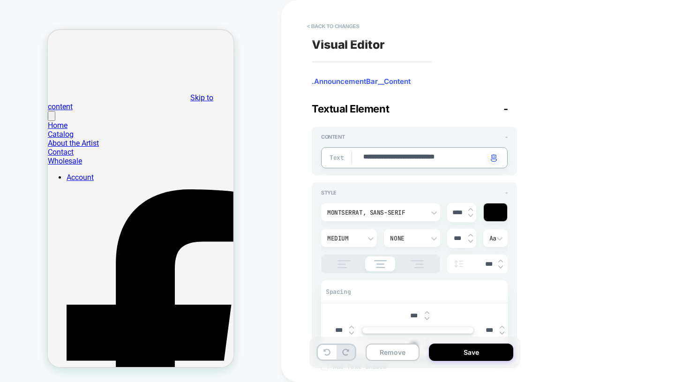
type textarea "*"
type textarea "**********"
type textarea "*"
type textarea "**********"
type textarea "*"
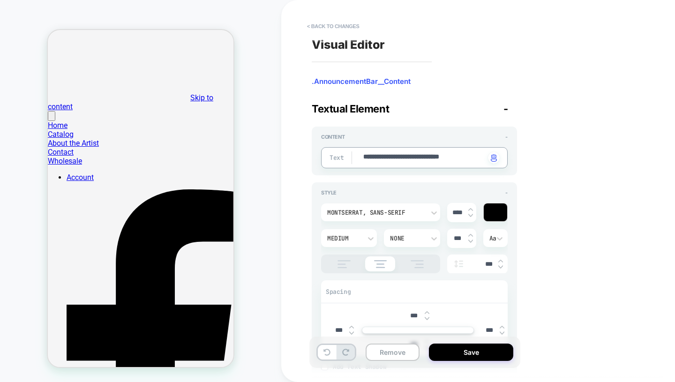
type textarea "**********"
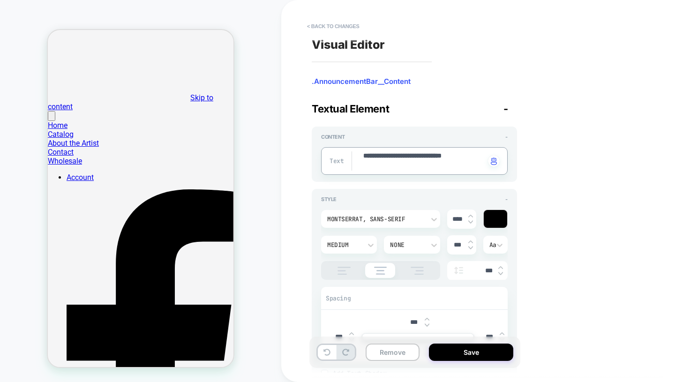
type textarea "*"
type textarea "**********"
type textarea "*"
type textarea "**********"
type textarea "*"
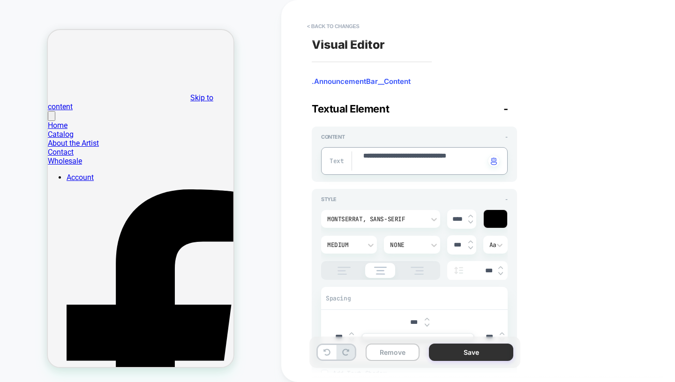
type textarea "**********"
click at [467, 350] on button "Save" at bounding box center [471, 352] width 84 height 17
type textarea "*"
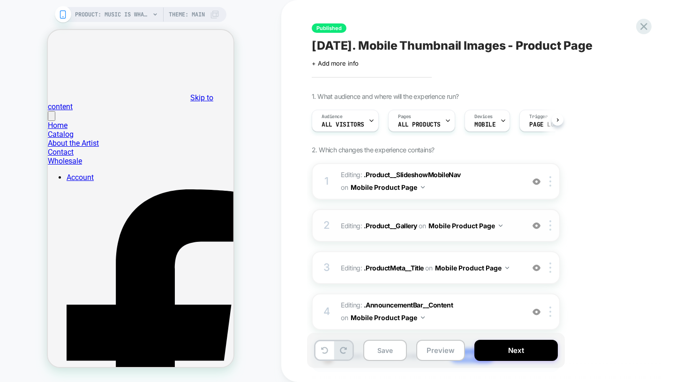
scroll to position [0, 0]
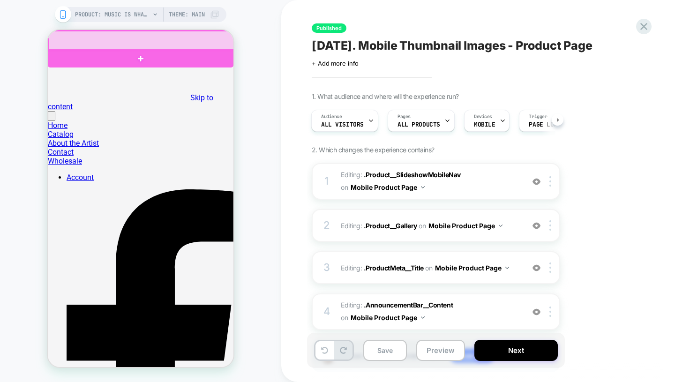
click at [54, 41] on div at bounding box center [142, 41] width 186 height 20
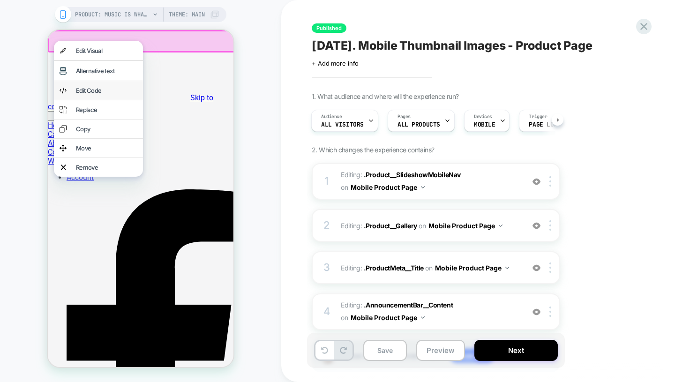
click at [90, 94] on div "Edit Code" at bounding box center [106, 91] width 61 height 8
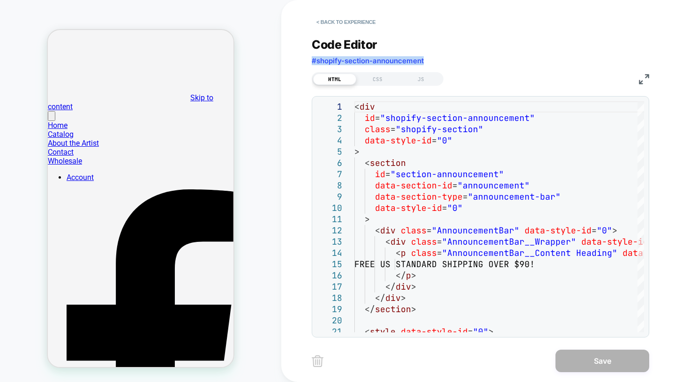
drag, startPoint x: 432, startPoint y: 58, endPoint x: 305, endPoint y: 64, distance: 127.6
click at [305, 64] on div "< Back to experience Code Editor #shopify-section-announcement HTML CSS JS 1 2 …" at bounding box center [487, 191] width 413 height 382
copy span "#shopify-section-announcement"
click at [379, 74] on div "CSS" at bounding box center [377, 79] width 43 height 11
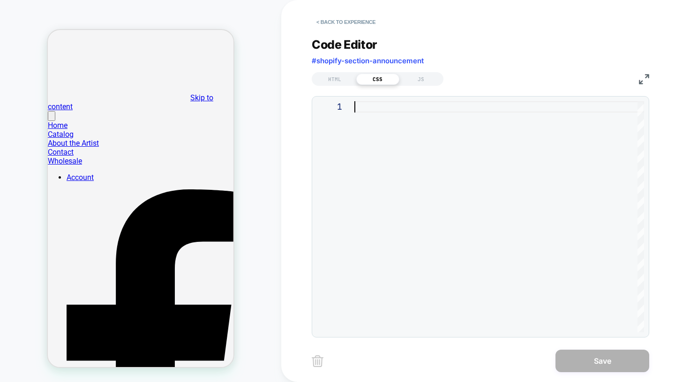
click at [396, 121] on div at bounding box center [499, 216] width 290 height 231
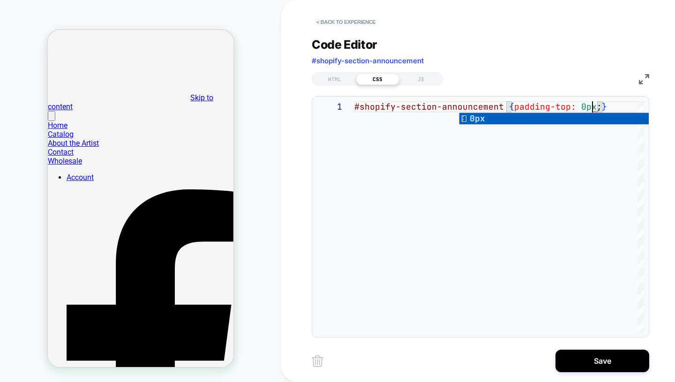
scroll to position [0, 243]
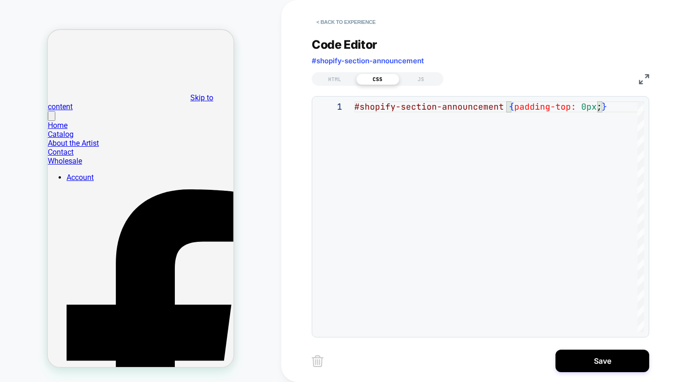
click at [608, 107] on div "#shopify-section-announcement { padding-top: 0px ; }" at bounding box center [499, 216] width 290 height 231
click at [598, 107] on div "#shopify-section-announcement { padding-top: 0px ; }" at bounding box center [499, 216] width 290 height 231
drag, startPoint x: 596, startPoint y: 105, endPoint x: 511, endPoint y: 110, distance: 85.9
click at [511, 110] on div "#shopify-section-announcement { padding-top: 0px ; }" at bounding box center [499, 216] width 290 height 231
click at [597, 108] on div "#shopify-section-announcement { padding-top: 0px ; }" at bounding box center [499, 216] width 290 height 231
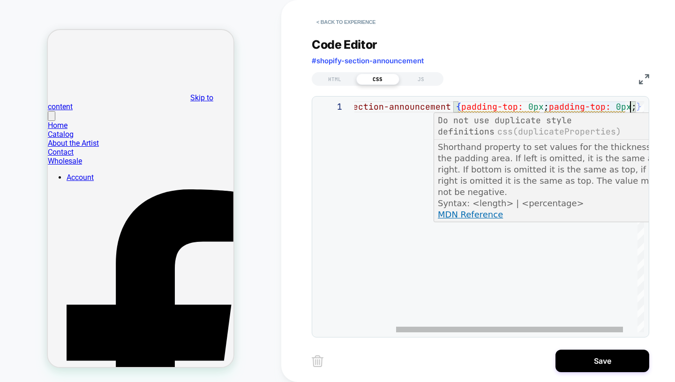
click at [600, 107] on div "#shopify-section-announcement { padding-top: 0px ; padding-top: 0px ; }" at bounding box center [481, 216] width 361 height 231
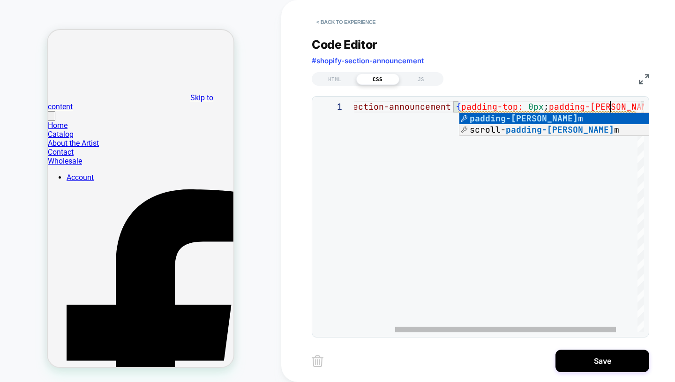
scroll to position [0, 314]
click at [525, 182] on div "#shopify-section-announcement { padding-top: 0px ; padding-bottom: 0px ; }" at bounding box center [489, 216] width 376 height 231
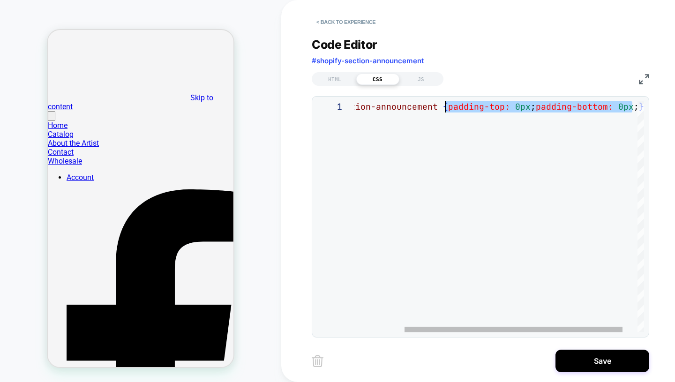
drag, startPoint x: 632, startPoint y: 106, endPoint x: 445, endPoint y: 111, distance: 187.6
click at [445, 111] on div "#shopify-section-announcement { padding-top: 0px ; padding-bottom: 0px ; }" at bounding box center [476, 216] width 376 height 231
click at [632, 106] on div "#shopify-section-announcement { padding-top: 0px ; padding-bottom: 0px ; }" at bounding box center [476, 216] width 376 height 231
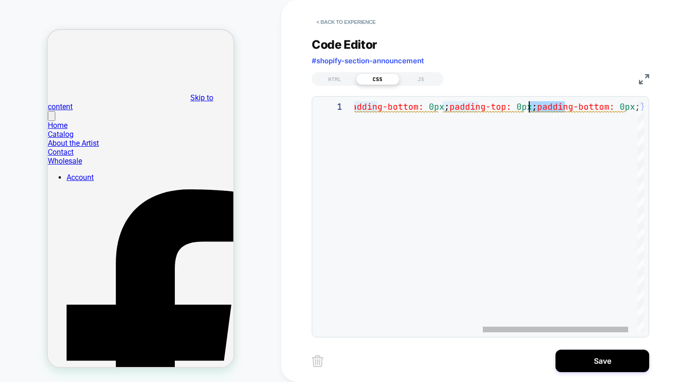
drag, startPoint x: 565, startPoint y: 106, endPoint x: 529, endPoint y: 104, distance: 35.7
click at [529, 104] on div "#shopify-section-announcement { padding-top: 0px ; padding-bottom: 0px ; paddin…" at bounding box center [380, 216] width 563 height 231
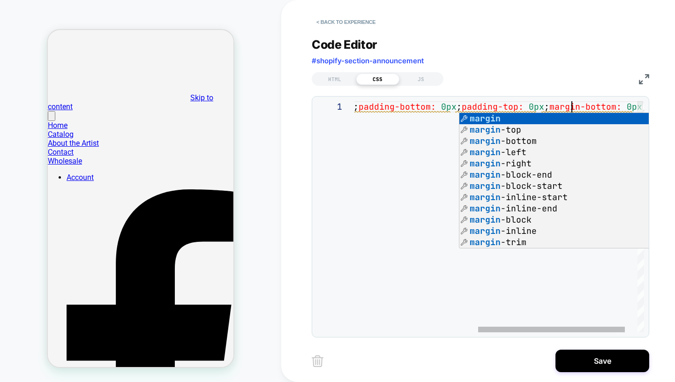
scroll to position [0, 460]
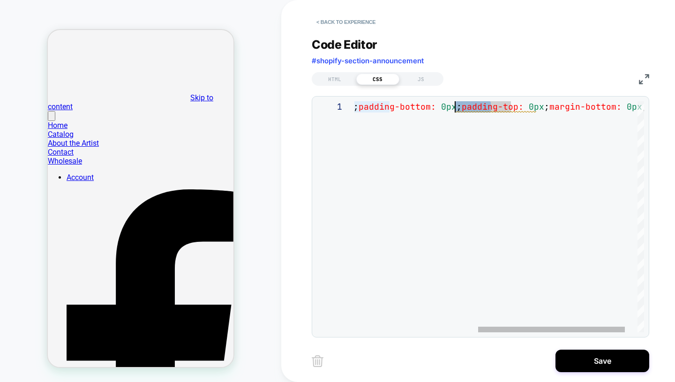
drag, startPoint x: 490, startPoint y: 107, endPoint x: 457, endPoint y: 106, distance: 33.8
click at [457, 106] on div "#shopify-section-announcement { padding-top: 0px ; padding-bottom: 0px ; paddin…" at bounding box center [390, 216] width 558 height 231
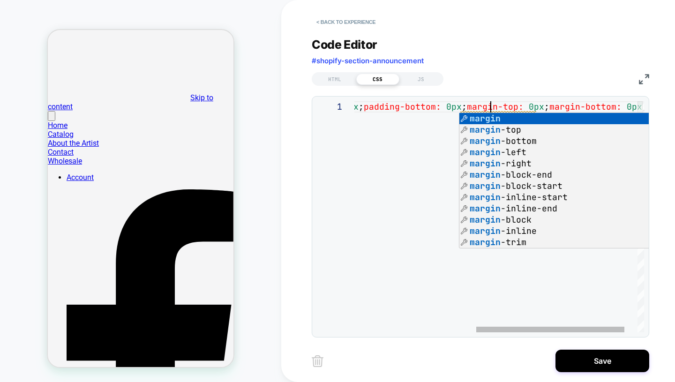
scroll to position [0, 374]
click at [398, 190] on div "#shopify-section-announcement { padding-top: 0px ; padding-bottom: 0px ; margin…" at bounding box center [392, 216] width 553 height 231
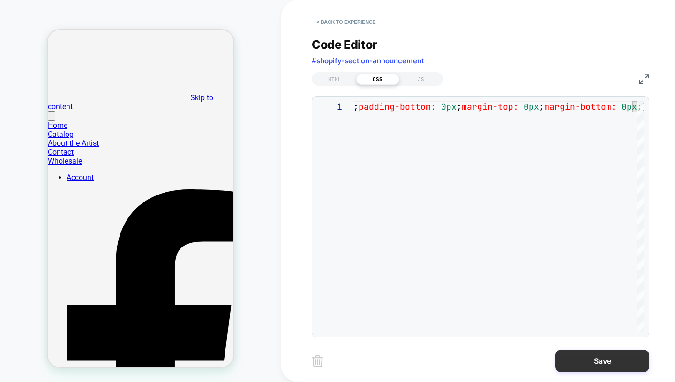
type textarea "**********"
click at [602, 361] on button "Save" at bounding box center [603, 361] width 94 height 23
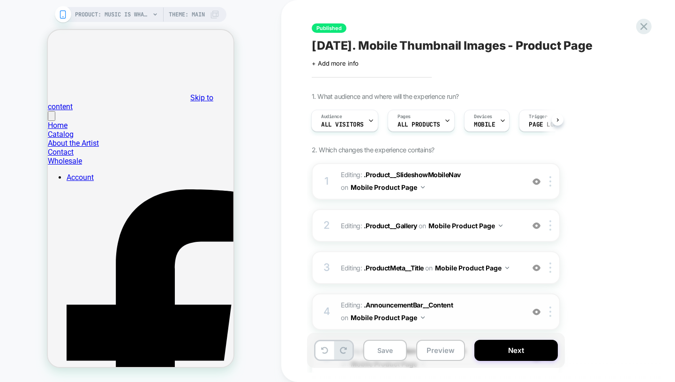
scroll to position [106, 0]
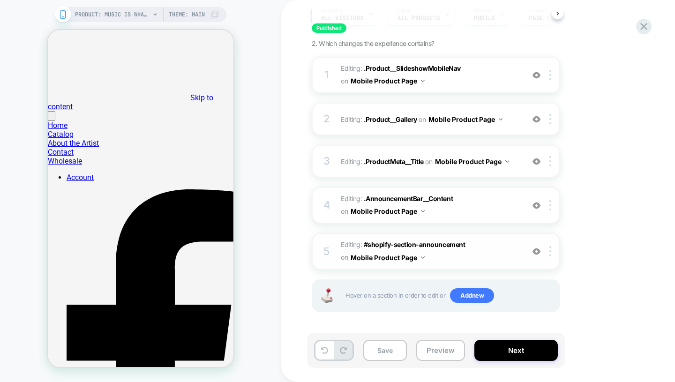
click at [490, 253] on span "Editing : #shopify-section-announcement #shopify-section-announcement on Mobile…" at bounding box center [430, 251] width 179 height 25
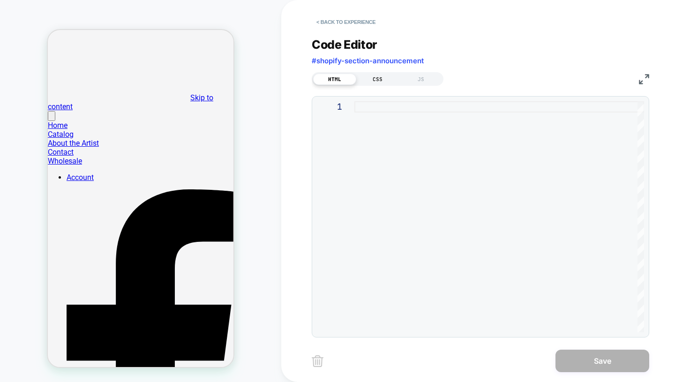
click at [379, 80] on div "CSS" at bounding box center [377, 79] width 43 height 11
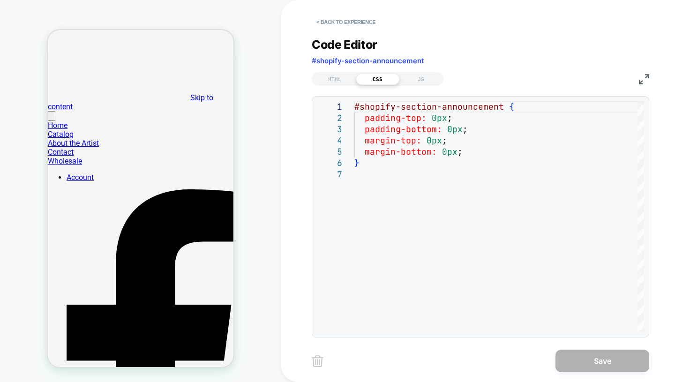
click at [318, 356] on img at bounding box center [318, 361] width 12 height 12
click at [350, 24] on button "< Back to experience" at bounding box center [346, 22] width 68 height 15
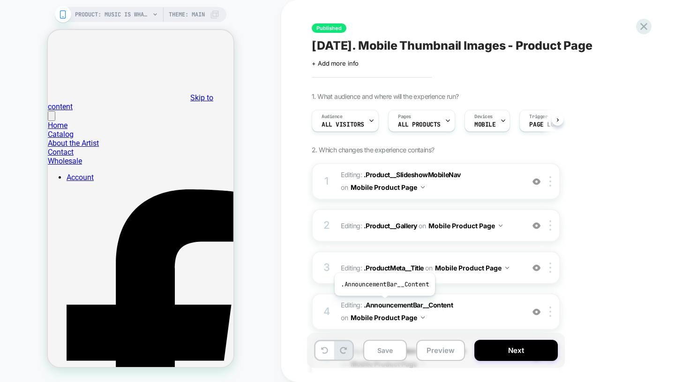
scroll to position [0, 0]
click at [326, 352] on icon at bounding box center [324, 350] width 7 height 7
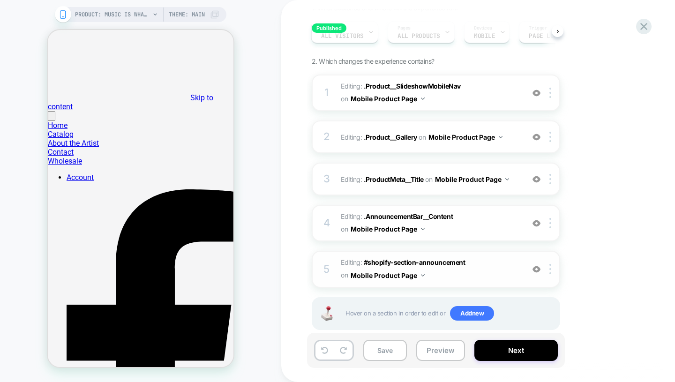
scroll to position [89, 0]
click at [484, 269] on span "Editing : #shopify-section-announcement #shopify-section-announcement on Mobile…" at bounding box center [430, 268] width 179 height 25
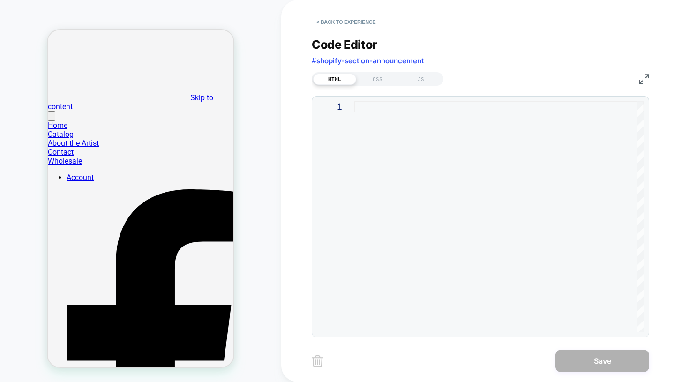
click at [380, 72] on div "HTML CSS JS" at bounding box center [378, 79] width 132 height 14
click at [380, 76] on div "CSS" at bounding box center [377, 79] width 43 height 11
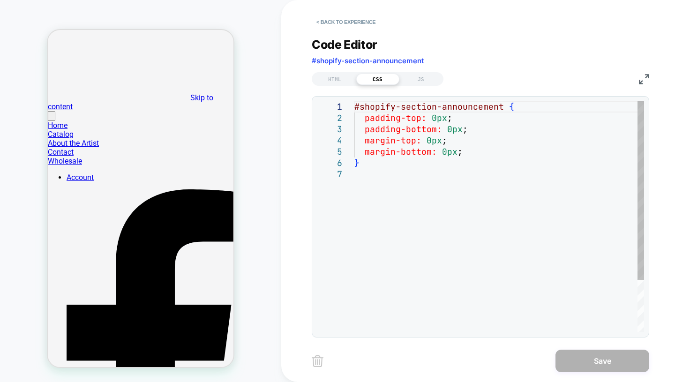
click at [387, 113] on div "#shopify-section-announcement { padding-top: 0px ; padding-bottom: 0px ; margin…" at bounding box center [499, 250] width 290 height 299
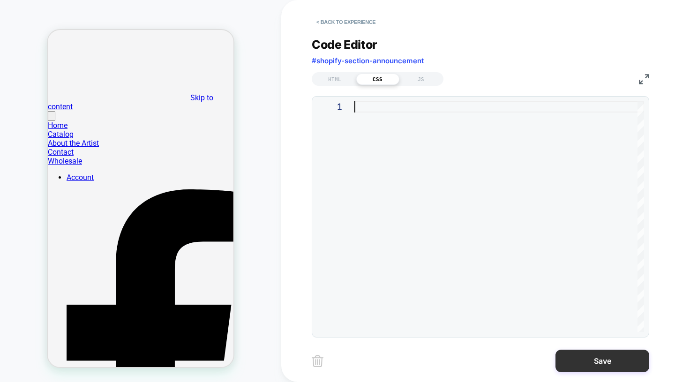
click at [583, 362] on button "Save" at bounding box center [603, 361] width 94 height 23
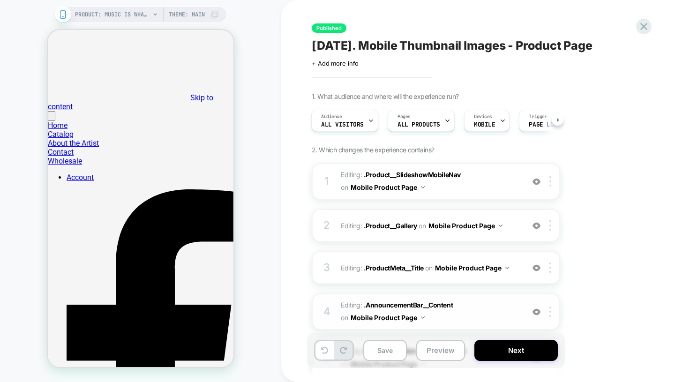
scroll to position [106, 0]
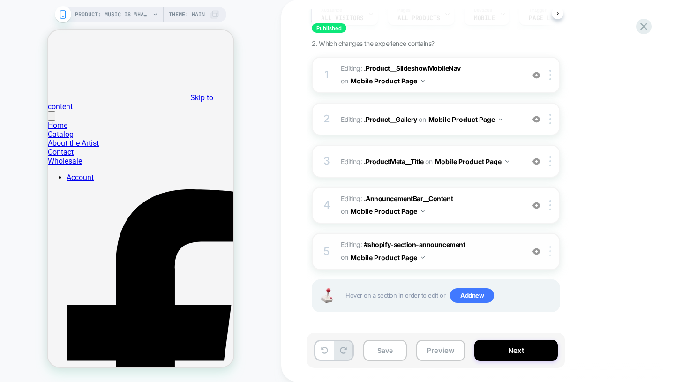
click at [551, 249] on div at bounding box center [551, 251] width 15 height 10
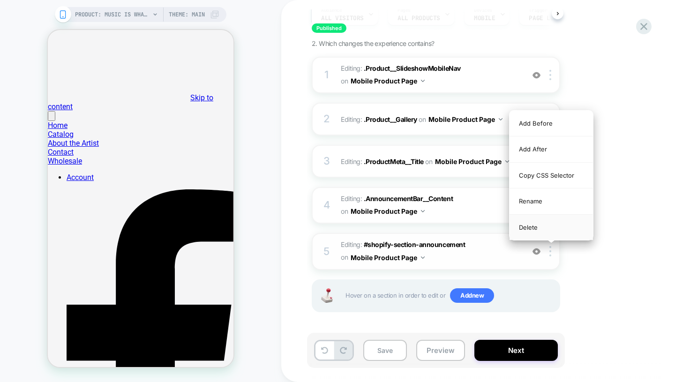
click at [542, 225] on div "Delete" at bounding box center [551, 227] width 83 height 25
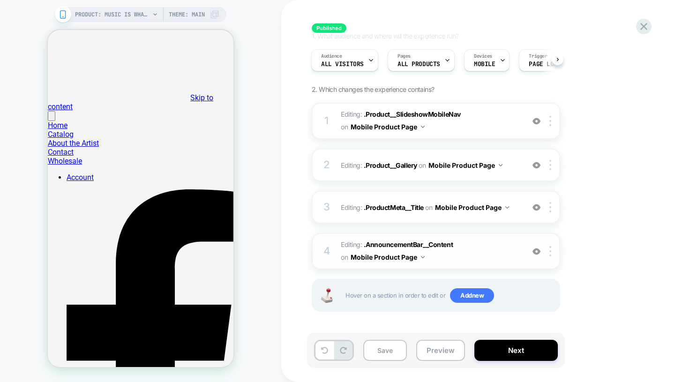
click at [475, 251] on span "Editing : .AnnouncementBar__Content .AnnouncementBar__Content on Mobile Product…" at bounding box center [430, 251] width 179 height 25
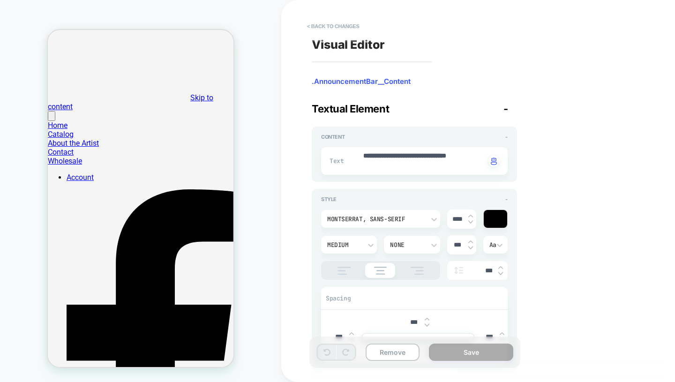
type textarea "*"
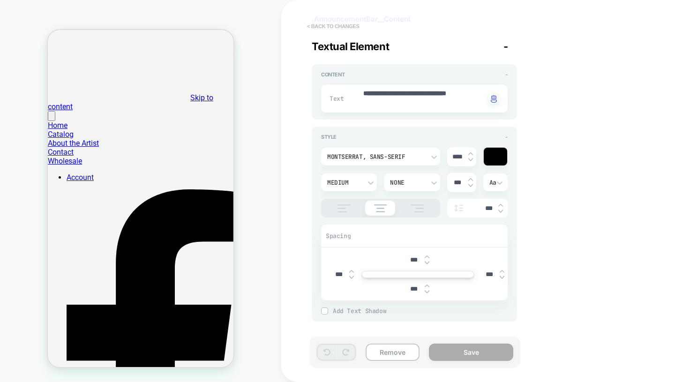
click at [335, 24] on button "< Back to changes" at bounding box center [333, 26] width 62 height 15
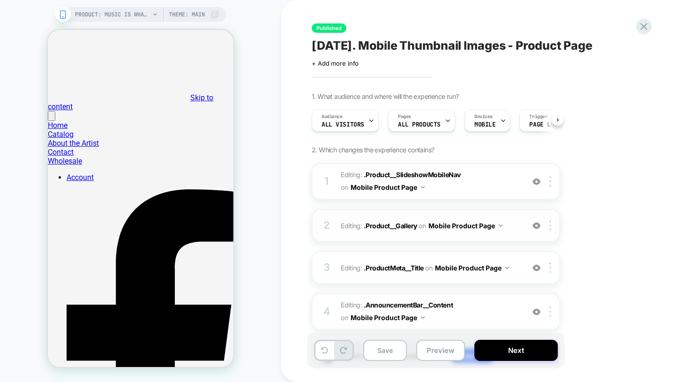
scroll to position [0, 0]
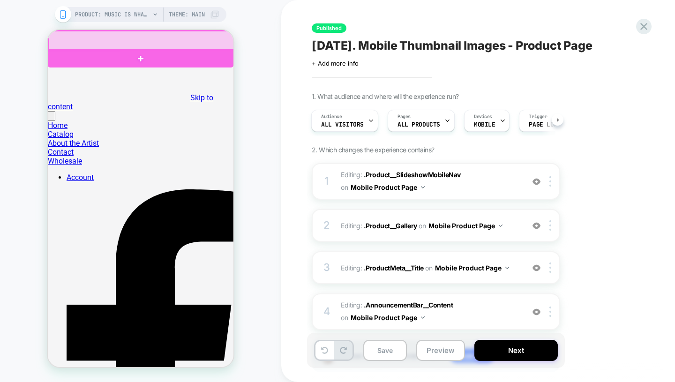
click at [52, 40] on div at bounding box center [142, 41] width 186 height 20
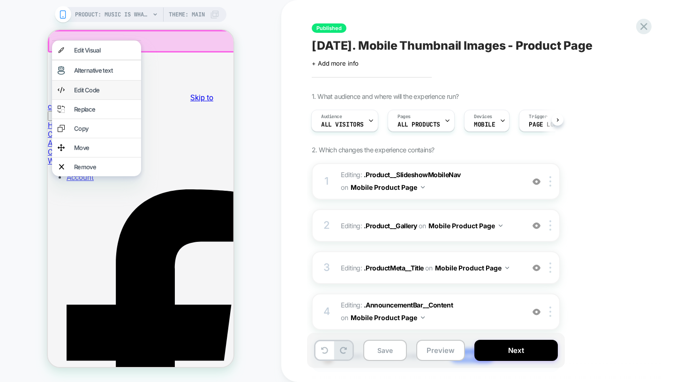
click at [84, 94] on div "Edit Code" at bounding box center [104, 90] width 61 height 8
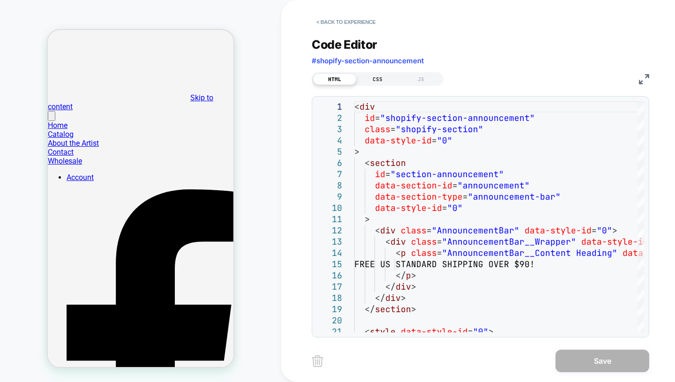
click at [379, 77] on div "CSS" at bounding box center [377, 79] width 43 height 11
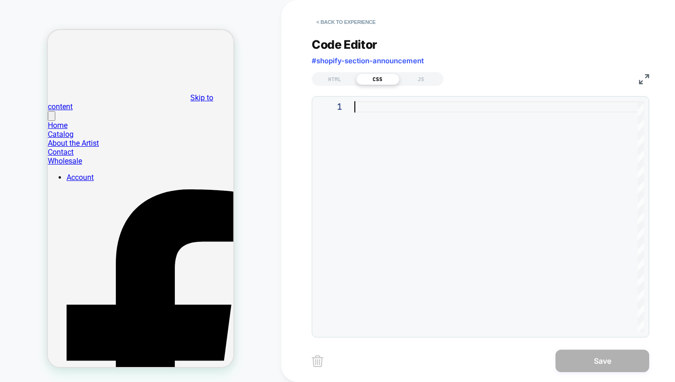
click at [397, 121] on div at bounding box center [499, 216] width 290 height 231
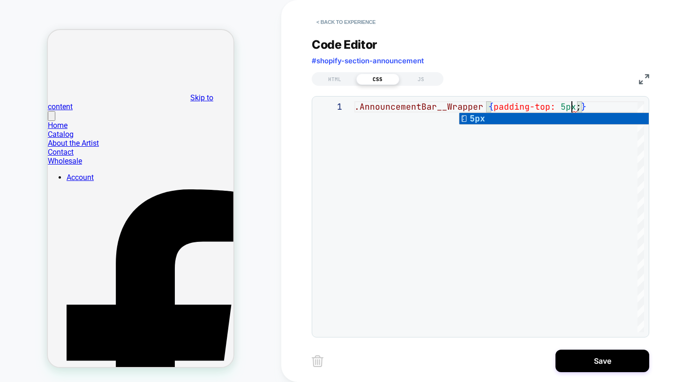
scroll to position [0, 222]
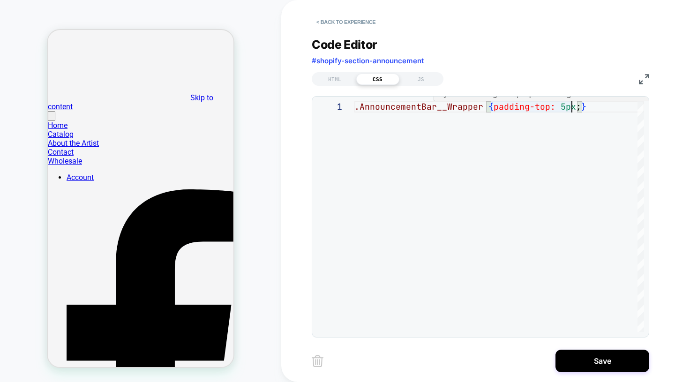
click at [560, 108] on div ".AnnouncementBar__Wrapper { padding-top: 5px ; }" at bounding box center [499, 216] width 290 height 231
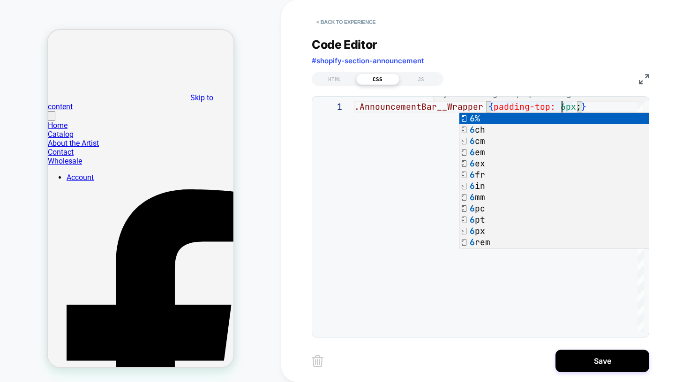
click at [576, 107] on div ".AnnouncementBar__Wrapper { padding-top: 6px ; }" at bounding box center [499, 216] width 290 height 231
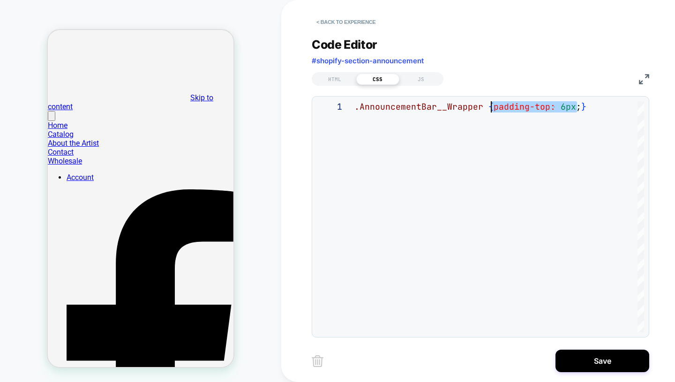
drag, startPoint x: 576, startPoint y: 107, endPoint x: 491, endPoint y: 110, distance: 84.9
click at [491, 110] on div ".AnnouncementBar__Wrapper { padding-top: 6px ; }" at bounding box center [499, 216] width 290 height 231
click at [577, 106] on div ".AnnouncementBar__Wrapper { padding-top: 6px ; }" at bounding box center [499, 216] width 290 height 231
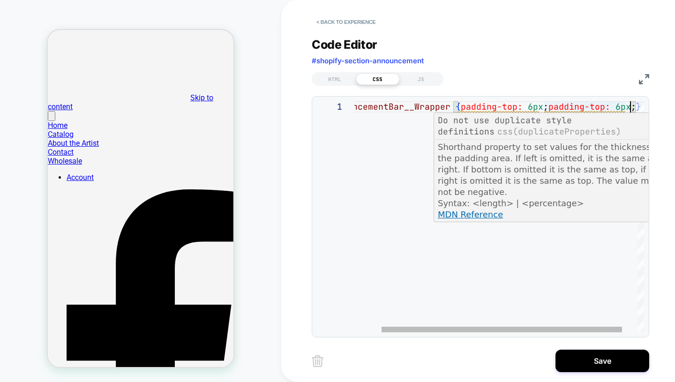
click at [599, 107] on div ".AnnouncementBar__Wrapper { padding-top: 6px ; padding-top: 6px ; }" at bounding box center [492, 216] width 341 height 231
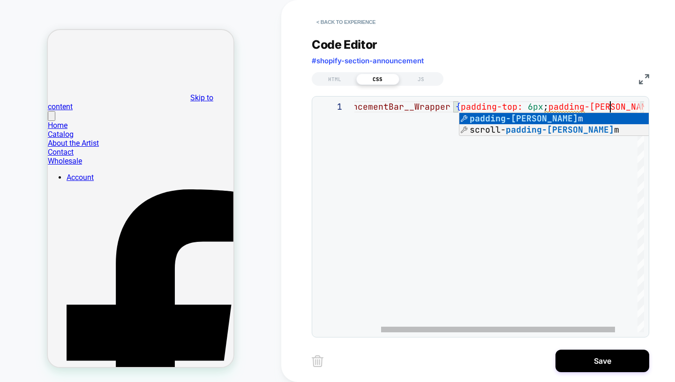
scroll to position [0, 293]
click at [422, 187] on div ".AnnouncementBar__Wrapper { padding-top: 6px ; padding-bottom: 6px ; }" at bounding box center [500, 216] width 356 height 231
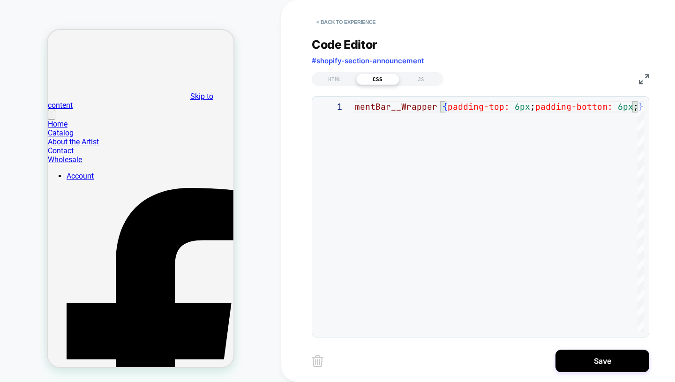
scroll to position [0, 0]
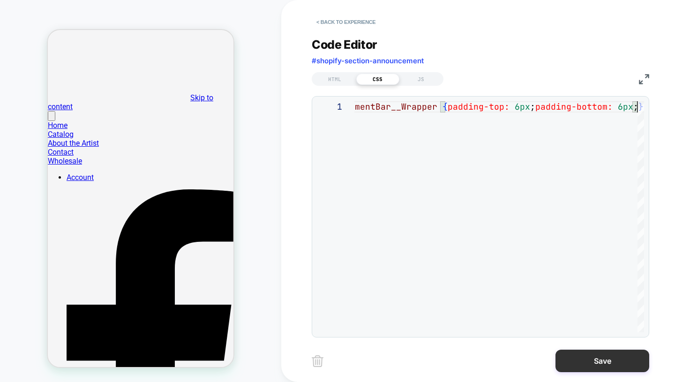
type textarea "**********"
click at [610, 357] on button "Save" at bounding box center [603, 361] width 94 height 23
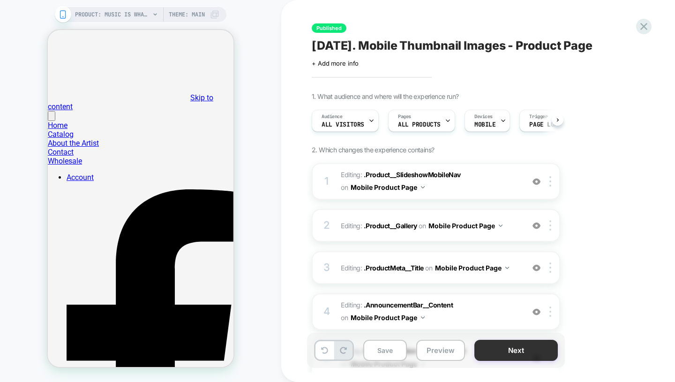
scroll to position [0, 0]
click at [510, 349] on button "Next" at bounding box center [515, 350] width 83 height 21
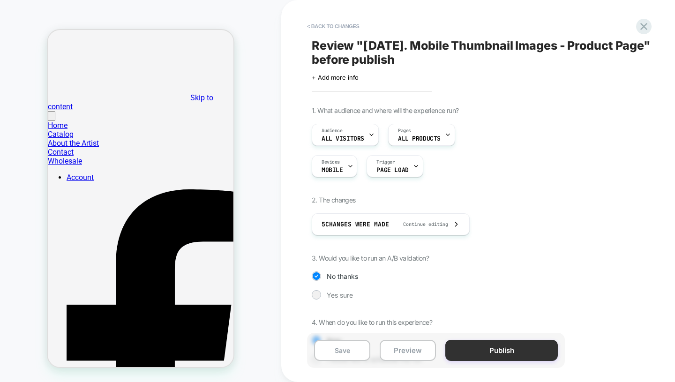
click at [509, 352] on button "Publish" at bounding box center [501, 350] width 113 height 21
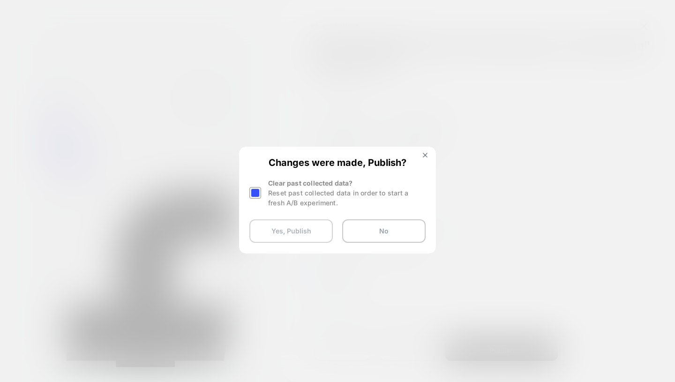
click at [314, 233] on button "Yes, Publish" at bounding box center [290, 230] width 83 height 23
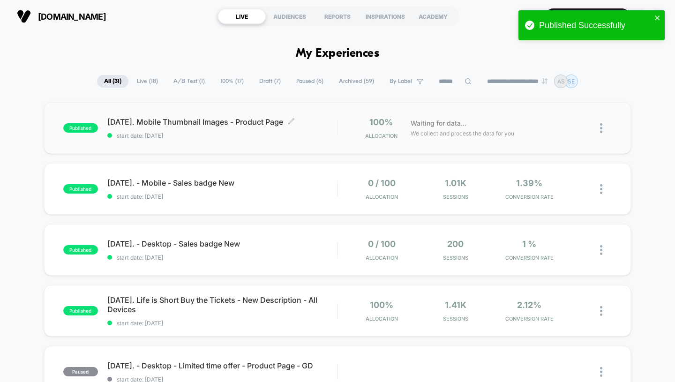
click at [162, 128] on div "08.24.2025. Mobile Thumbnail Images - Product Page Click to edit experience det…" at bounding box center [222, 128] width 230 height 22
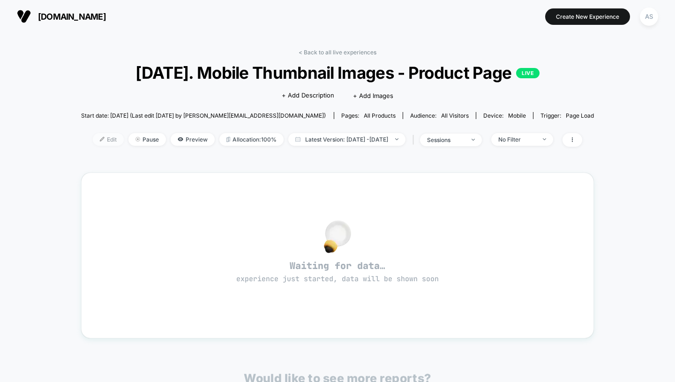
click at [94, 140] on span "Edit" at bounding box center [108, 139] width 31 height 13
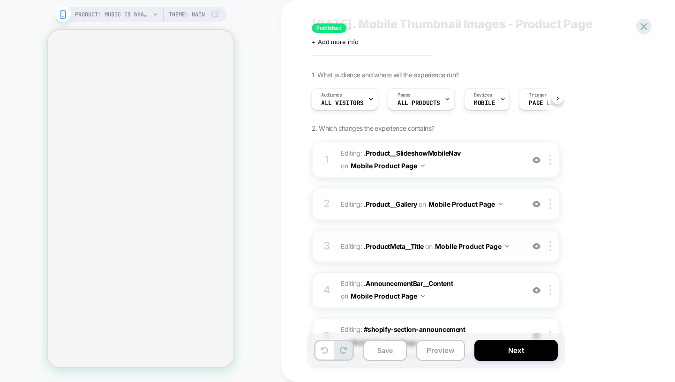
scroll to position [23, 0]
click at [336, 210] on div "2 Editing : .Product__Gallery .Product__Gallery on Mobile Product Page Add Befo…" at bounding box center [436, 203] width 248 height 33
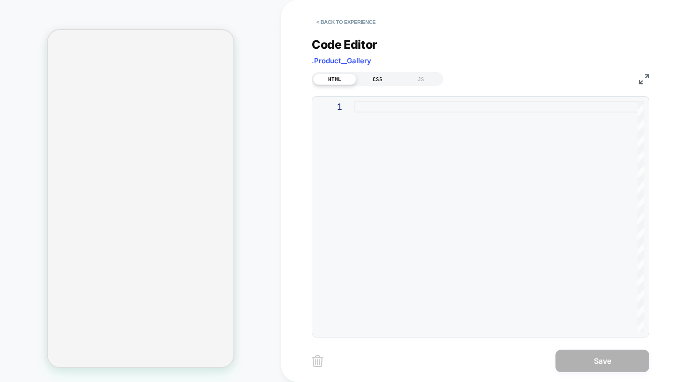
click at [383, 76] on div "CSS" at bounding box center [377, 79] width 43 height 11
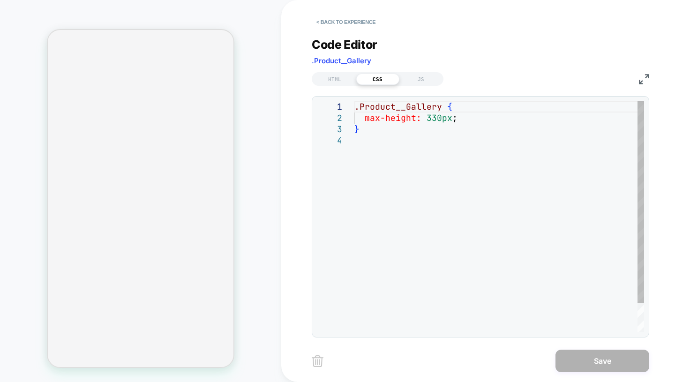
click at [436, 121] on div ".Product__Gallery { max-height: 330px ; }" at bounding box center [499, 233] width 290 height 265
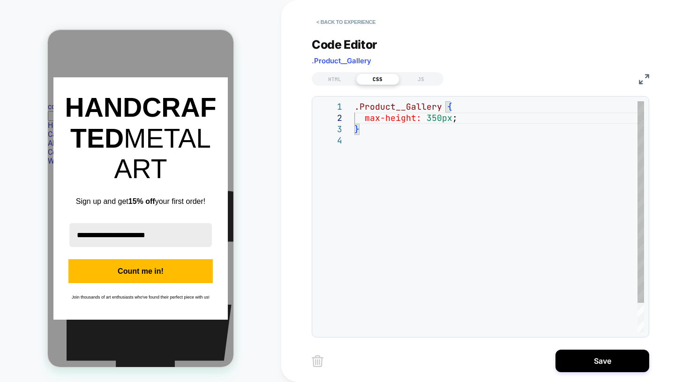
scroll to position [0, 0]
type textarea "**********"
click at [215, 92] on icon "close icon" at bounding box center [217, 89] width 8 height 8
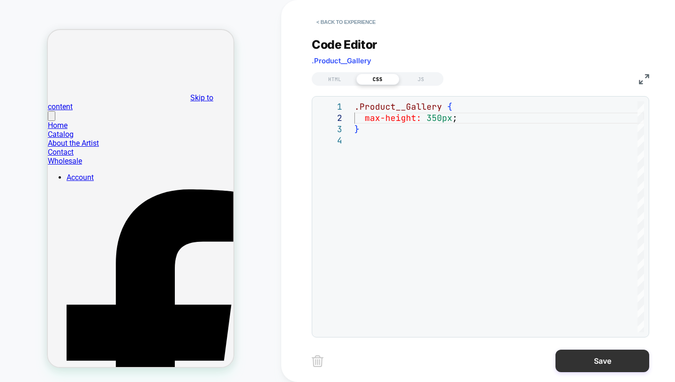
click at [566, 353] on button "Save" at bounding box center [603, 361] width 94 height 23
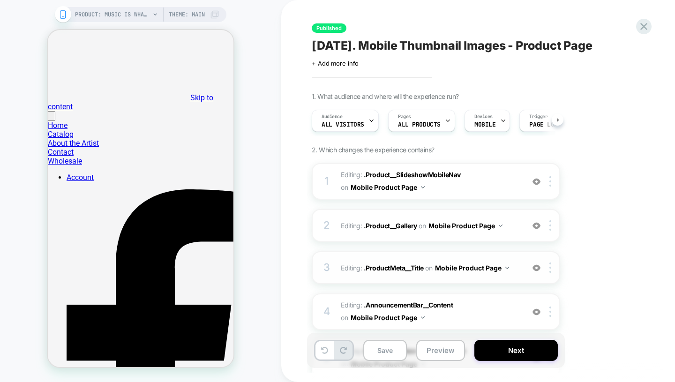
scroll to position [0, 0]
click at [483, 187] on span "Editing : .Product__SlideshowMobileNav .Product__SlideshowMobileNav on Mobile P…" at bounding box center [430, 181] width 179 height 25
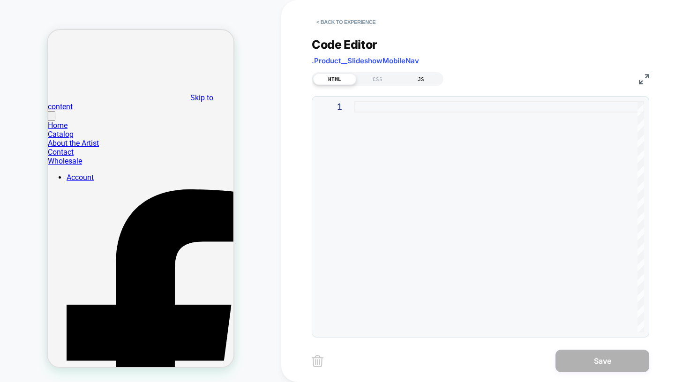
click at [421, 81] on div "JS" at bounding box center [420, 79] width 43 height 11
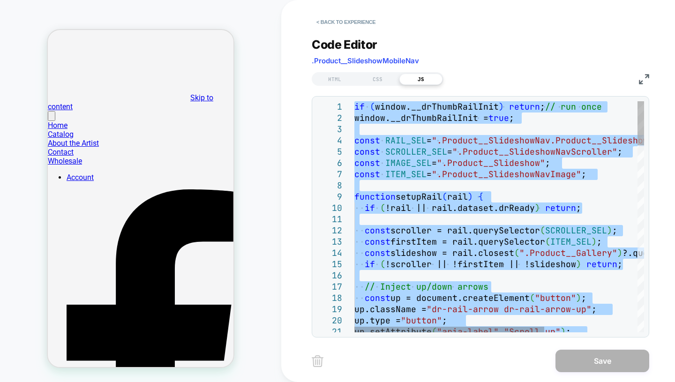
type textarea "**********"
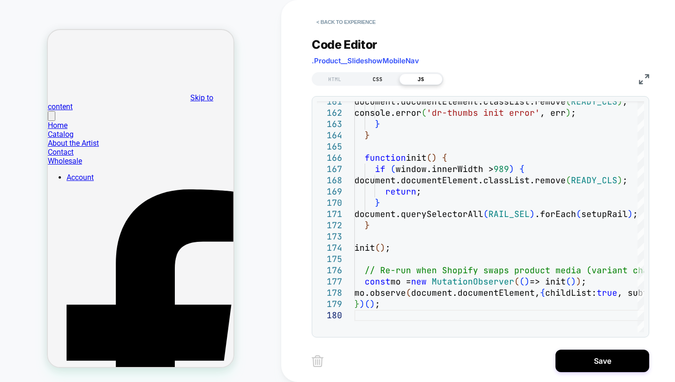
click at [368, 81] on div "CSS" at bounding box center [377, 79] width 43 height 11
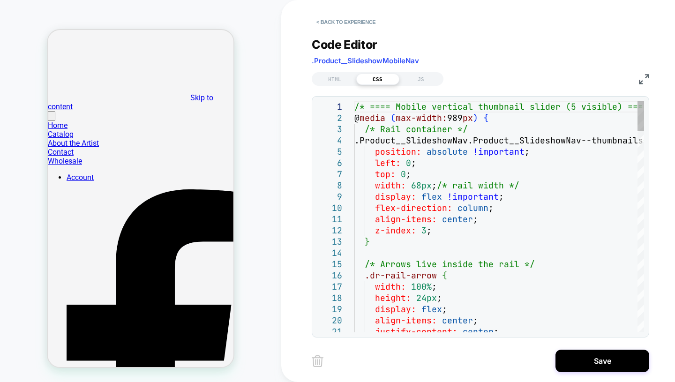
type textarea "**********"
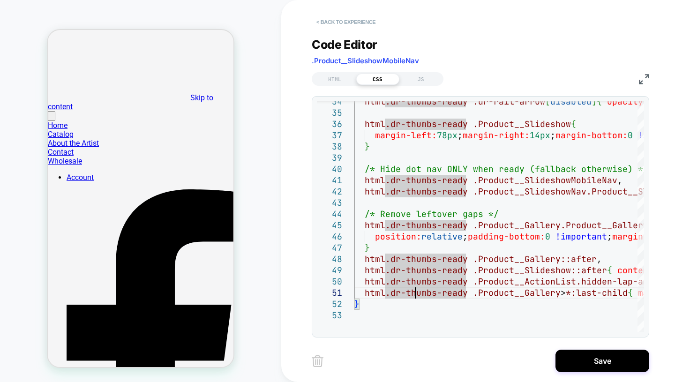
click at [344, 24] on button "< Back to experience" at bounding box center [346, 22] width 68 height 15
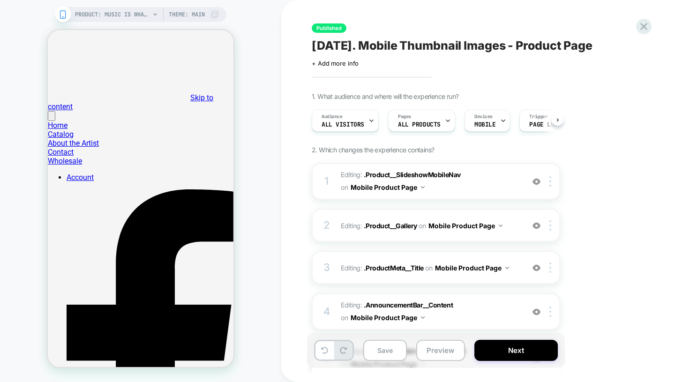
scroll to position [0, 0]
click at [468, 185] on span "Editing : .Product__SlideshowMobileNav .Product__SlideshowMobileNav on Mobile P…" at bounding box center [430, 181] width 179 height 25
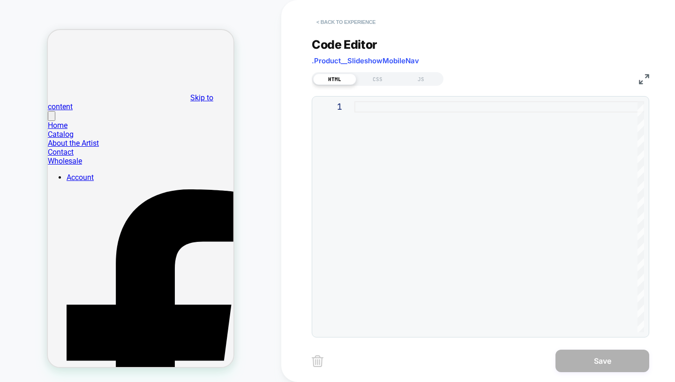
click at [342, 17] on button "< Back to experience" at bounding box center [346, 22] width 68 height 15
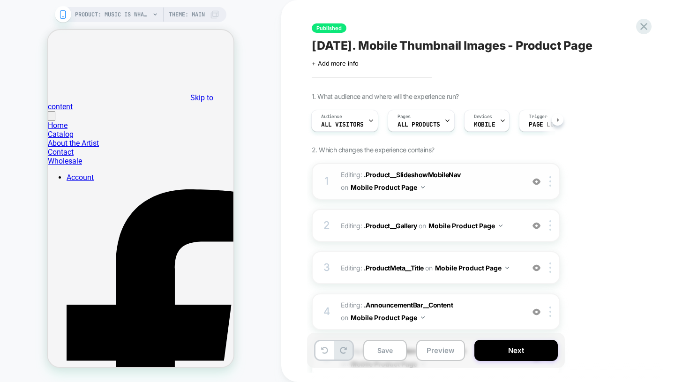
click at [486, 192] on span "Editing : .Product__SlideshowMobileNav .Product__SlideshowMobileNav on Mobile P…" at bounding box center [430, 181] width 179 height 25
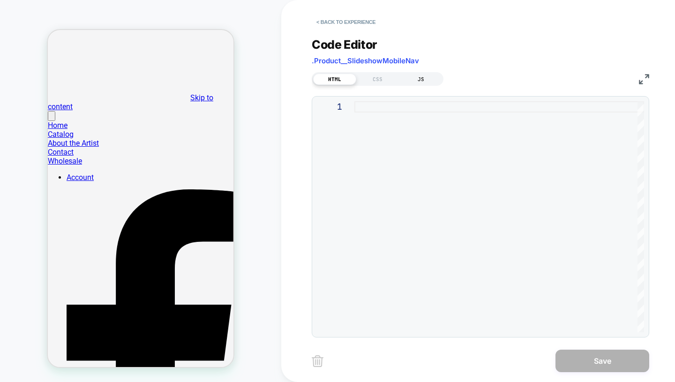
click at [416, 79] on div "JS" at bounding box center [420, 79] width 43 height 11
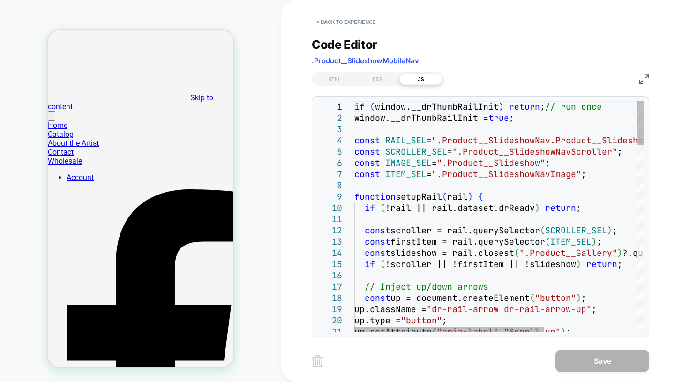
type textarea "**********"
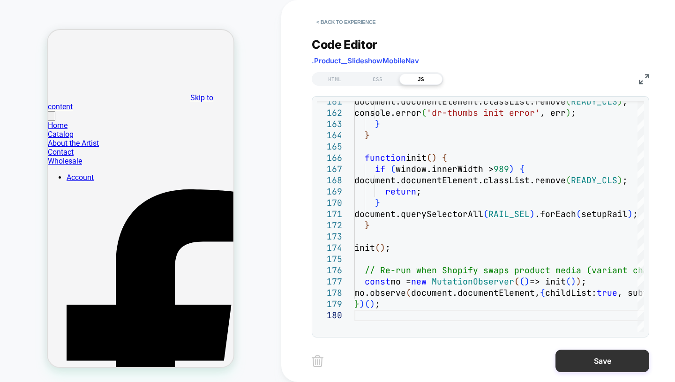
click at [583, 356] on button "Save" at bounding box center [603, 361] width 94 height 23
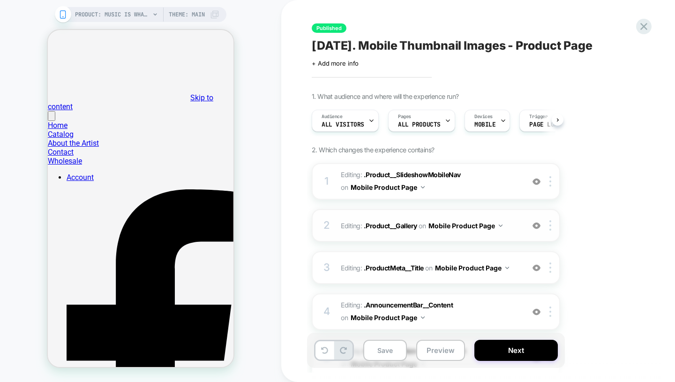
scroll to position [0, 0]
click at [483, 182] on span "Editing : .Product__SlideshowMobileNav .Product__SlideshowMobileNav on Mobile P…" at bounding box center [430, 181] width 179 height 25
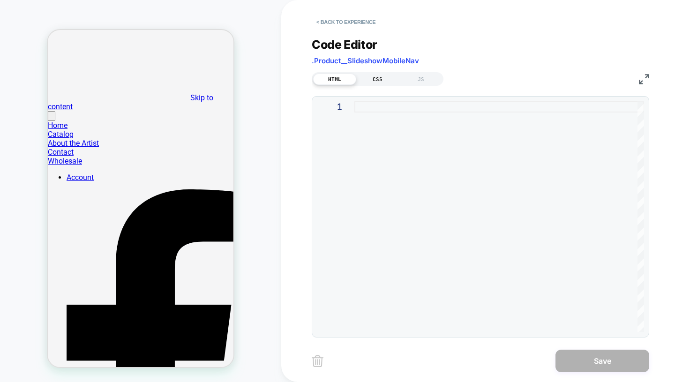
click at [372, 78] on div "CSS" at bounding box center [377, 79] width 43 height 11
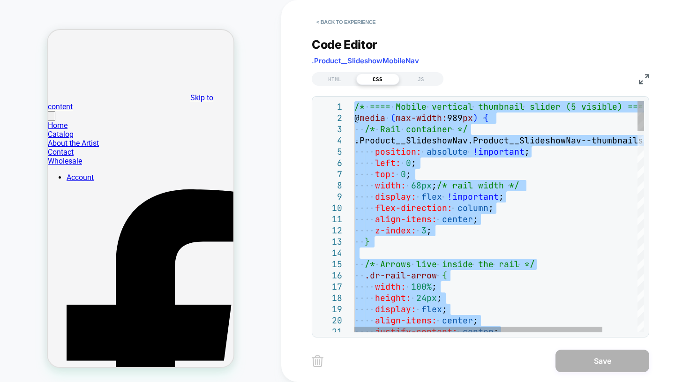
type textarea "**********"
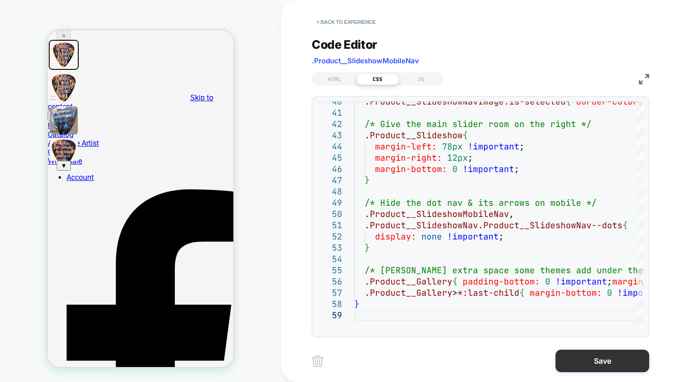
click at [574, 354] on button "Save" at bounding box center [603, 361] width 94 height 23
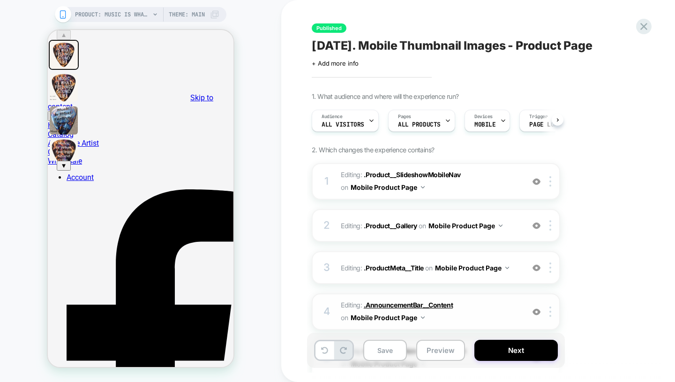
scroll to position [0, 0]
click at [502, 352] on button "Next" at bounding box center [515, 350] width 83 height 21
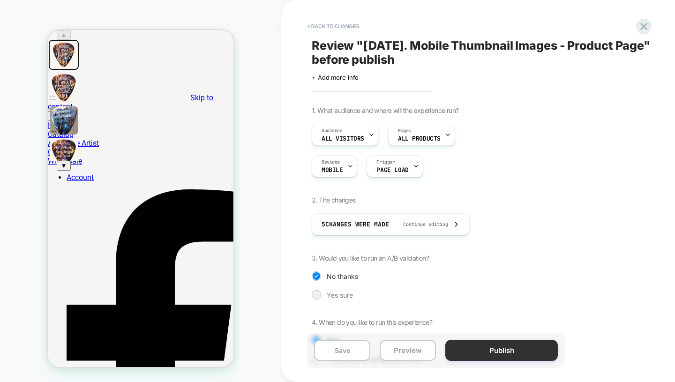
click at [486, 346] on button "Publish" at bounding box center [501, 350] width 113 height 21
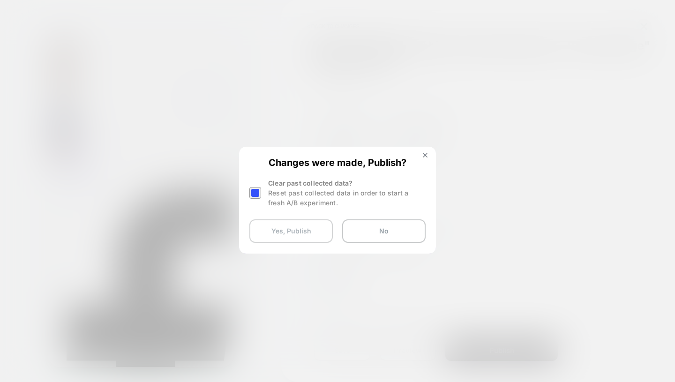
click at [319, 232] on button "Yes, Publish" at bounding box center [290, 230] width 83 height 23
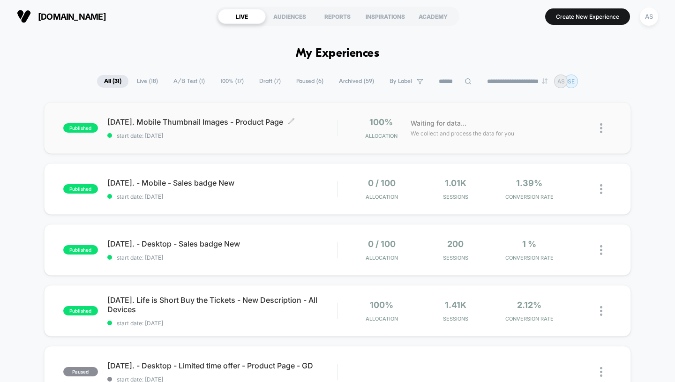
click at [215, 124] on span "[DATE]. Mobile Thumbnail Images - Product Page Click to edit experience details" at bounding box center [222, 121] width 230 height 9
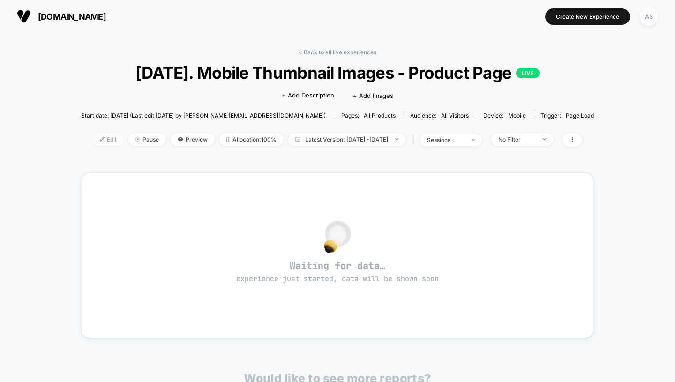
click at [97, 138] on span "Edit" at bounding box center [108, 139] width 31 height 13
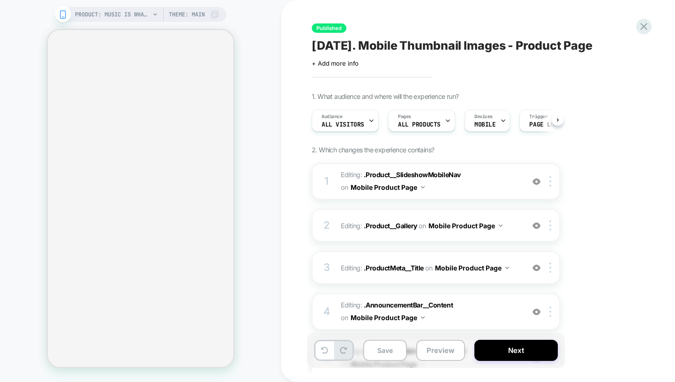
scroll to position [0, 0]
click at [496, 178] on span "Editing : .Product__SlideshowMobileNav .Product__SlideshowMobileNav on Mobile P…" at bounding box center [430, 181] width 179 height 25
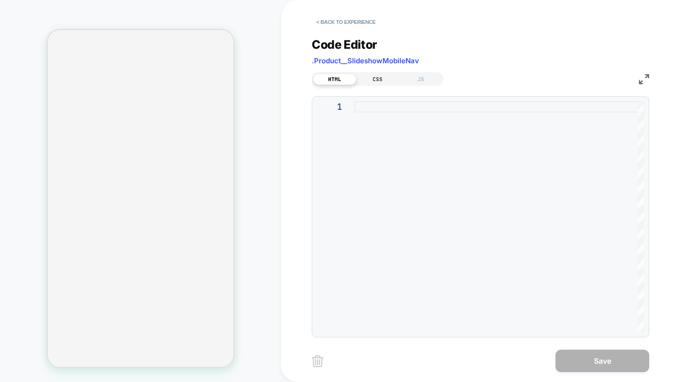
click at [377, 79] on div "CSS" at bounding box center [377, 79] width 43 height 11
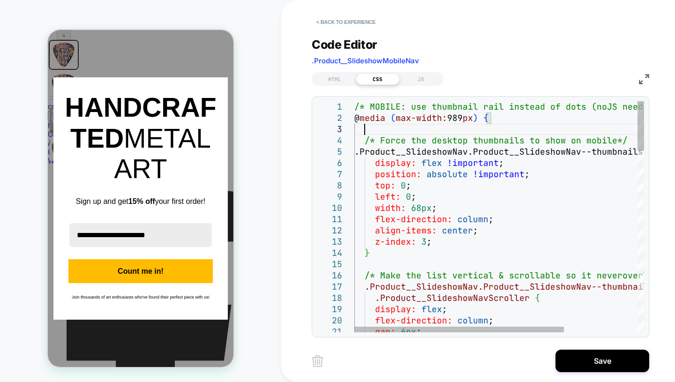
scroll to position [23, 9]
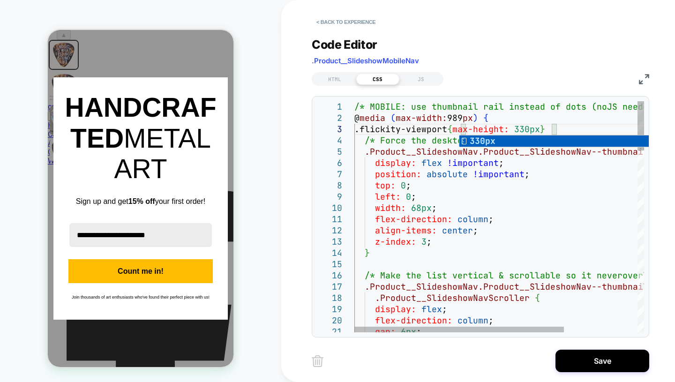
scroll to position [23, 202]
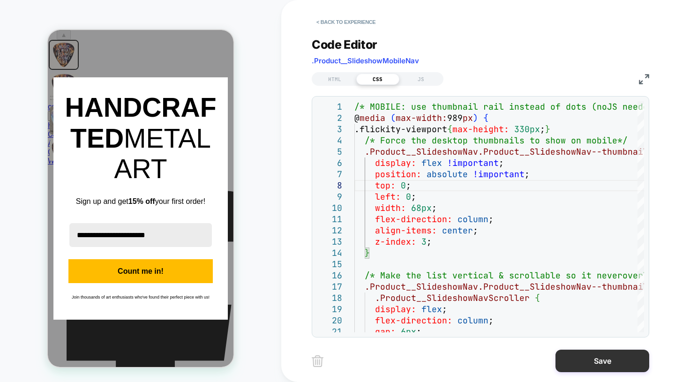
type textarea "**********"
click at [600, 357] on button "Save" at bounding box center [603, 361] width 94 height 23
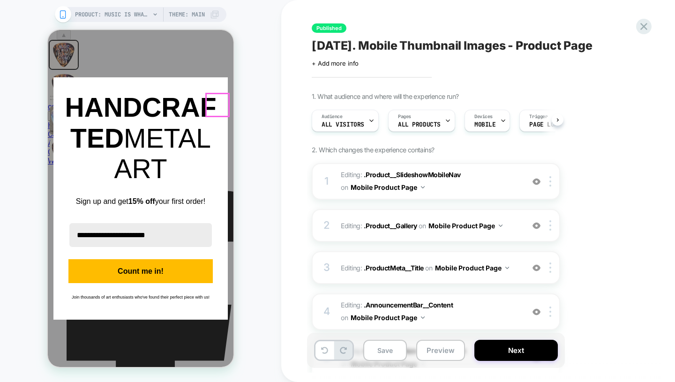
scroll to position [0, 0]
click at [219, 92] on icon "close icon" at bounding box center [217, 89] width 8 height 8
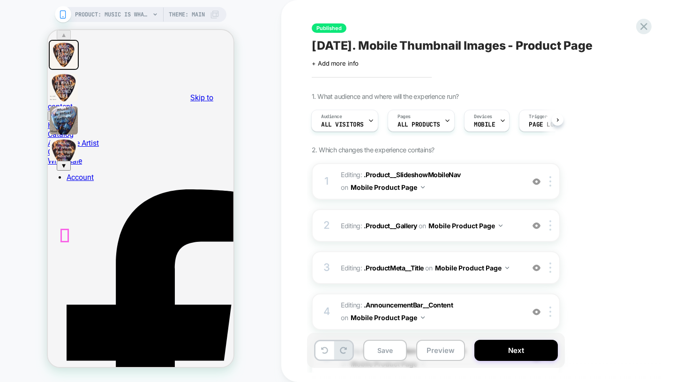
click at [60, 171] on button "▼" at bounding box center [64, 166] width 14 height 10
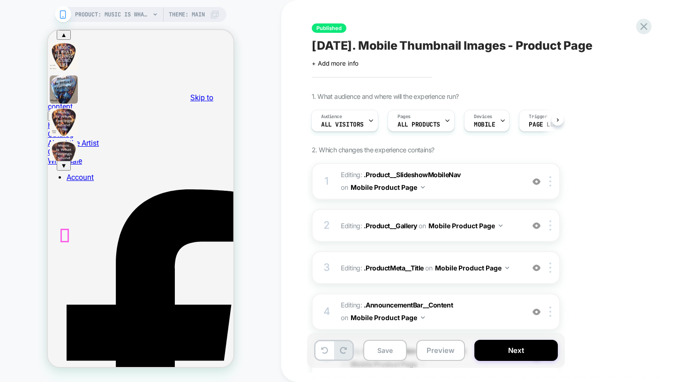
click at [60, 171] on button "▼" at bounding box center [64, 166] width 14 height 10
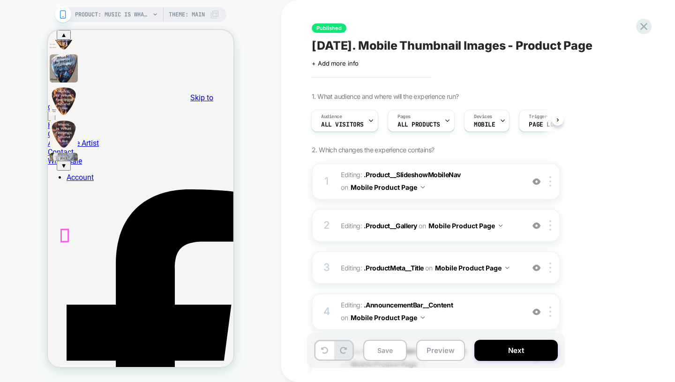
click at [60, 171] on button "▼" at bounding box center [64, 166] width 14 height 10
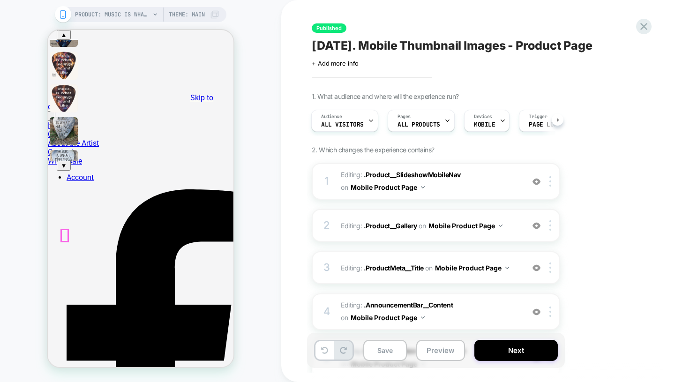
click at [60, 171] on button "▼" at bounding box center [64, 166] width 14 height 10
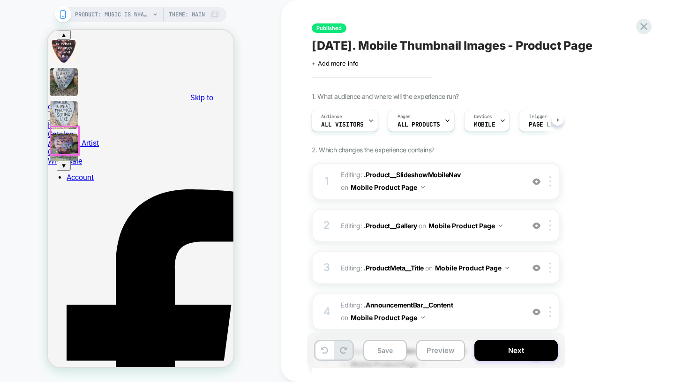
click at [61, 96] on img at bounding box center [64, 82] width 28 height 28
click at [67, 129] on img at bounding box center [64, 115] width 28 height 28
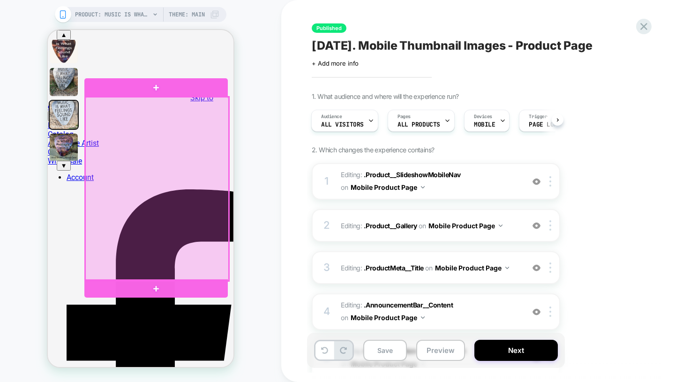
click at [168, 205] on div at bounding box center [156, 188] width 143 height 183
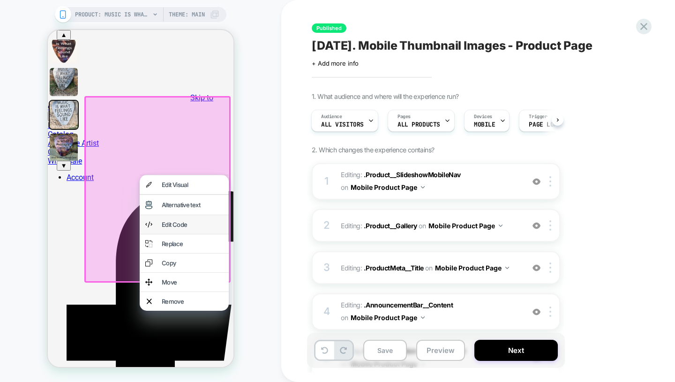
click at [195, 228] on div "Edit Code" at bounding box center [192, 225] width 61 height 8
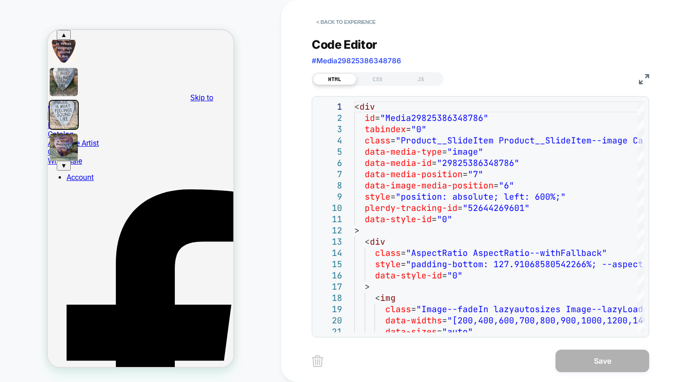
scroll to position [0, 0]
click at [377, 76] on div "CSS" at bounding box center [377, 79] width 43 height 11
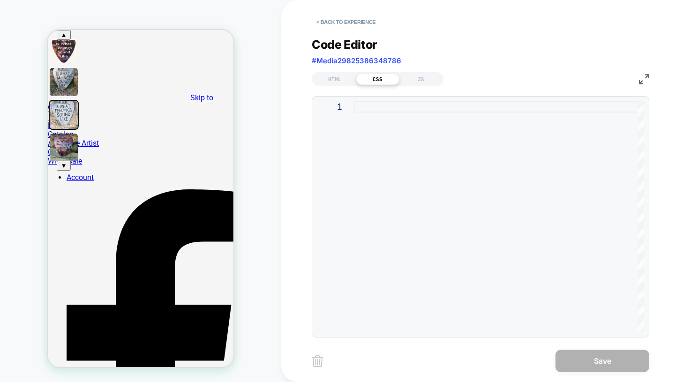
click at [406, 128] on div at bounding box center [499, 216] width 290 height 231
click at [346, 24] on button "< Back to experience" at bounding box center [346, 22] width 68 height 15
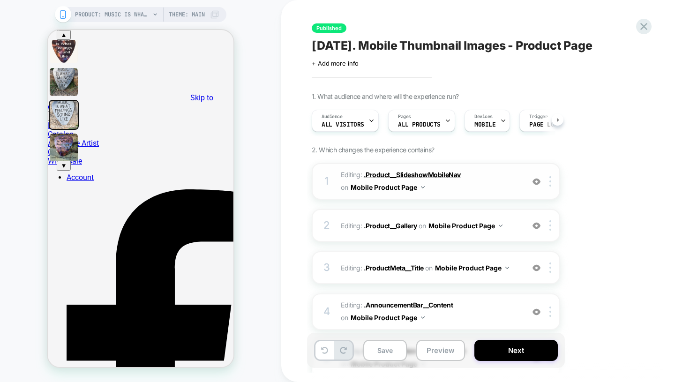
scroll to position [0, 0]
click at [481, 173] on span "Editing : .Product__SlideshowMobileNav .Product__SlideshowMobileNav on Mobile P…" at bounding box center [430, 181] width 179 height 25
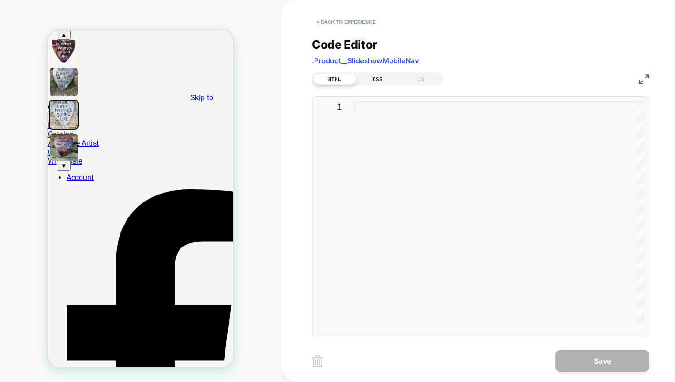
click at [381, 82] on div "CSS" at bounding box center [377, 79] width 43 height 11
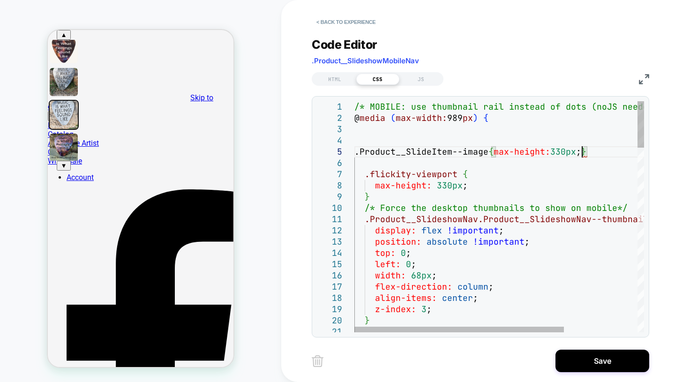
scroll to position [56, 227]
drag, startPoint x: 487, startPoint y: 151, endPoint x: 353, endPoint y: 153, distance: 134.1
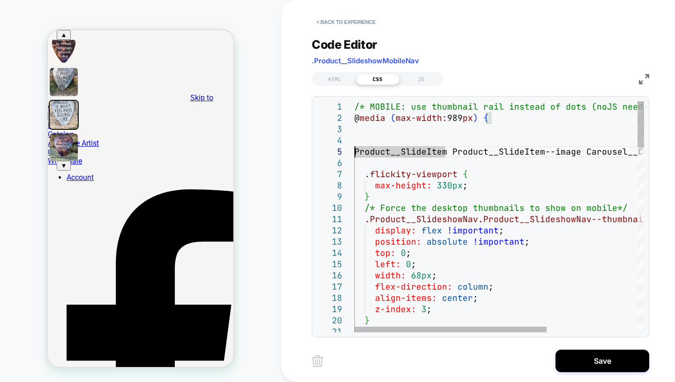
scroll to position [56, 5]
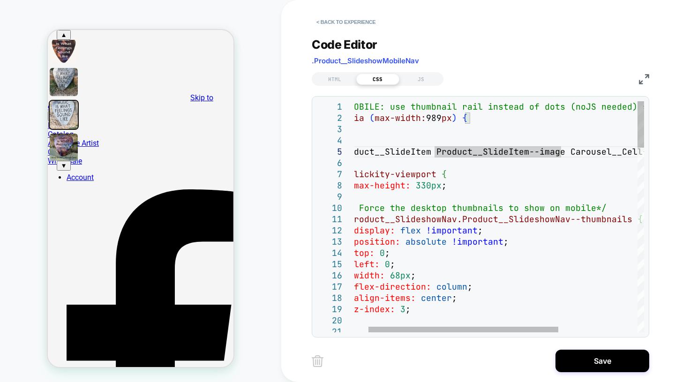
scroll to position [56, 106]
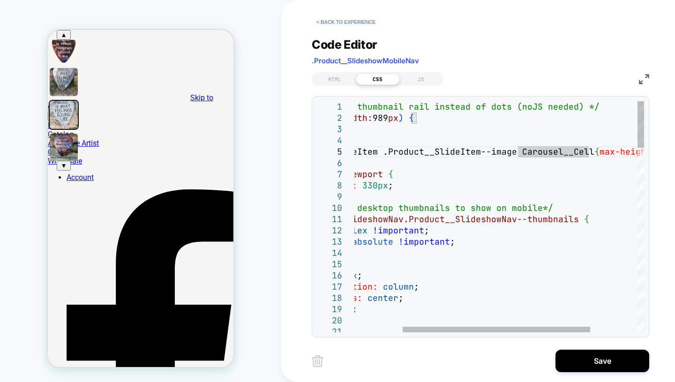
scroll to position [56, 243]
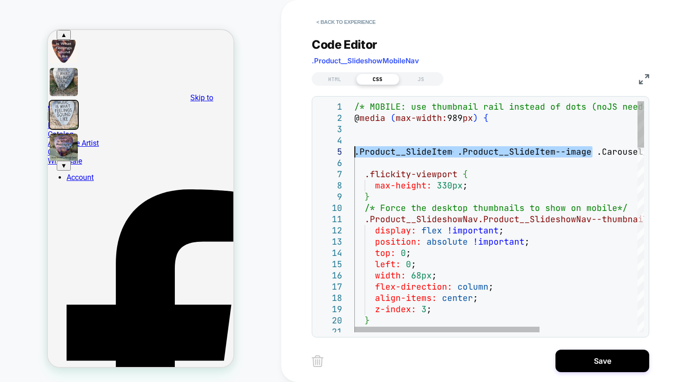
drag, startPoint x: 518, startPoint y: 154, endPoint x: 325, endPoint y: 147, distance: 193.3
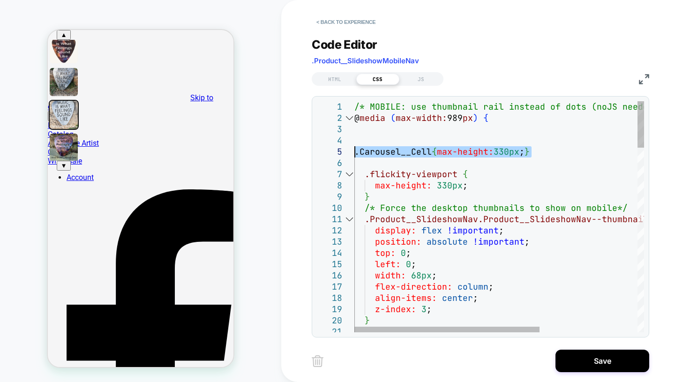
drag, startPoint x: 540, startPoint y: 151, endPoint x: 353, endPoint y: 152, distance: 187.1
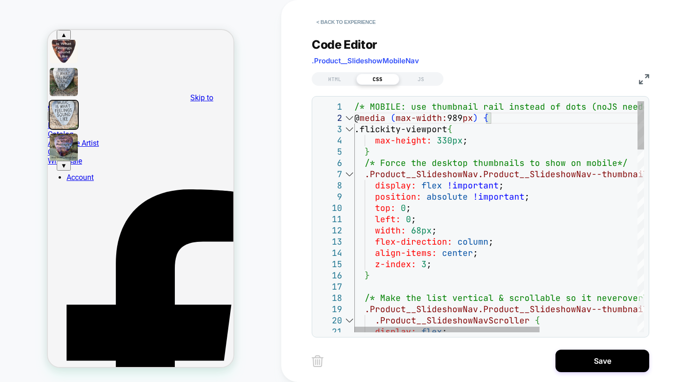
type textarea "**********"
click at [68, 162] on img at bounding box center [64, 148] width 28 height 28
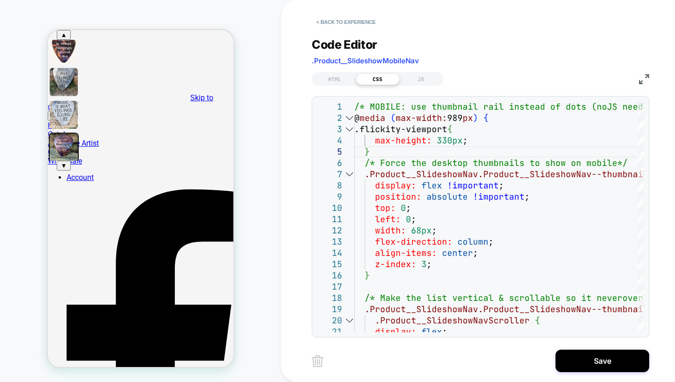
click at [67, 129] on img at bounding box center [64, 115] width 28 height 28
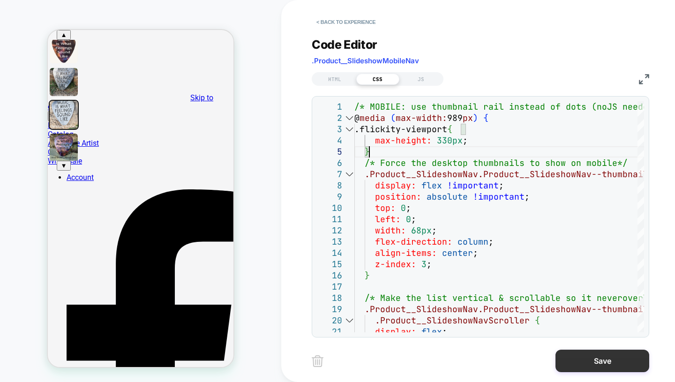
click at [590, 360] on button "Save" at bounding box center [603, 361] width 94 height 23
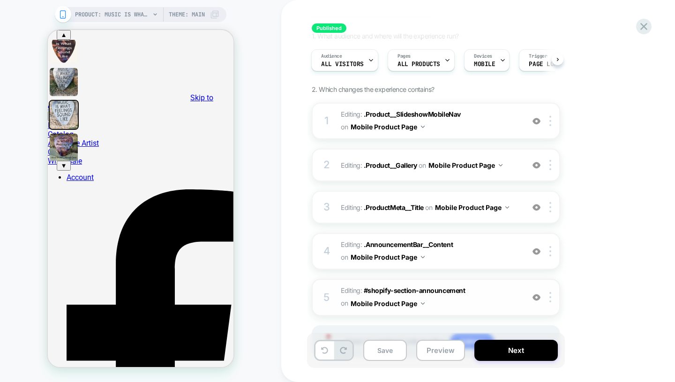
scroll to position [58, 0]
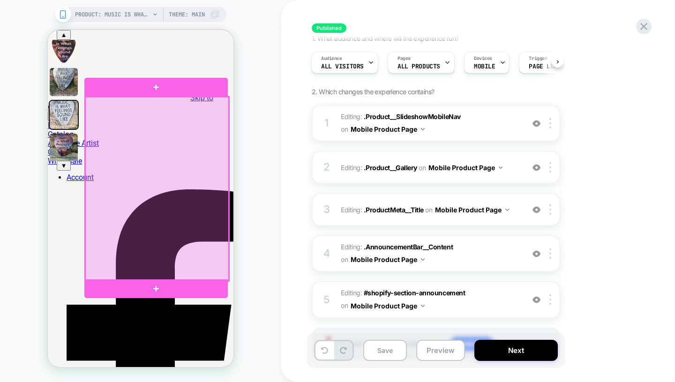
click at [183, 198] on div at bounding box center [156, 188] width 143 height 183
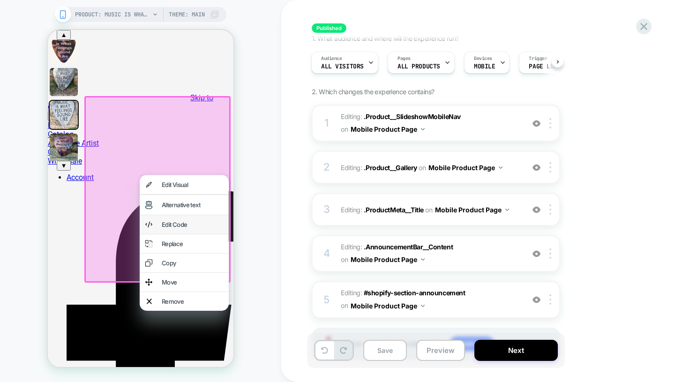
click at [171, 228] on div "Edit Code" at bounding box center [192, 225] width 61 height 8
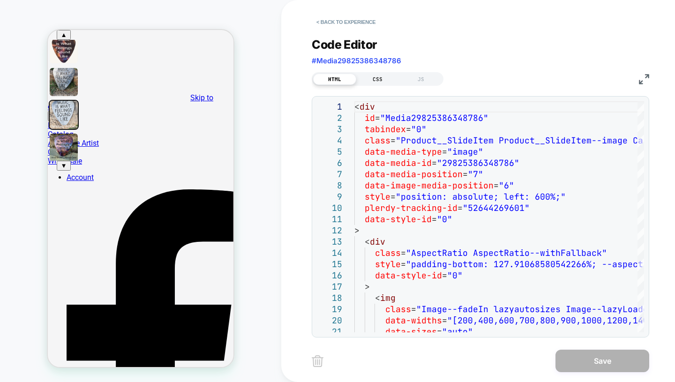
click at [377, 83] on div "CSS" at bounding box center [377, 79] width 43 height 11
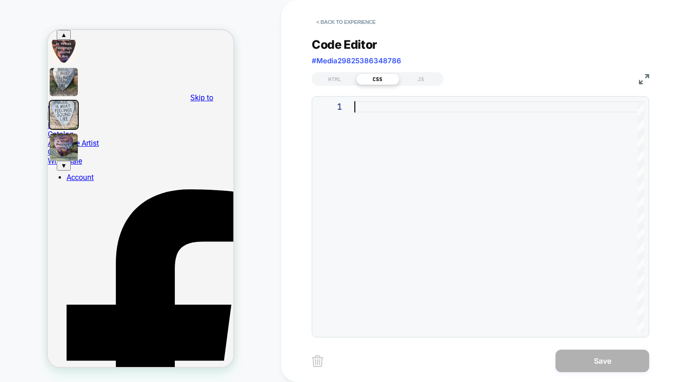
click at [409, 118] on div at bounding box center [499, 216] width 290 height 231
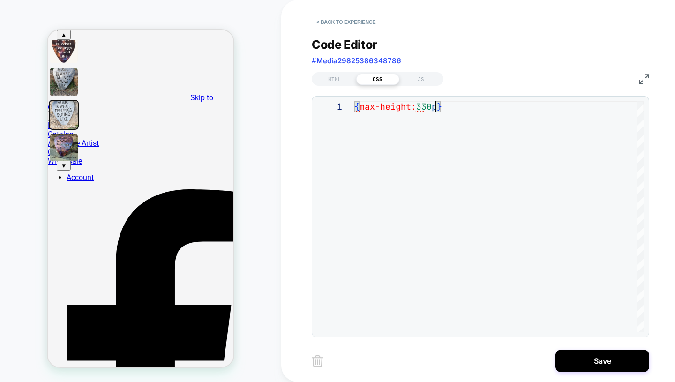
scroll to position [0, 91]
click at [462, 144] on div "{ max-height: 330px ; }" at bounding box center [499, 216] width 290 height 231
click at [355, 110] on div "{ max-height: 330px ; }" at bounding box center [499, 216] width 290 height 231
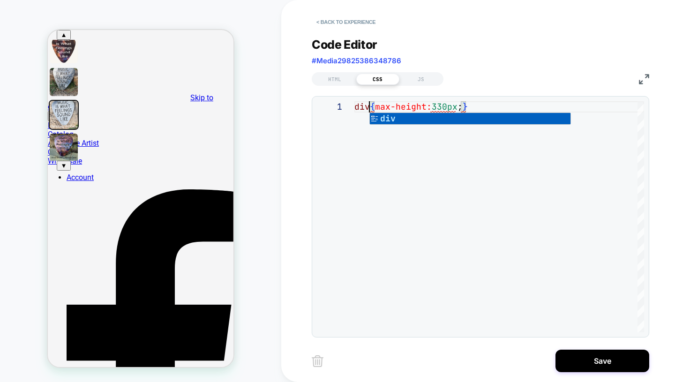
type textarea "**********"
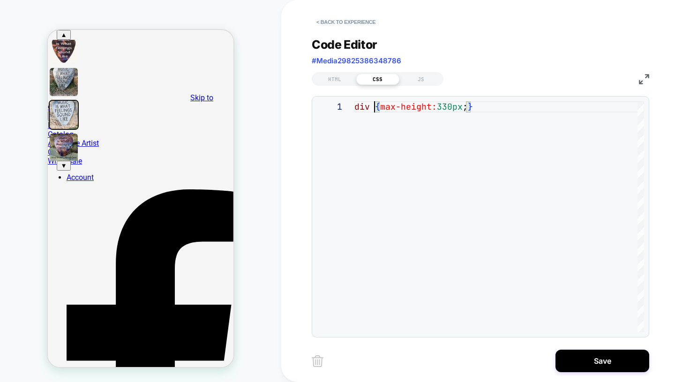
scroll to position [0, 20]
click at [431, 163] on div "div { max-height: 330px ; }" at bounding box center [499, 216] width 290 height 231
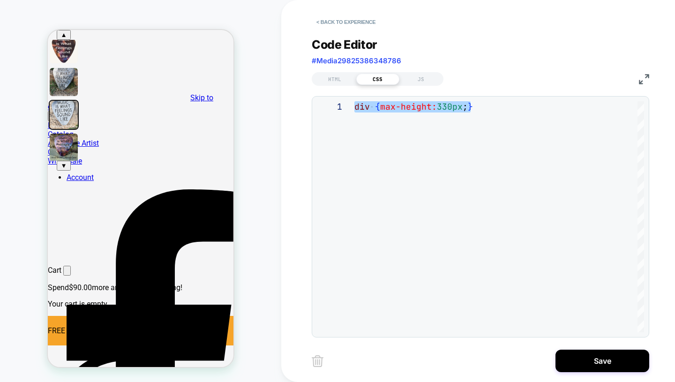
scroll to position [0, 0]
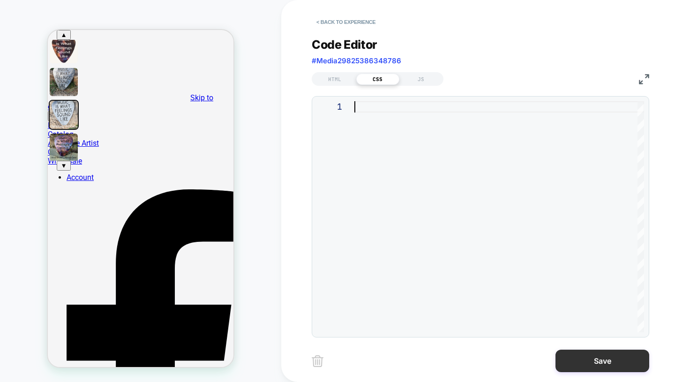
click at [575, 360] on button "Save" at bounding box center [603, 361] width 94 height 23
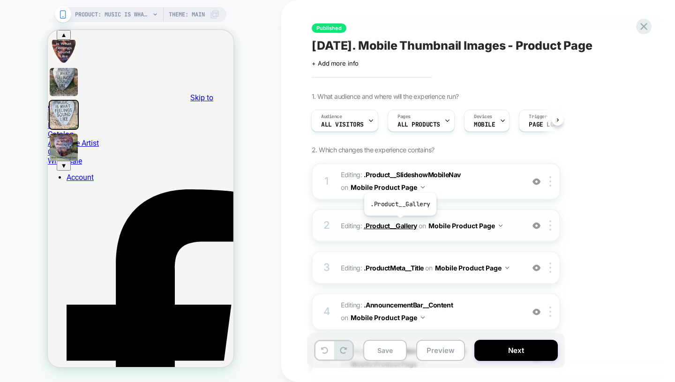
scroll to position [152, 0]
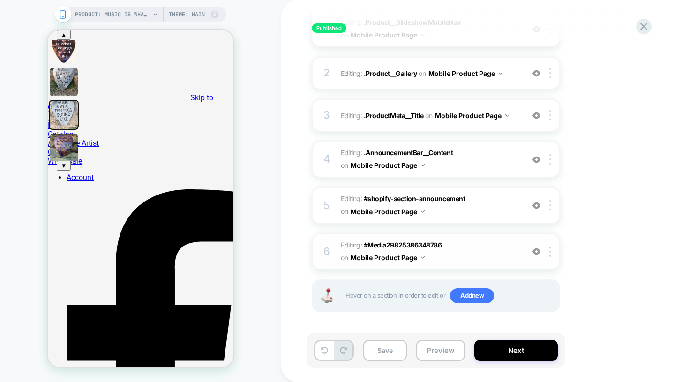
click at [471, 249] on span "Editing : #Media29825386348786 #Media29825386348786 on Mobile Product Page" at bounding box center [430, 251] width 179 height 25
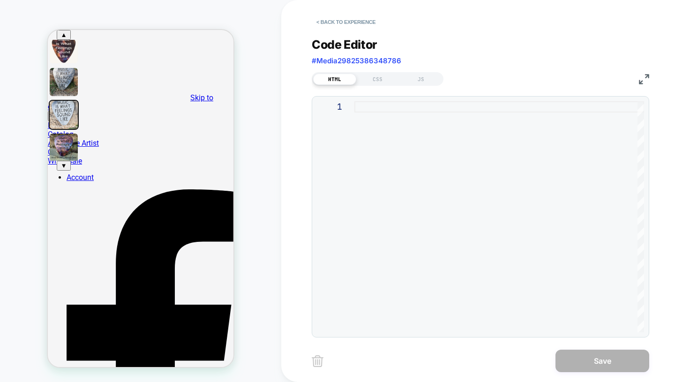
click at [313, 359] on img at bounding box center [318, 361] width 12 height 12
click at [339, 22] on button "< Back to experience" at bounding box center [346, 22] width 68 height 15
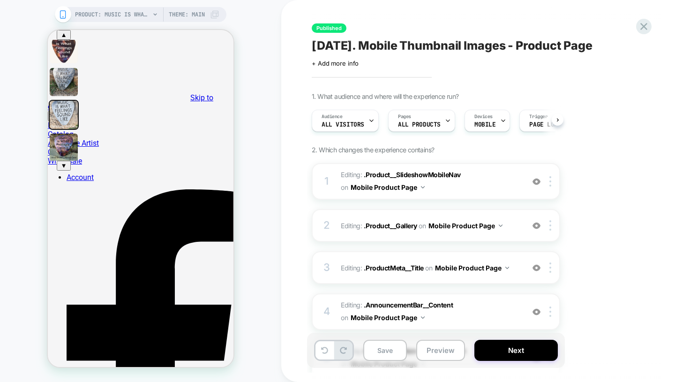
scroll to position [0, 0]
click at [323, 351] on icon at bounding box center [324, 350] width 7 height 7
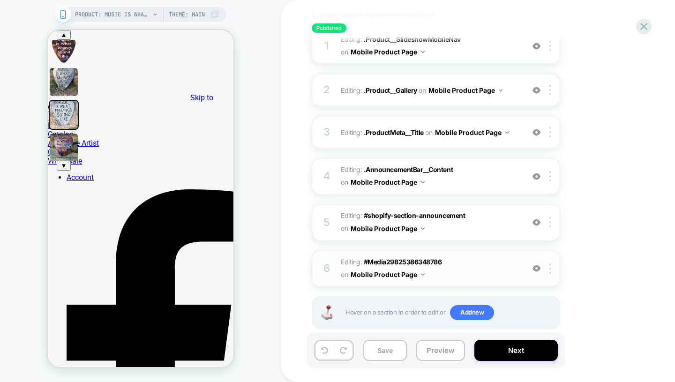
scroll to position [136, 0]
click at [483, 264] on span "Editing : #Media29825386348786 #Media29825386348786 on Mobile Product Page" at bounding box center [430, 267] width 179 height 25
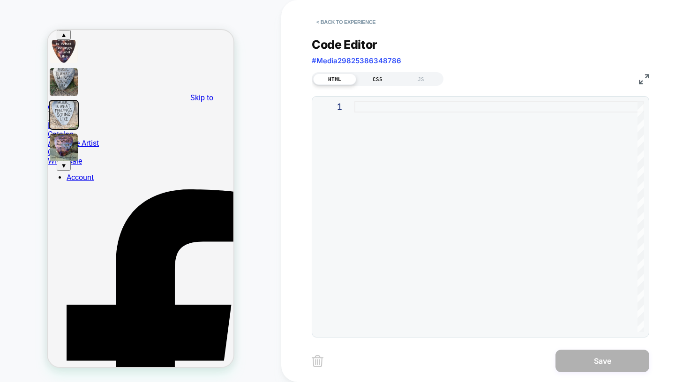
click at [380, 80] on div "CSS" at bounding box center [377, 79] width 43 height 11
click at [398, 119] on div at bounding box center [499, 216] width 290 height 231
click at [412, 76] on div "JS" at bounding box center [420, 79] width 43 height 11
click at [338, 19] on button "< Back to experience" at bounding box center [346, 22] width 68 height 15
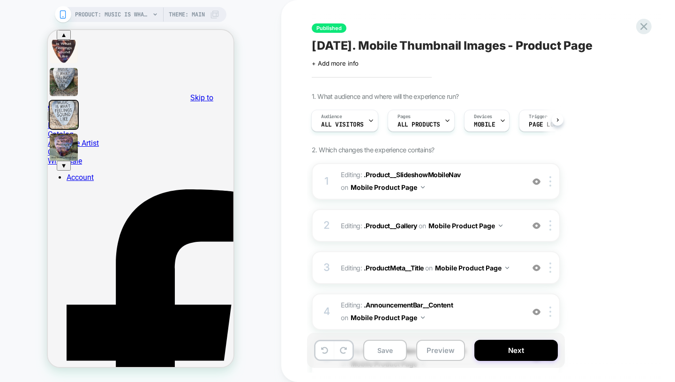
scroll to position [152, 0]
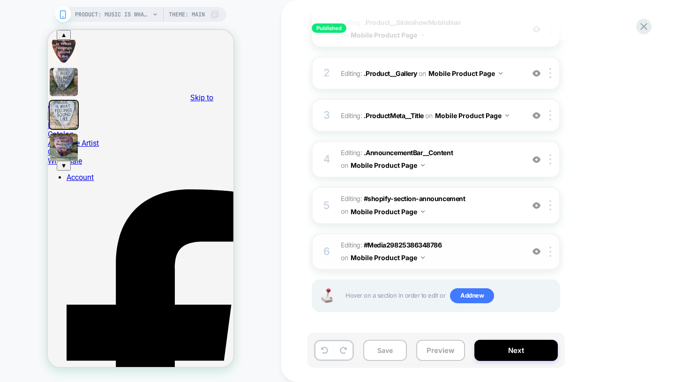
click at [538, 253] on img at bounding box center [537, 252] width 8 height 8
click at [536, 252] on img at bounding box center [537, 252] width 8 height 8
click at [550, 242] on div "6 Editing : #Media29825386348786 #Media29825386348786 on Mobile Product Page Ad…" at bounding box center [436, 251] width 248 height 37
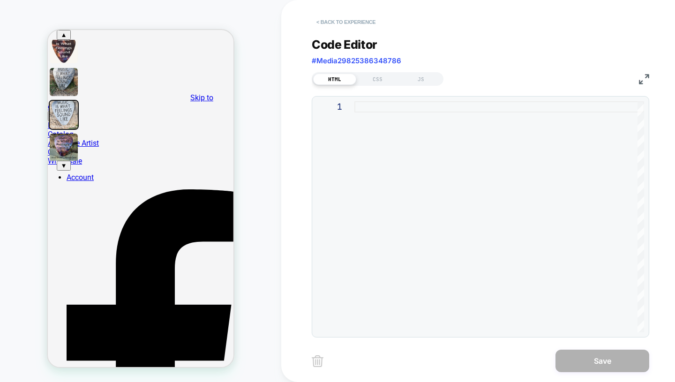
click at [340, 21] on button "< Back to experience" at bounding box center [346, 22] width 68 height 15
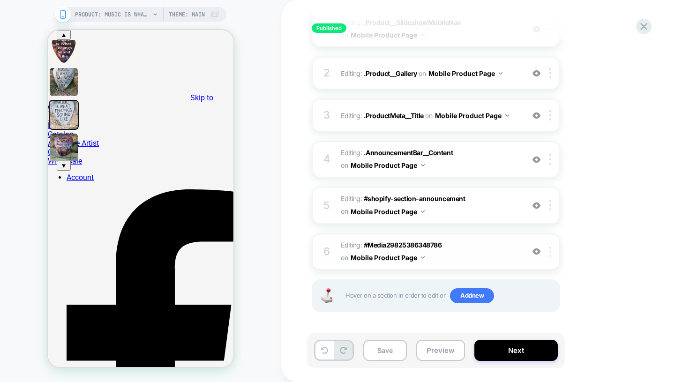
click at [551, 249] on img at bounding box center [550, 252] width 2 height 10
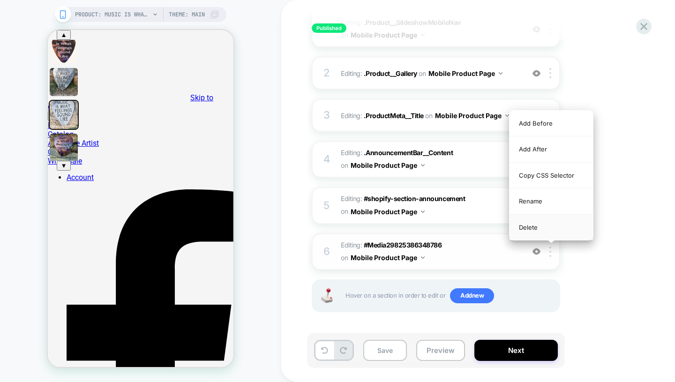
click at [530, 225] on div "Delete" at bounding box center [551, 227] width 83 height 25
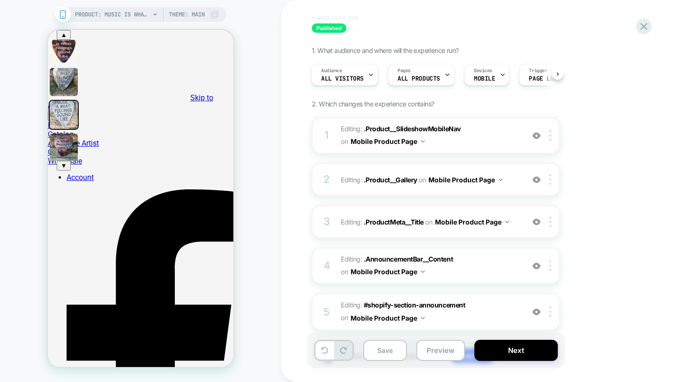
scroll to position [45, 0]
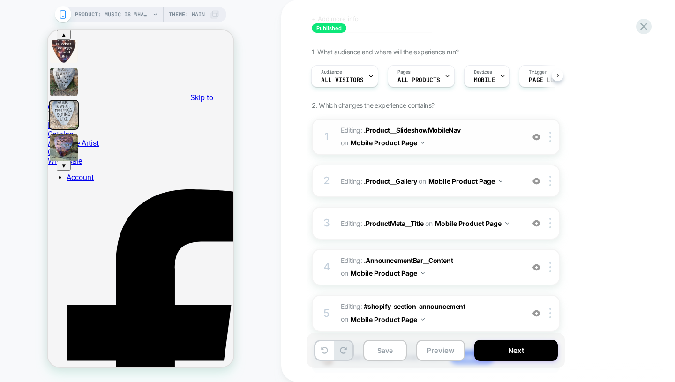
click at [481, 140] on span "Editing : .Product__SlideshowMobileNav .Product__SlideshowMobileNav on Mobile P…" at bounding box center [430, 136] width 179 height 25
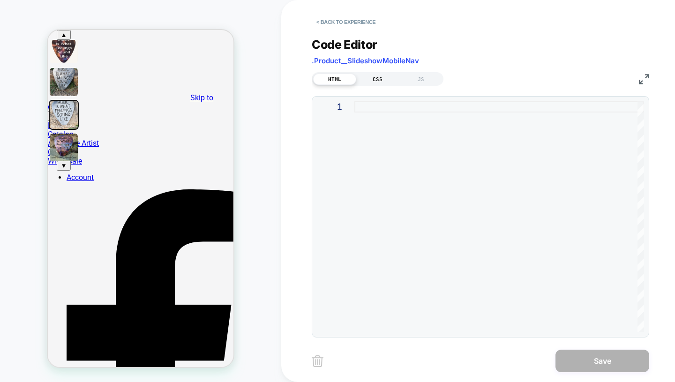
click at [376, 83] on div "CSS" at bounding box center [377, 79] width 43 height 11
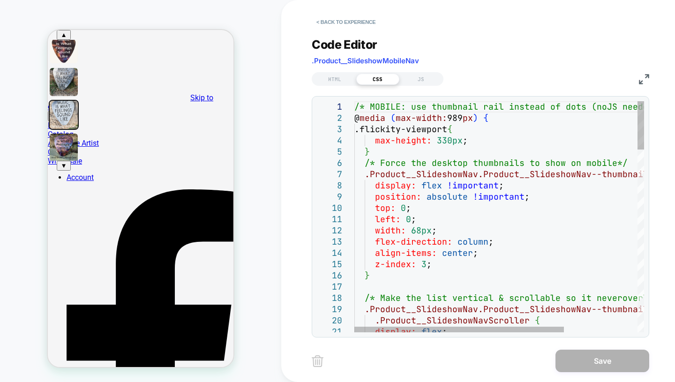
click at [345, 25] on button "< Back to experience" at bounding box center [346, 22] width 68 height 15
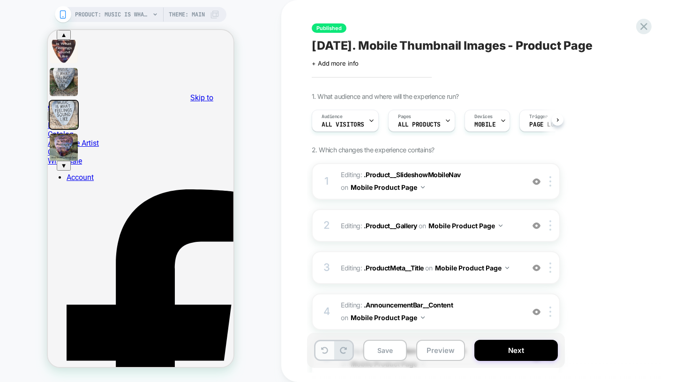
scroll to position [0, 0]
click at [322, 354] on button at bounding box center [324, 350] width 18 height 18
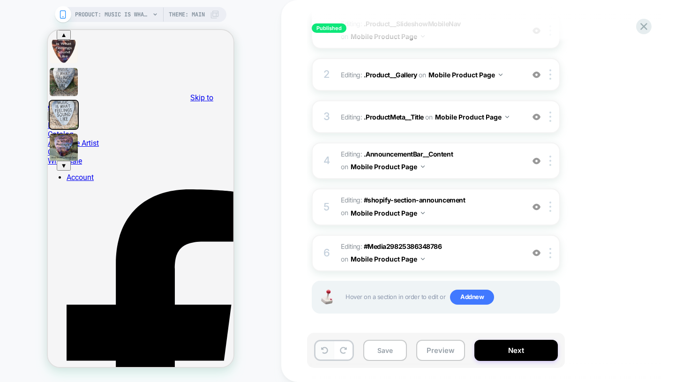
click at [316, 355] on button at bounding box center [324, 350] width 18 height 18
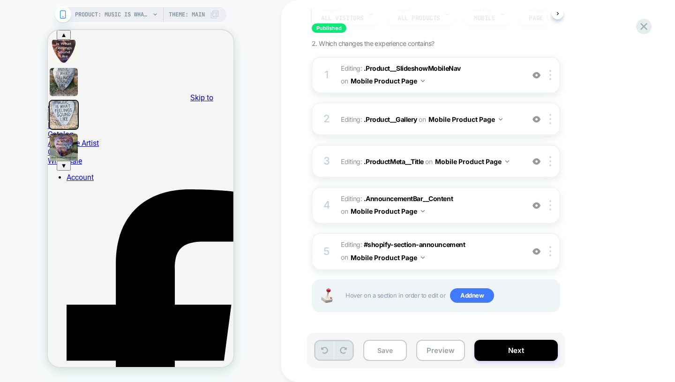
click at [316, 355] on button at bounding box center [324, 350] width 18 height 18
click at [323, 353] on icon at bounding box center [324, 350] width 7 height 7
click at [348, 352] on button at bounding box center [343, 350] width 18 height 18
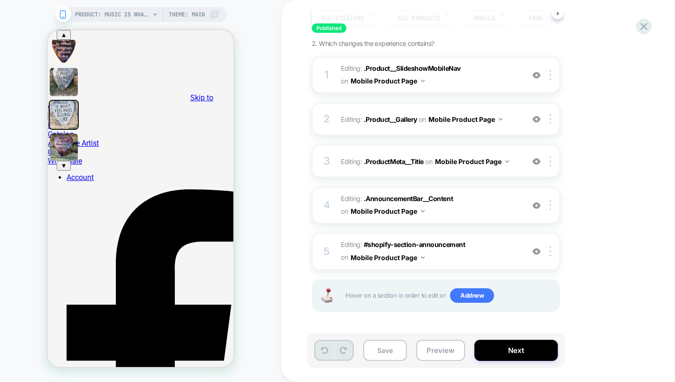
click at [348, 352] on button at bounding box center [343, 350] width 18 height 18
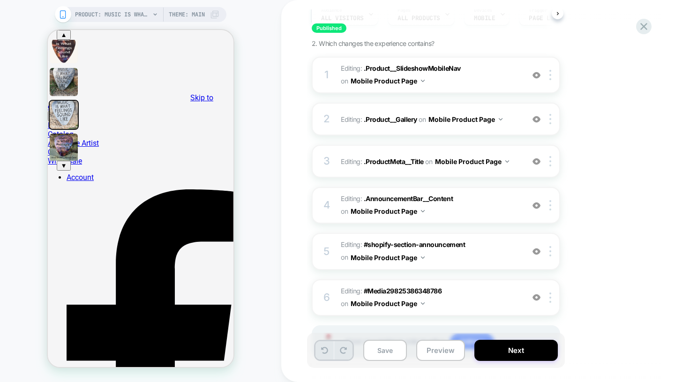
scroll to position [151, 0]
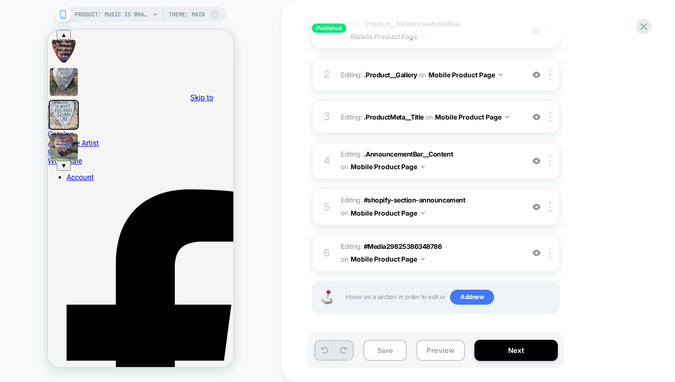
click at [348, 352] on button at bounding box center [343, 350] width 18 height 18
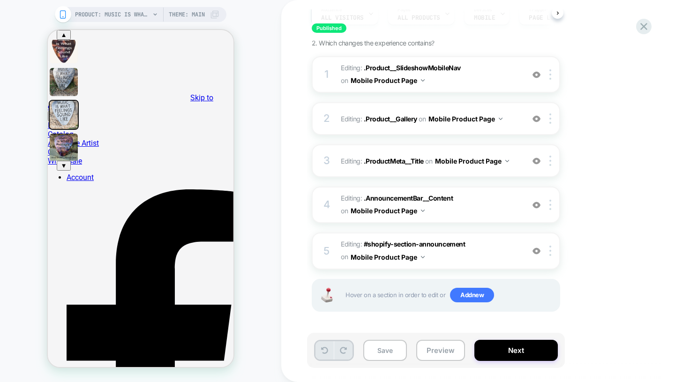
scroll to position [106, 0]
click at [386, 353] on button "Save" at bounding box center [385, 350] width 44 height 21
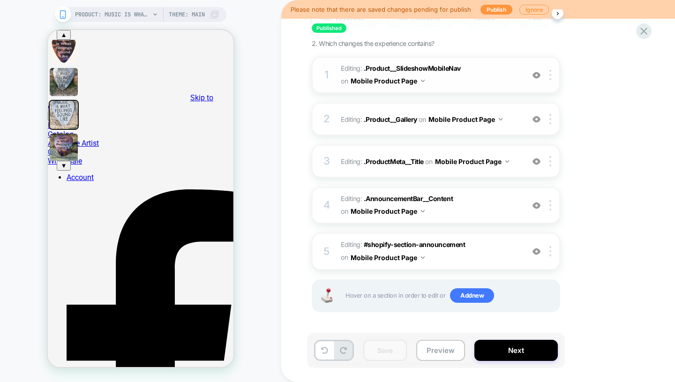
click at [475, 73] on span "Editing : .Product__SlideshowMobileNav .Product__SlideshowMobileNav on Mobile P…" at bounding box center [430, 74] width 179 height 25
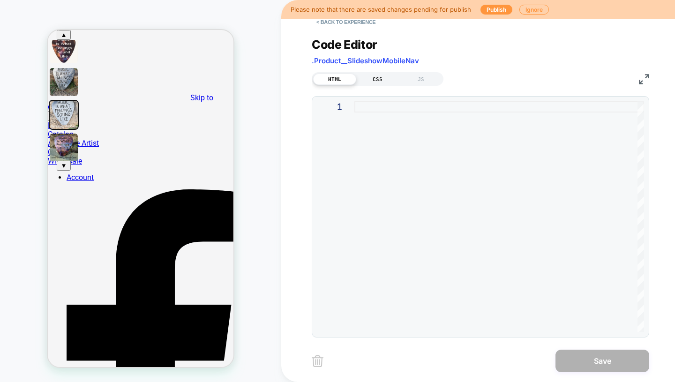
click at [378, 80] on div "CSS" at bounding box center [377, 79] width 43 height 11
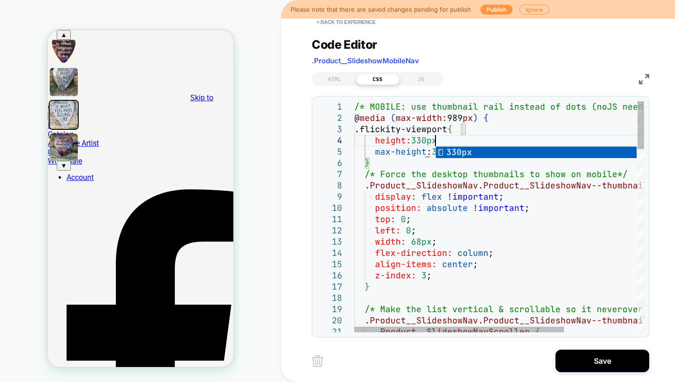
scroll to position [34, 85]
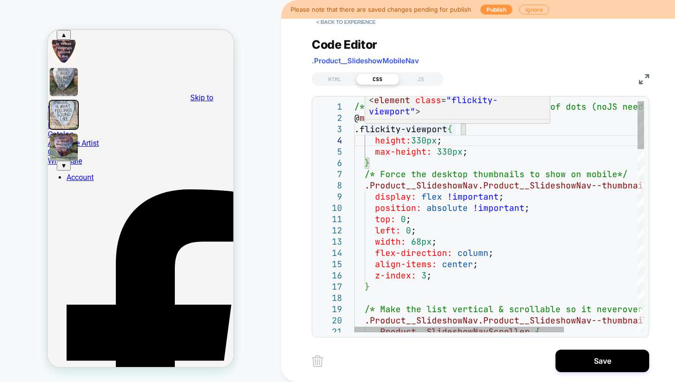
type textarea "**********"
click at [403, 122] on link "Selector Specificity" at bounding box center [409, 127] width 80 height 10
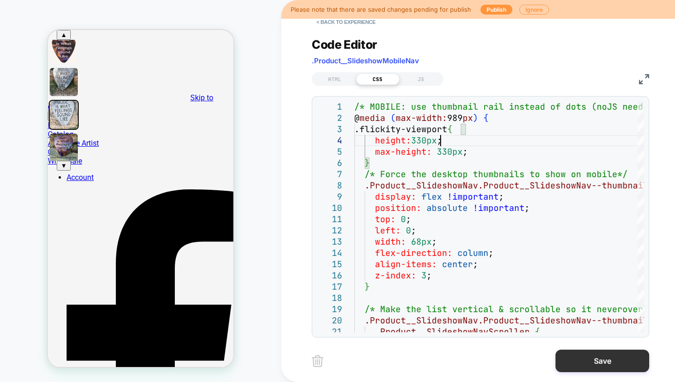
click at [577, 357] on button "Save" at bounding box center [603, 361] width 94 height 23
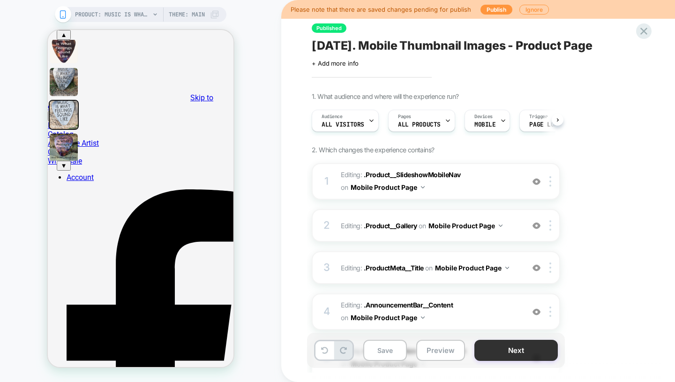
scroll to position [0, 0]
click at [519, 345] on button "Next" at bounding box center [515, 350] width 83 height 21
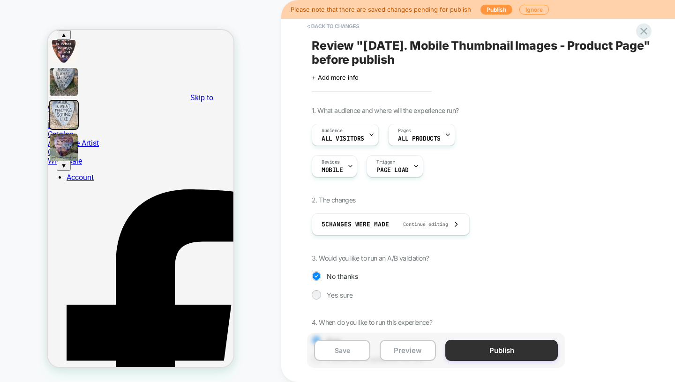
click at [513, 349] on button "Publish" at bounding box center [501, 350] width 113 height 21
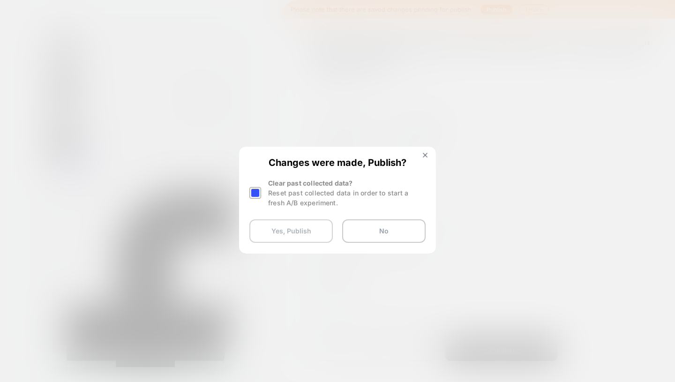
click at [302, 227] on button "Yes, Publish" at bounding box center [290, 230] width 83 height 23
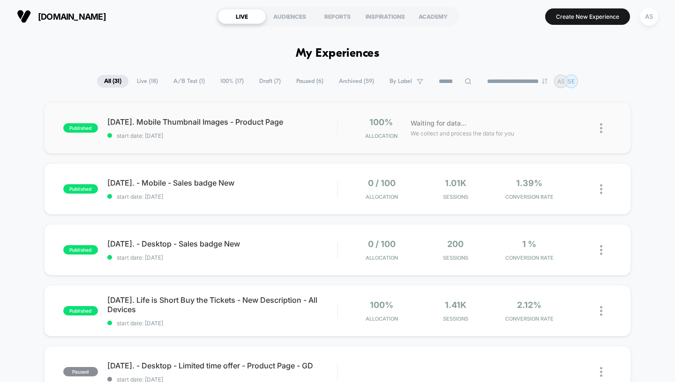
click at [178, 142] on div "published 08.24.2025. Mobile Thumbnail Images - Product Page start date: 8/24/2…" at bounding box center [337, 128] width 587 height 52
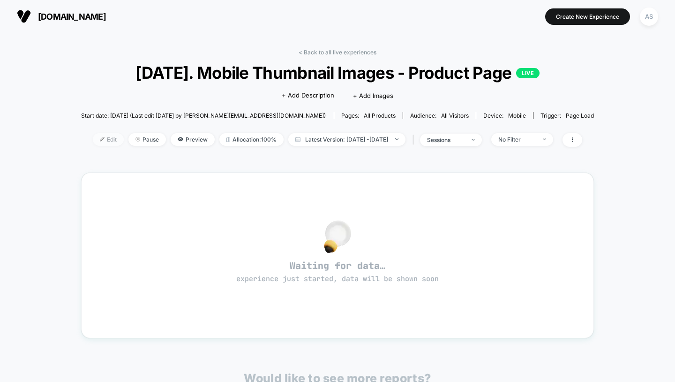
click at [94, 136] on span "Edit" at bounding box center [108, 139] width 31 height 13
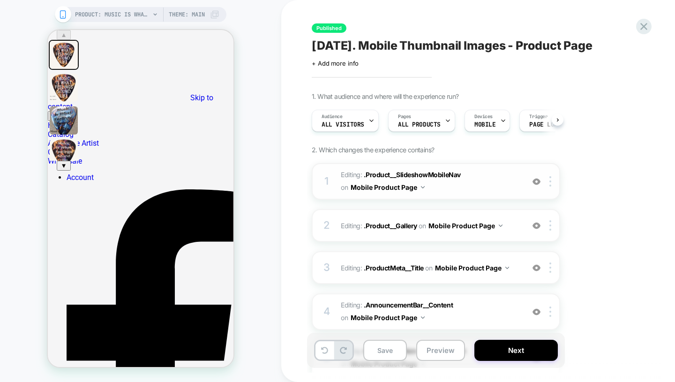
scroll to position [0, 0]
click at [476, 184] on span "Editing : .Product__SlideshowMobileNav .Product__SlideshowMobileNav on Mobile P…" at bounding box center [430, 181] width 179 height 25
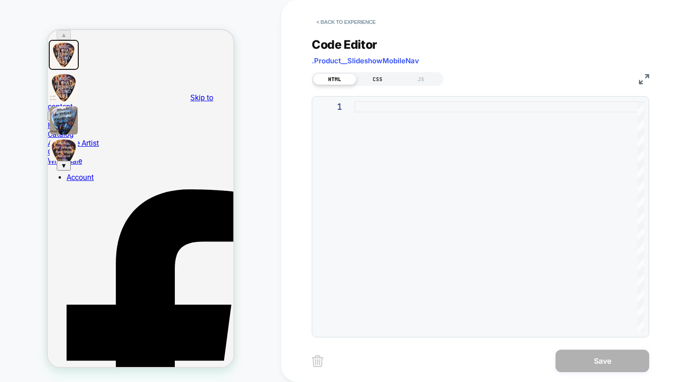
click at [375, 81] on div "CSS" at bounding box center [377, 79] width 43 height 11
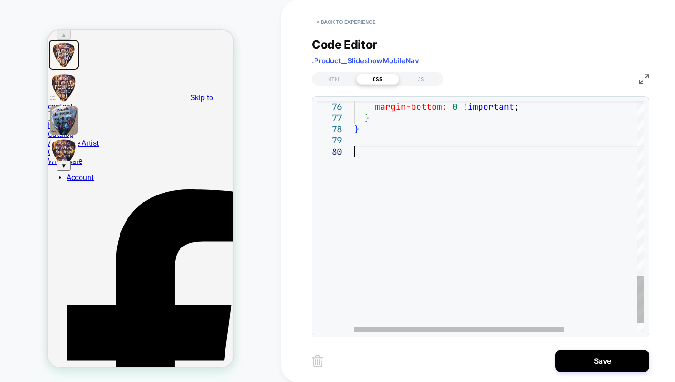
type textarea "**********"
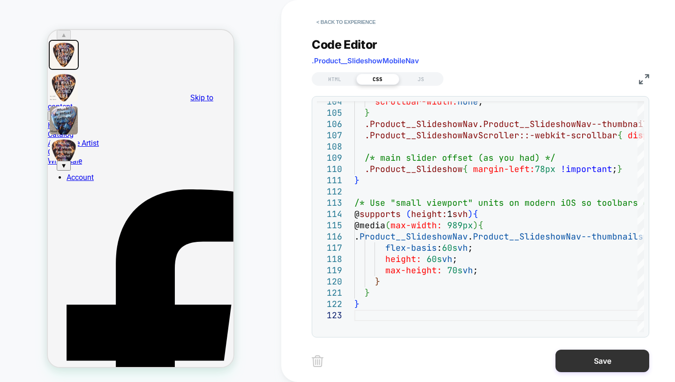
type textarea "* *"
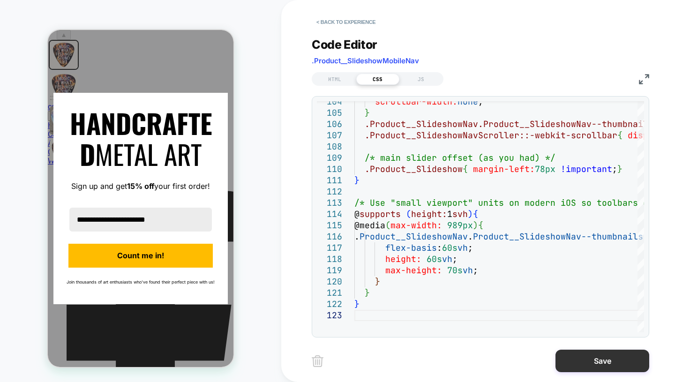
click at [582, 356] on button "Save" at bounding box center [603, 361] width 94 height 23
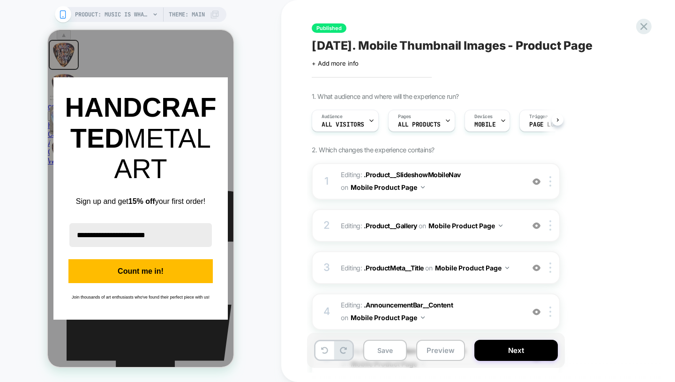
scroll to position [0, 0]
click at [216, 92] on icon "close icon" at bounding box center [217, 89] width 8 height 8
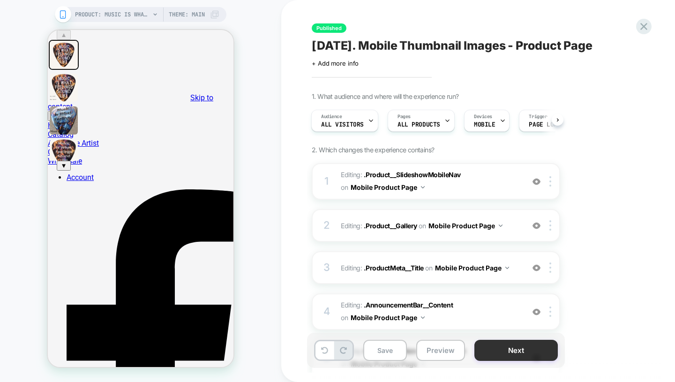
click at [506, 349] on button "Next" at bounding box center [515, 350] width 83 height 21
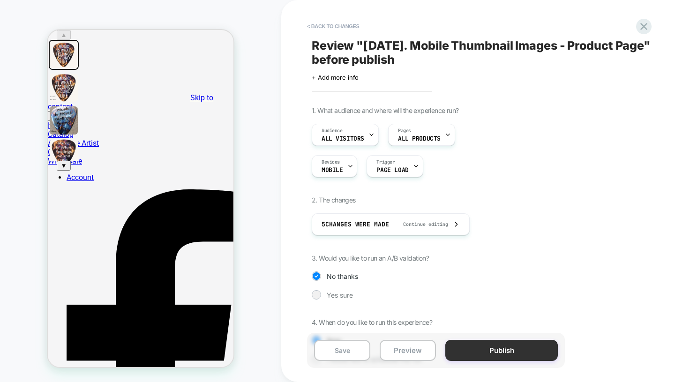
click at [497, 350] on button "Publish" at bounding box center [501, 350] width 113 height 21
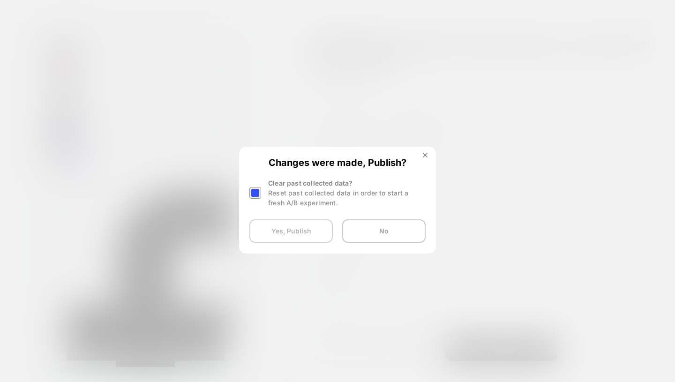
click at [278, 230] on button "Yes, Publish" at bounding box center [290, 230] width 83 height 23
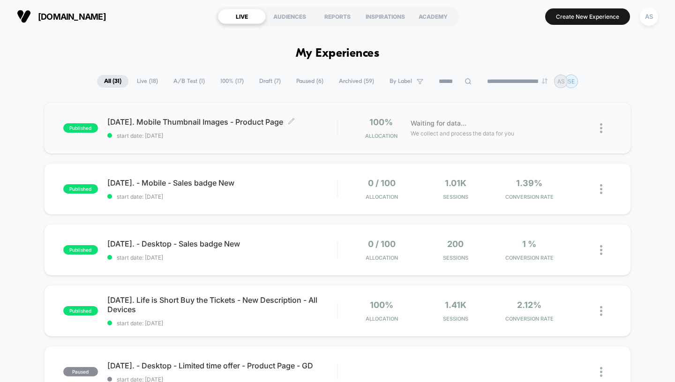
click at [226, 130] on div "[DATE]. Mobile Thumbnail Images - Product Page Click to edit experience details…" at bounding box center [222, 128] width 230 height 22
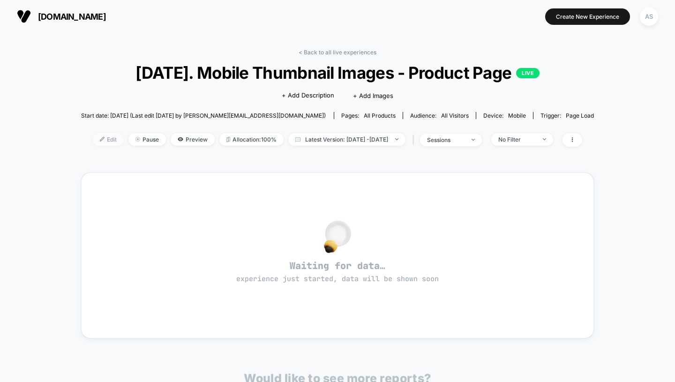
click at [93, 138] on span "Edit" at bounding box center [108, 139] width 31 height 13
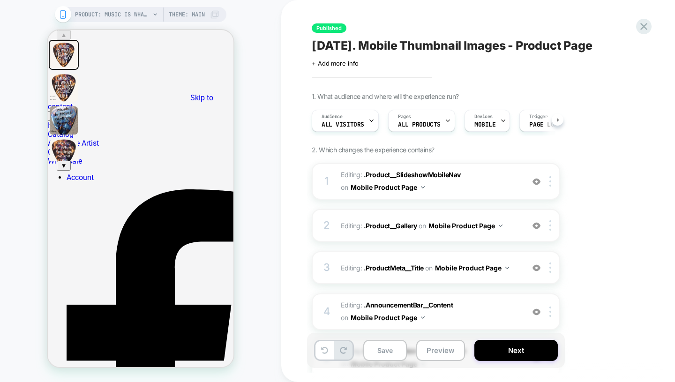
scroll to position [0, 0]
click at [467, 190] on span "Editing : .Product__SlideshowMobileNav .Product__SlideshowMobileNav on Mobile P…" at bounding box center [430, 181] width 179 height 25
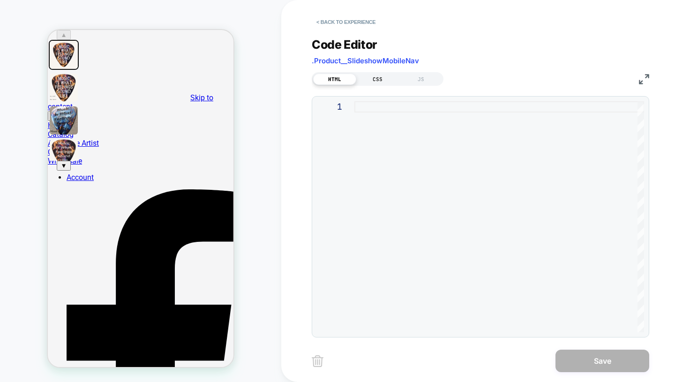
click at [374, 74] on div "CSS" at bounding box center [377, 79] width 43 height 11
type textarea "**********"
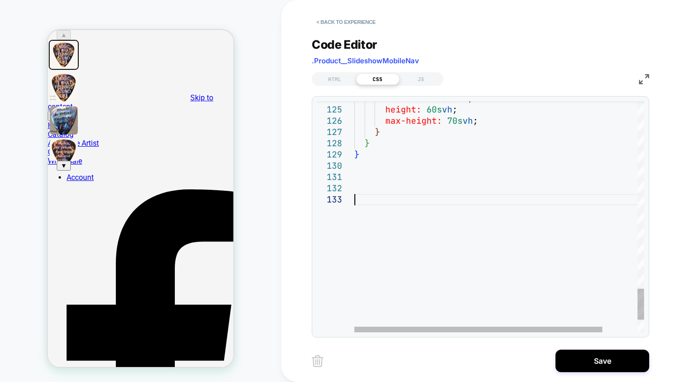
scroll to position [22, 0]
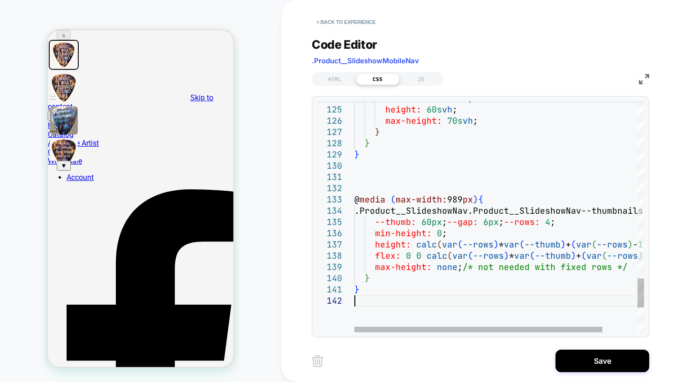
type textarea "*"
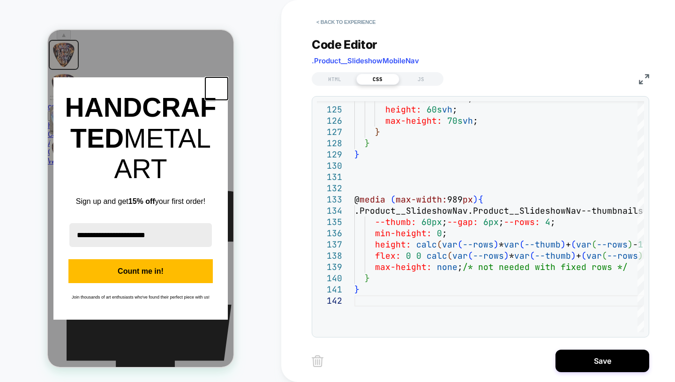
click at [215, 92] on icon "close icon" at bounding box center [217, 89] width 8 height 8
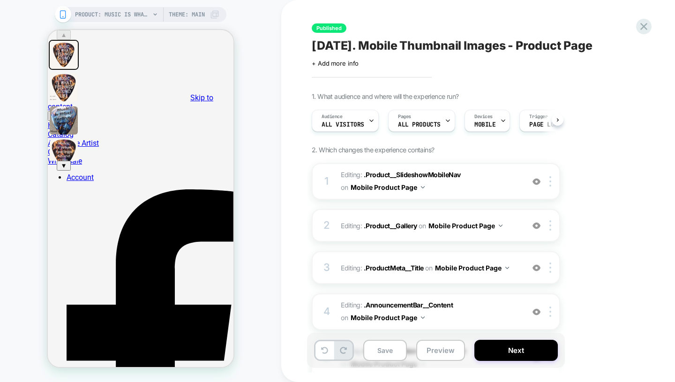
scroll to position [0, 0]
click at [506, 348] on button "Next" at bounding box center [515, 350] width 83 height 21
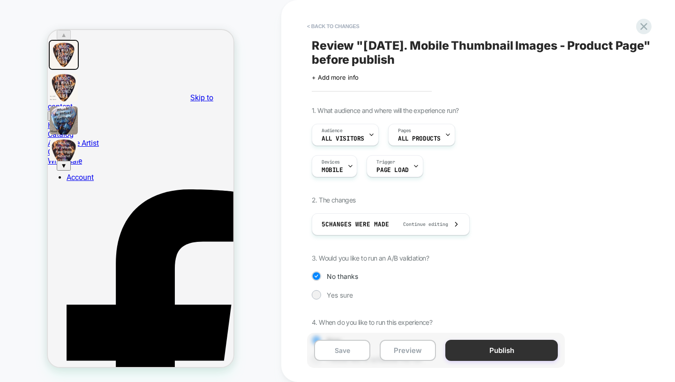
click at [511, 356] on button "Publish" at bounding box center [501, 350] width 113 height 21
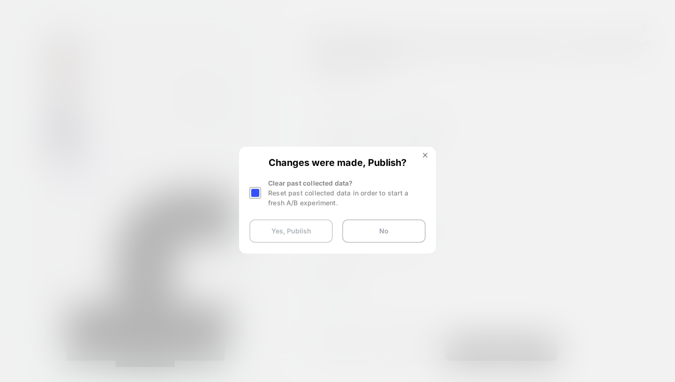
click at [296, 231] on button "Yes, Publish" at bounding box center [290, 230] width 83 height 23
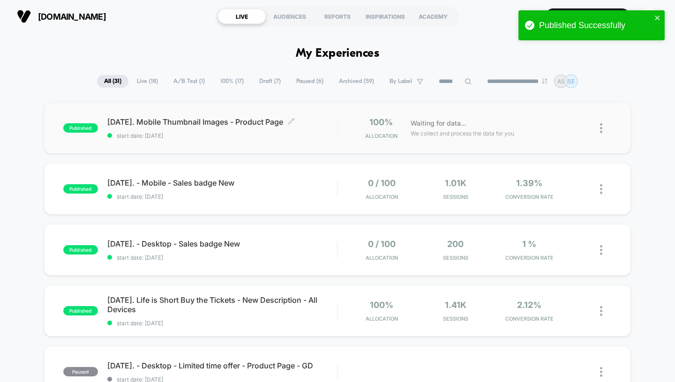
click at [210, 117] on div "published 08.24.2025. Mobile Thumbnail Images - Product Page Click to edit expe…" at bounding box center [337, 128] width 587 height 52
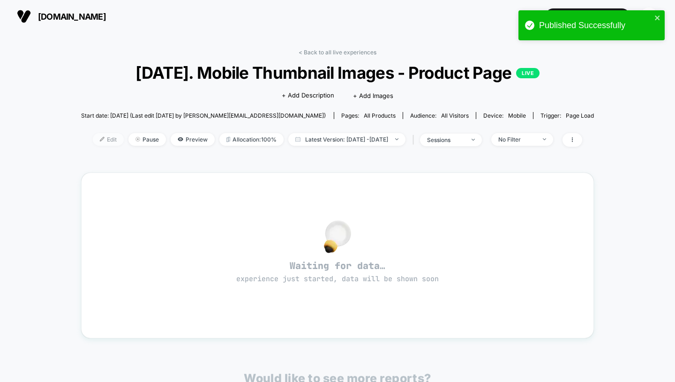
click at [93, 142] on span "Edit" at bounding box center [108, 139] width 31 height 13
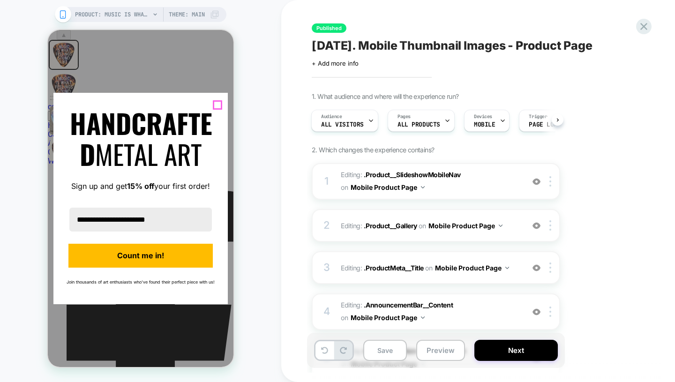
scroll to position [0, 1]
click at [216, 105] on icon "close icon" at bounding box center [217, 104] width 8 height 8
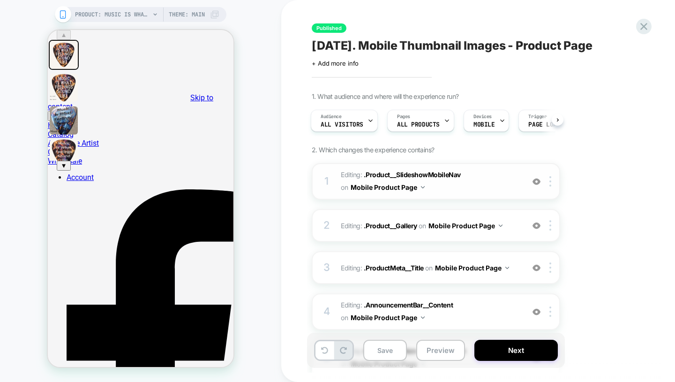
click at [485, 189] on span "Editing : .Product__SlideshowMobileNav .Product__SlideshowMobileNav on Mobile P…" at bounding box center [430, 181] width 179 height 25
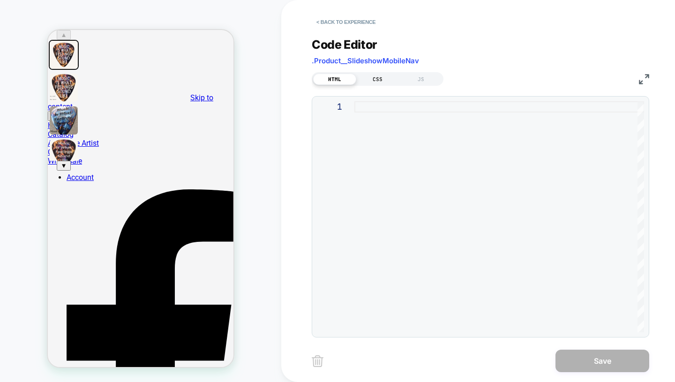
click at [380, 77] on div "CSS" at bounding box center [377, 79] width 43 height 11
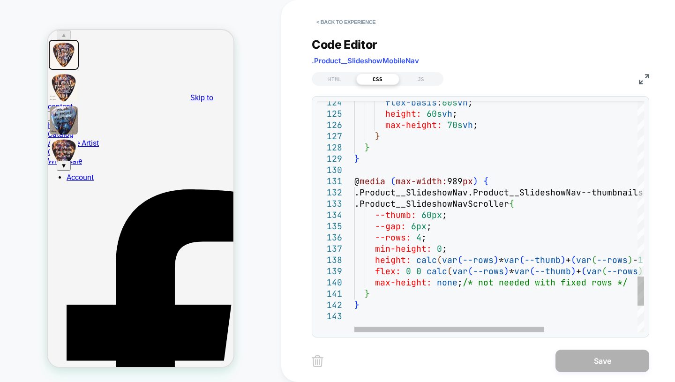
type textarea "**********"
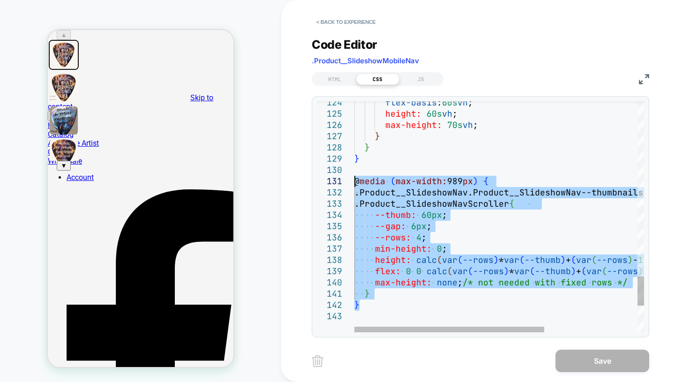
drag, startPoint x: 374, startPoint y: 306, endPoint x: 351, endPoint y: 180, distance: 127.8
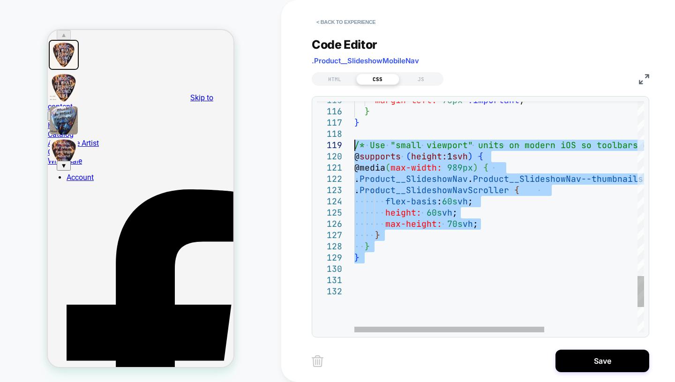
drag, startPoint x: 363, startPoint y: 274, endPoint x: 336, endPoint y: 138, distance: 138.7
type textarea "**********"
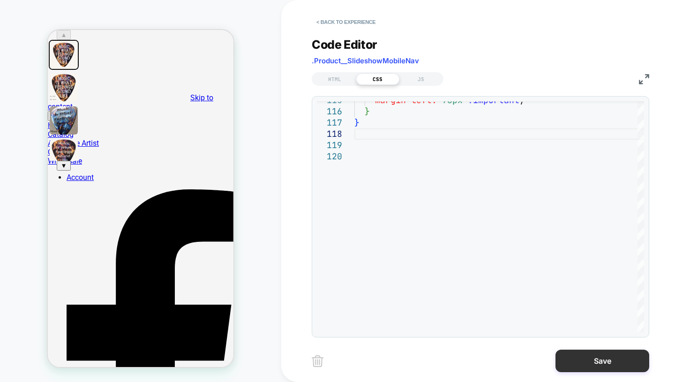
click at [604, 359] on button "Save" at bounding box center [603, 361] width 94 height 23
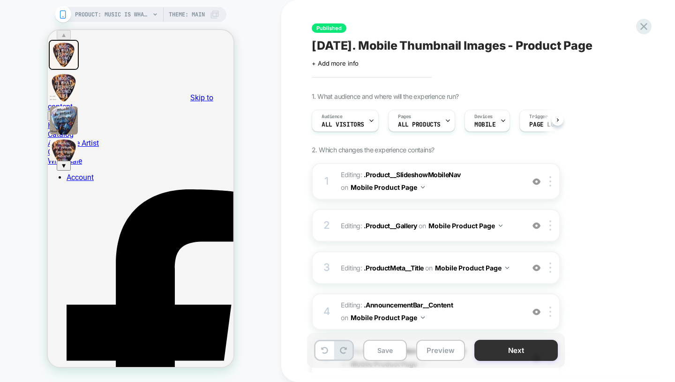
scroll to position [0, 0]
click at [499, 351] on button "Next" at bounding box center [515, 350] width 83 height 21
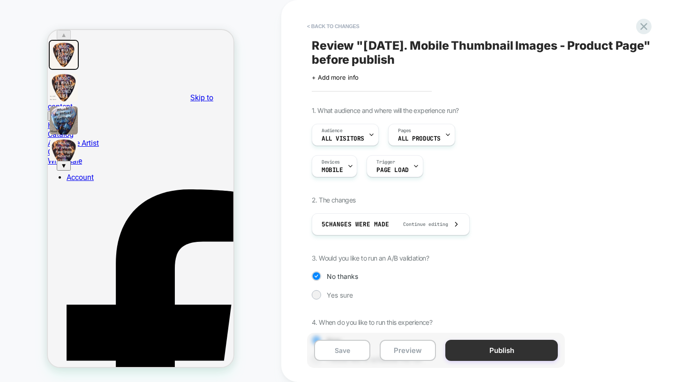
click at [490, 351] on button "Publish" at bounding box center [501, 350] width 113 height 21
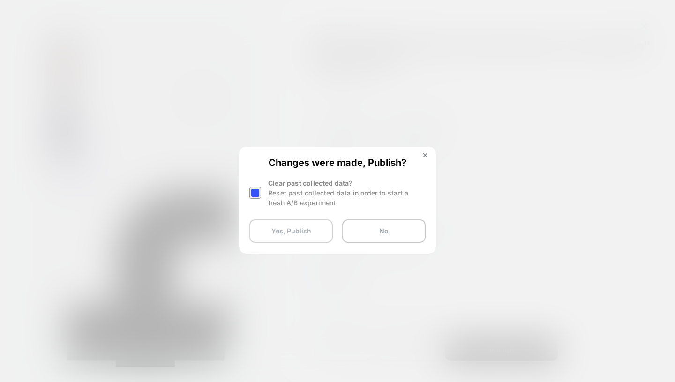
click at [304, 233] on button "Yes, Publish" at bounding box center [290, 230] width 83 height 23
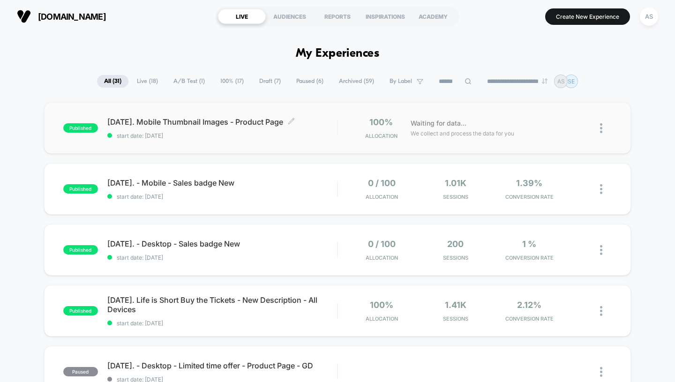
click at [234, 121] on span "[DATE]. Mobile Thumbnail Images - Product Page Click to edit experience details" at bounding box center [222, 121] width 230 height 9
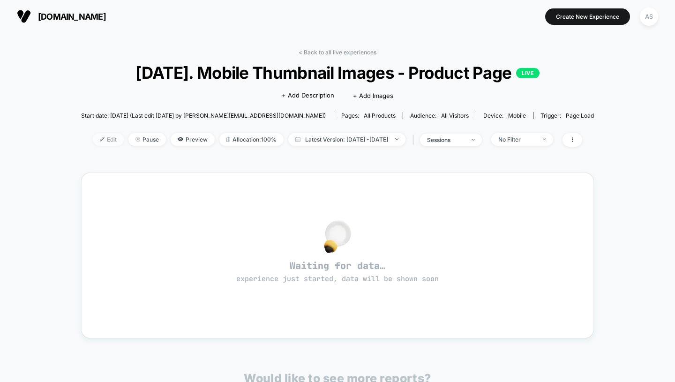
click at [93, 143] on span "Edit" at bounding box center [108, 139] width 31 height 13
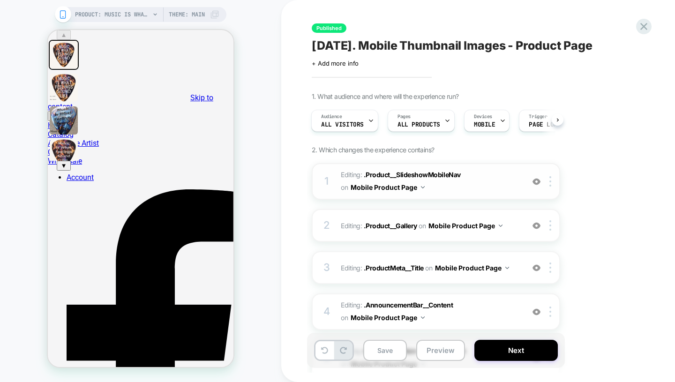
scroll to position [106, 0]
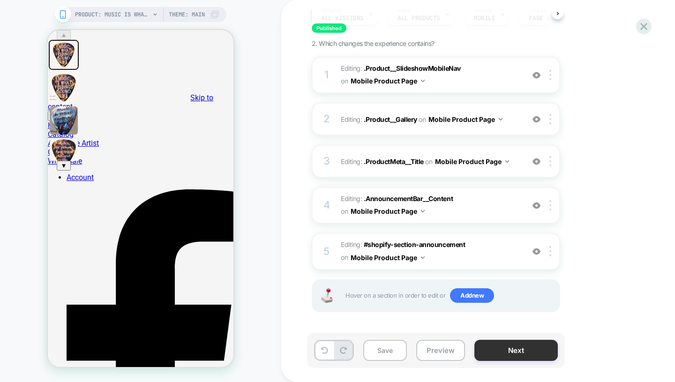
click at [538, 353] on button "Next" at bounding box center [515, 350] width 83 height 21
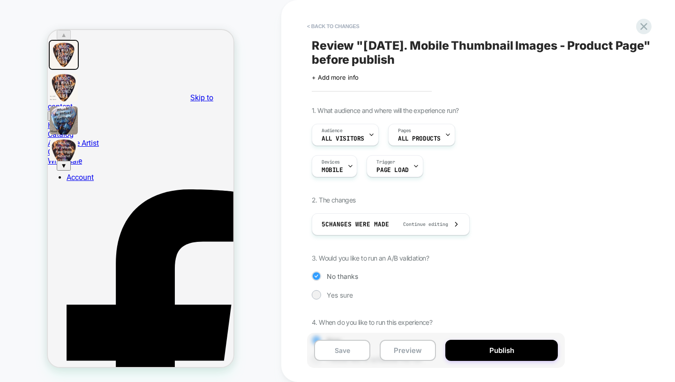
scroll to position [42, 0]
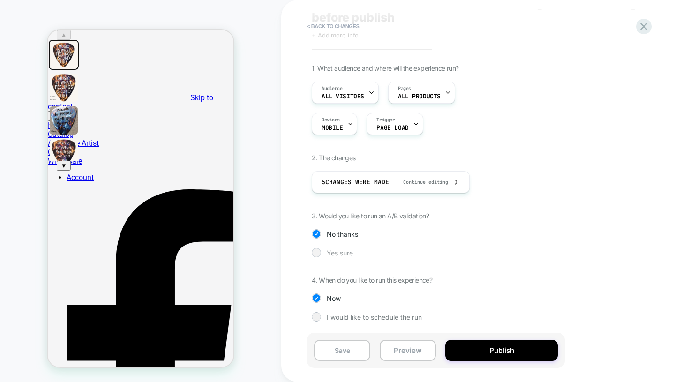
click at [318, 254] on div at bounding box center [316, 252] width 7 height 7
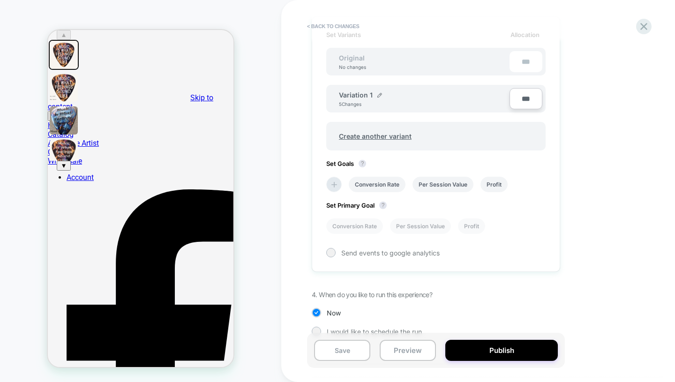
scroll to position [308, 0]
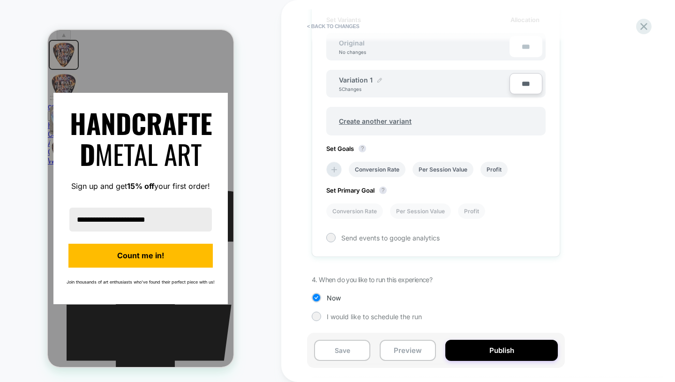
drag, startPoint x: 413, startPoint y: 287, endPoint x: 379, endPoint y: 80, distance: 210.4
click at [379, 80] on img at bounding box center [379, 80] width 5 height 5
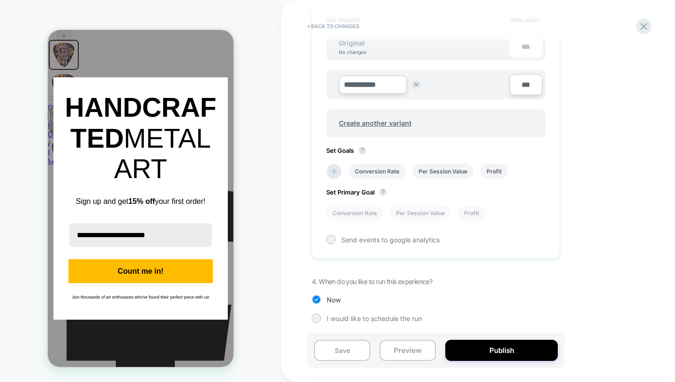
drag, startPoint x: 388, startPoint y: 84, endPoint x: 297, endPoint y: 91, distance: 90.7
click at [297, 91] on div "**********" at bounding box center [487, 191] width 413 height 382
click at [373, 72] on div "**********" at bounding box center [435, 85] width 219 height 30
click at [373, 82] on input "**********" at bounding box center [373, 84] width 68 height 18
click at [398, 85] on input "**********" at bounding box center [373, 84] width 68 height 18
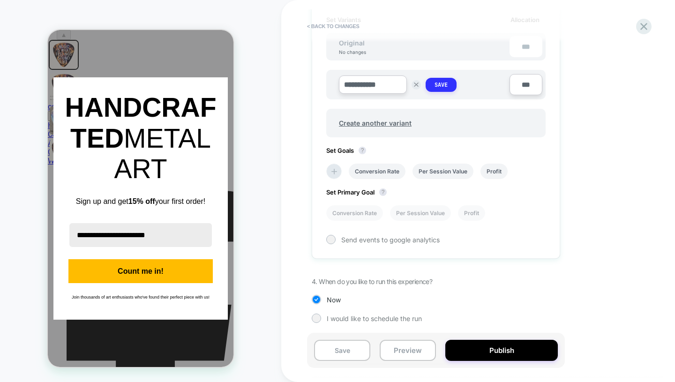
type input "**********"
click at [437, 86] on strong "Save" at bounding box center [441, 85] width 13 height 8
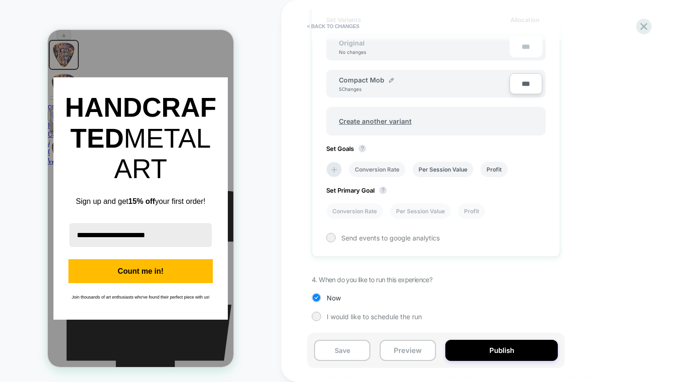
click at [395, 166] on li "Conversion Rate" at bounding box center [377, 169] width 57 height 15
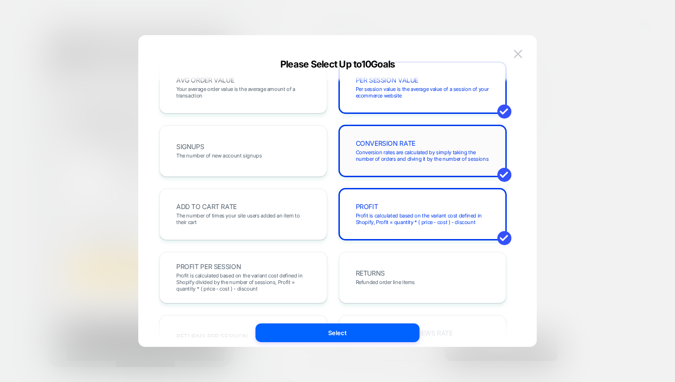
scroll to position [84, 0]
click at [258, 223] on span "The number of times your site users added an item to their cart" at bounding box center [243, 217] width 134 height 13
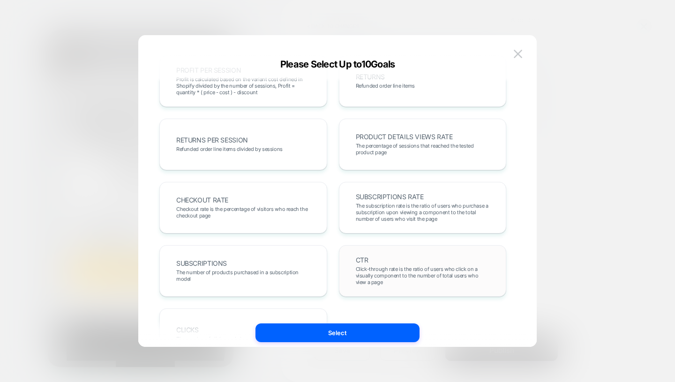
scroll to position [330, 0]
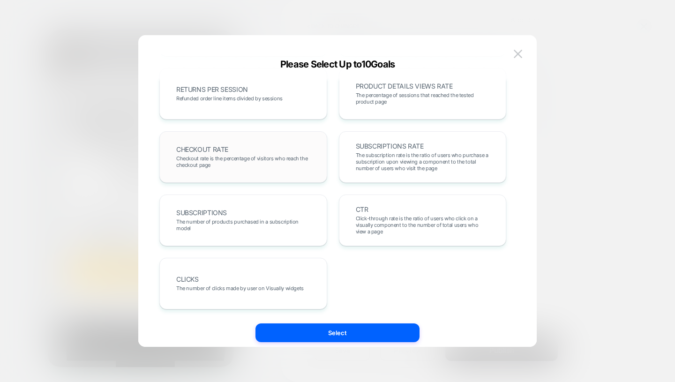
click at [267, 162] on span "Checkout rate is the percentage of visitors who reach the checkout page" at bounding box center [243, 161] width 134 height 13
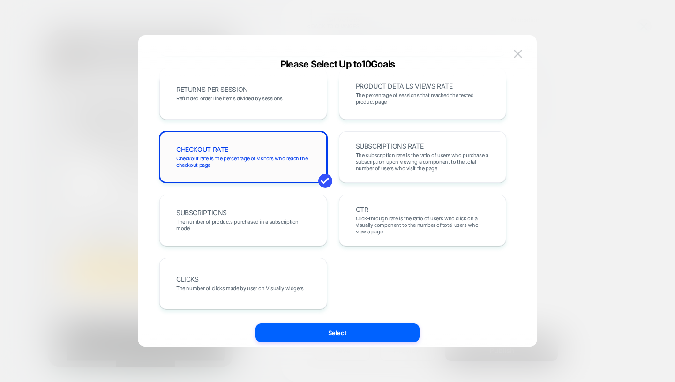
scroll to position [0, 0]
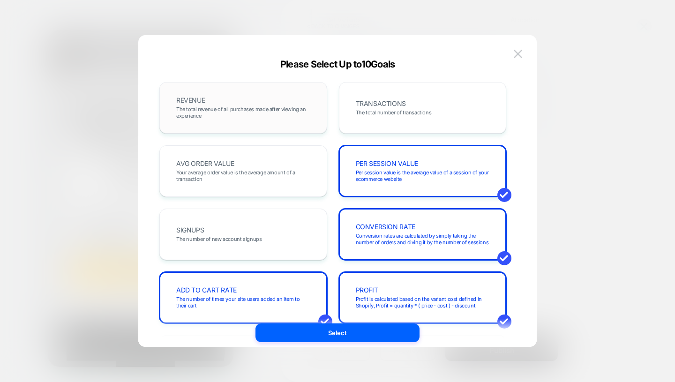
click at [259, 103] on div "REVENUE The total revenue of all purchases made after viewing an experience" at bounding box center [243, 108] width 148 height 32
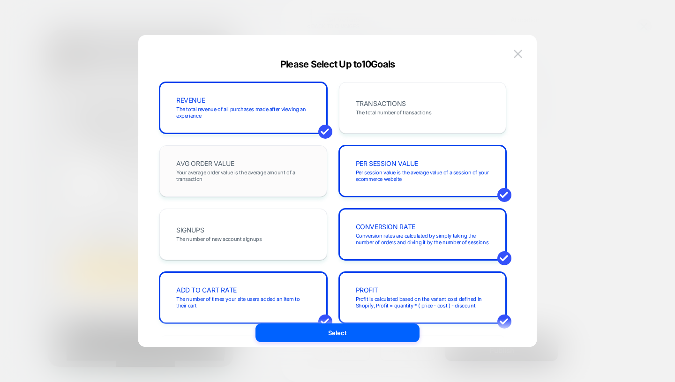
click at [266, 187] on div "AVG ORDER VALUE Your average order value is the average amount of a transaction" at bounding box center [243, 171] width 148 height 32
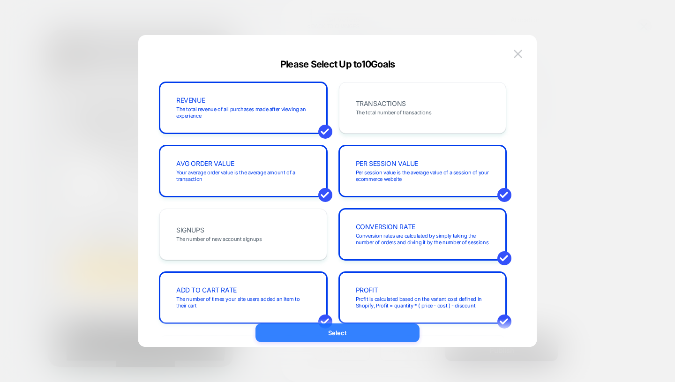
click at [365, 339] on button "Select" at bounding box center [337, 332] width 164 height 19
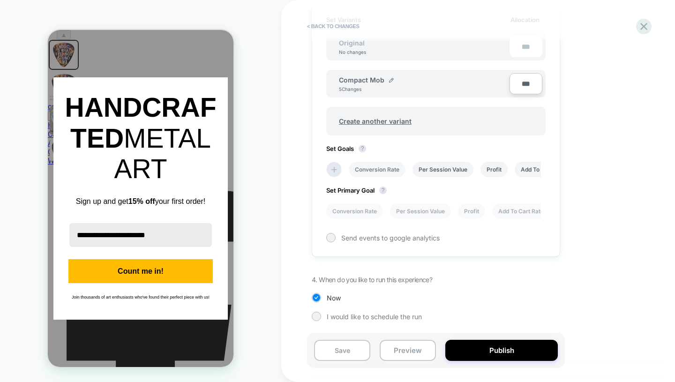
click at [384, 168] on li "Conversion Rate" at bounding box center [377, 169] width 57 height 15
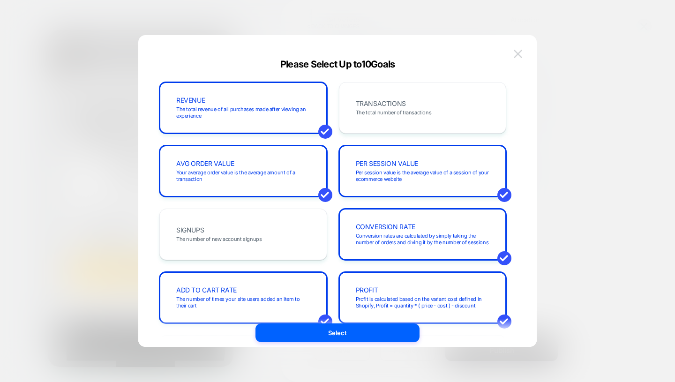
click at [512, 57] on button at bounding box center [518, 54] width 14 height 14
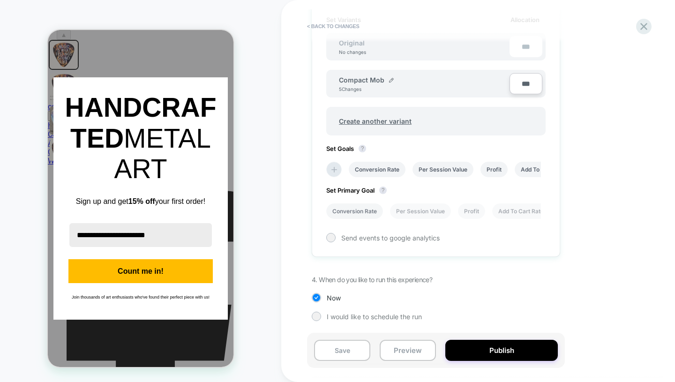
click at [365, 217] on li "Conversion Rate" at bounding box center [354, 210] width 57 height 15
click at [331, 235] on div at bounding box center [330, 237] width 7 height 7
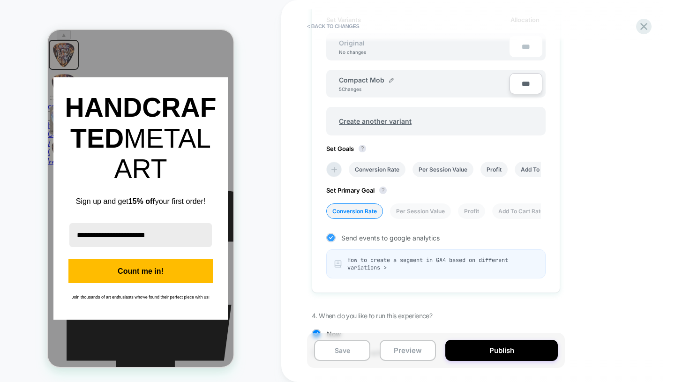
click at [332, 236] on icon at bounding box center [330, 237] width 7 height 9
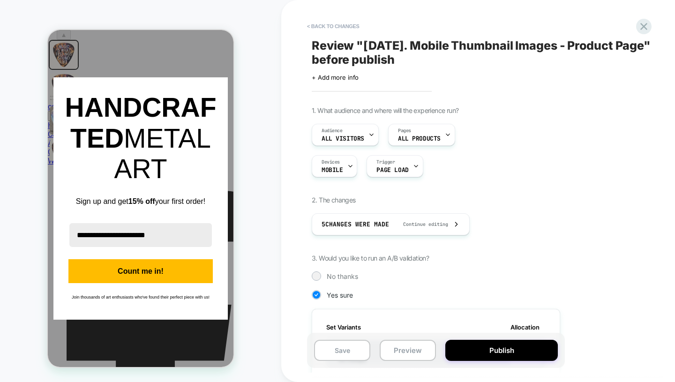
click at [432, 60] on span "Review " 08.24.2025. Mobile Thumbnail Images - Product Page " before publish" at bounding box center [483, 52] width 342 height 28
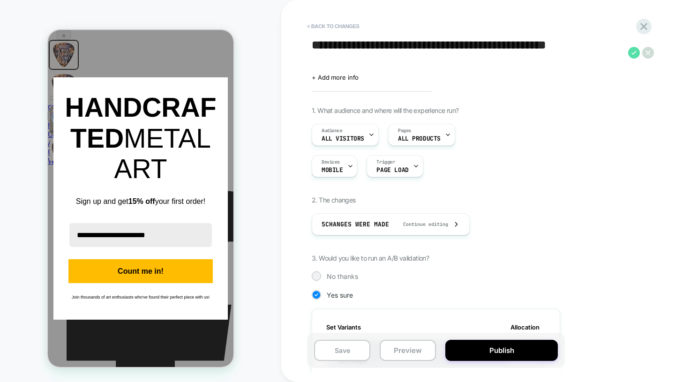
click at [630, 53] on icon at bounding box center [634, 53] width 12 height 12
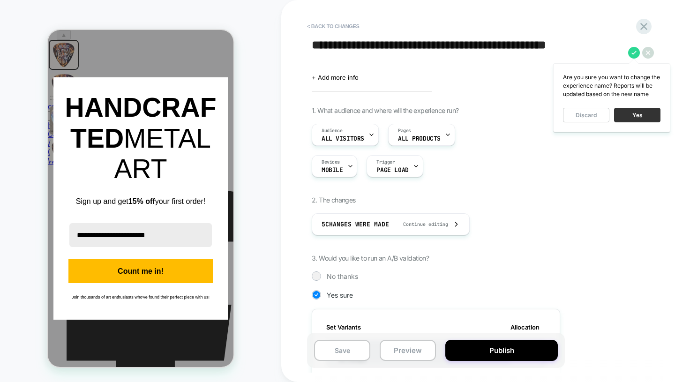
click at [633, 113] on button "Yes" at bounding box center [637, 115] width 46 height 15
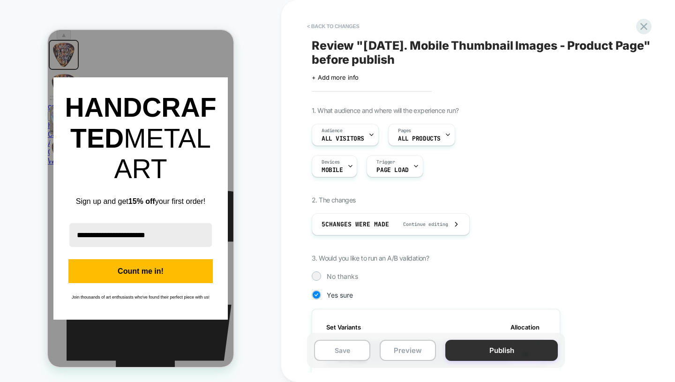
click at [497, 352] on button "Publish" at bounding box center [501, 350] width 113 height 21
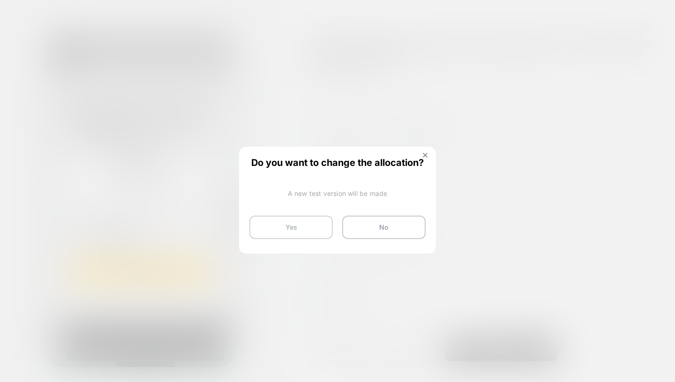
click at [300, 230] on button "Yes" at bounding box center [290, 227] width 83 height 23
